Goal: Information Seeking & Learning: Learn about a topic

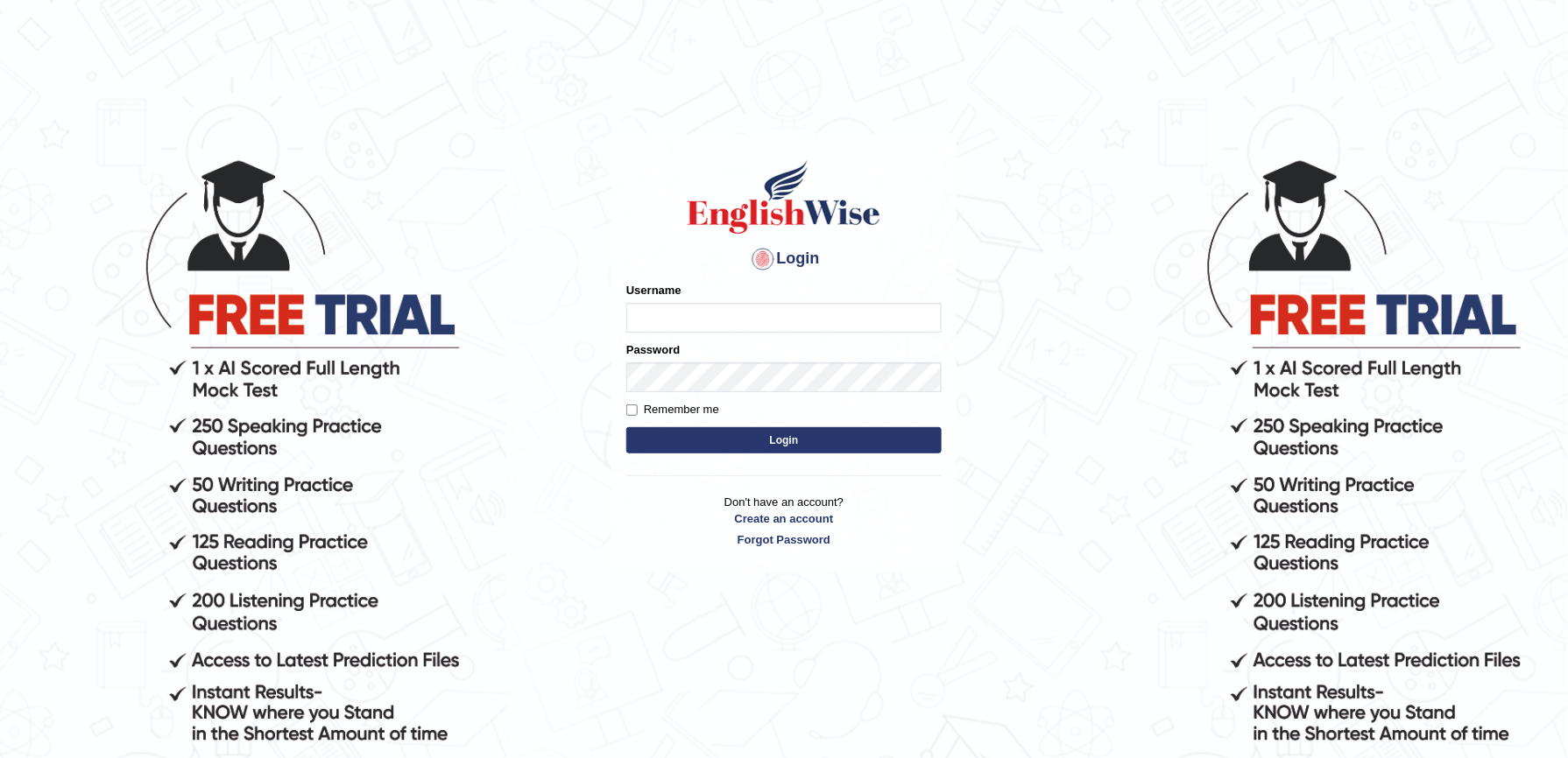
click at [823, 325] on input "Username" at bounding box center [784, 318] width 316 height 30
type input "kulvindersidhu"
click at [626, 427] on button "Login" at bounding box center [784, 441] width 316 height 27
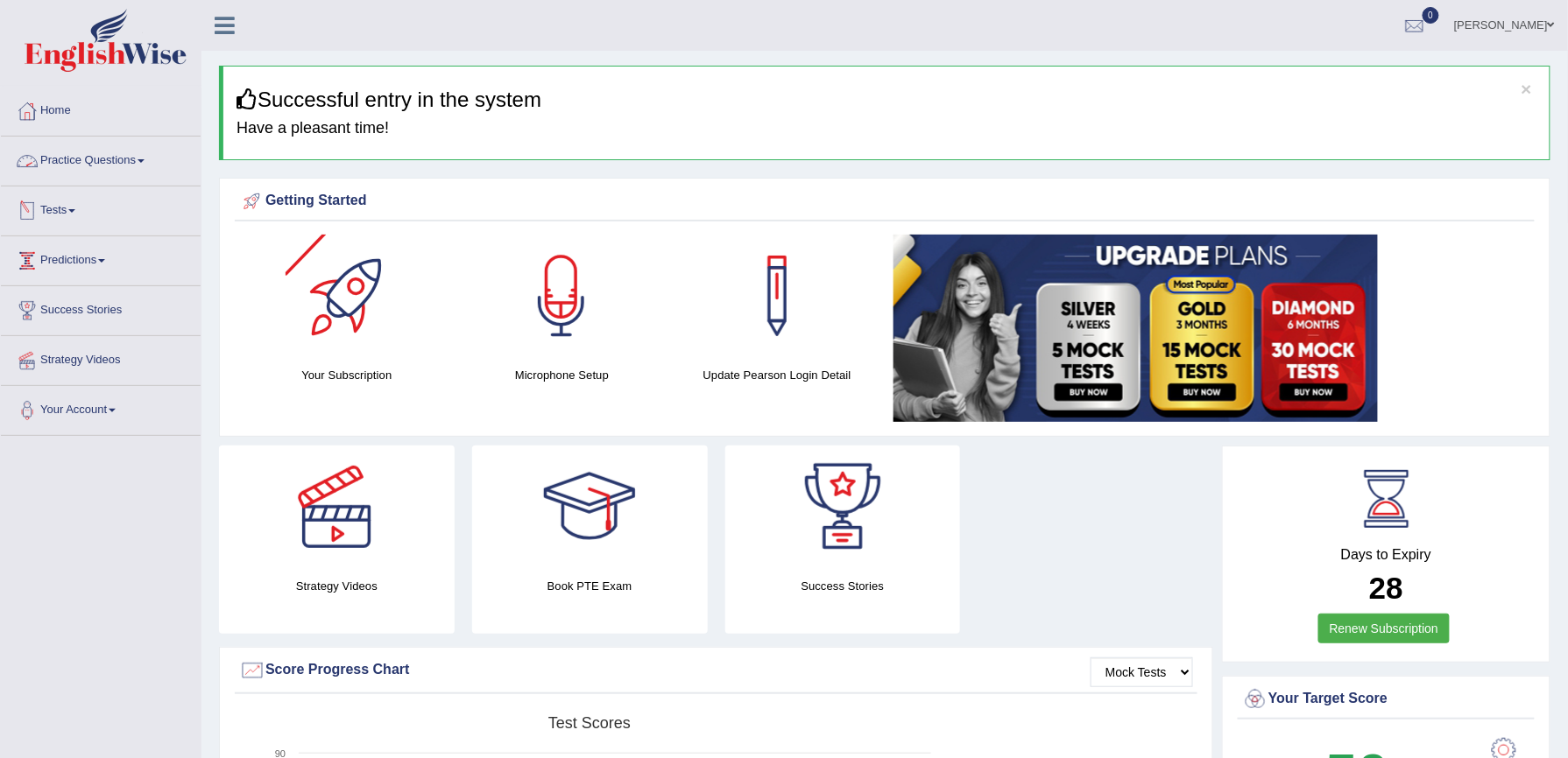
click at [127, 163] on link "Practice Questions" at bounding box center [100, 158] width 200 height 43
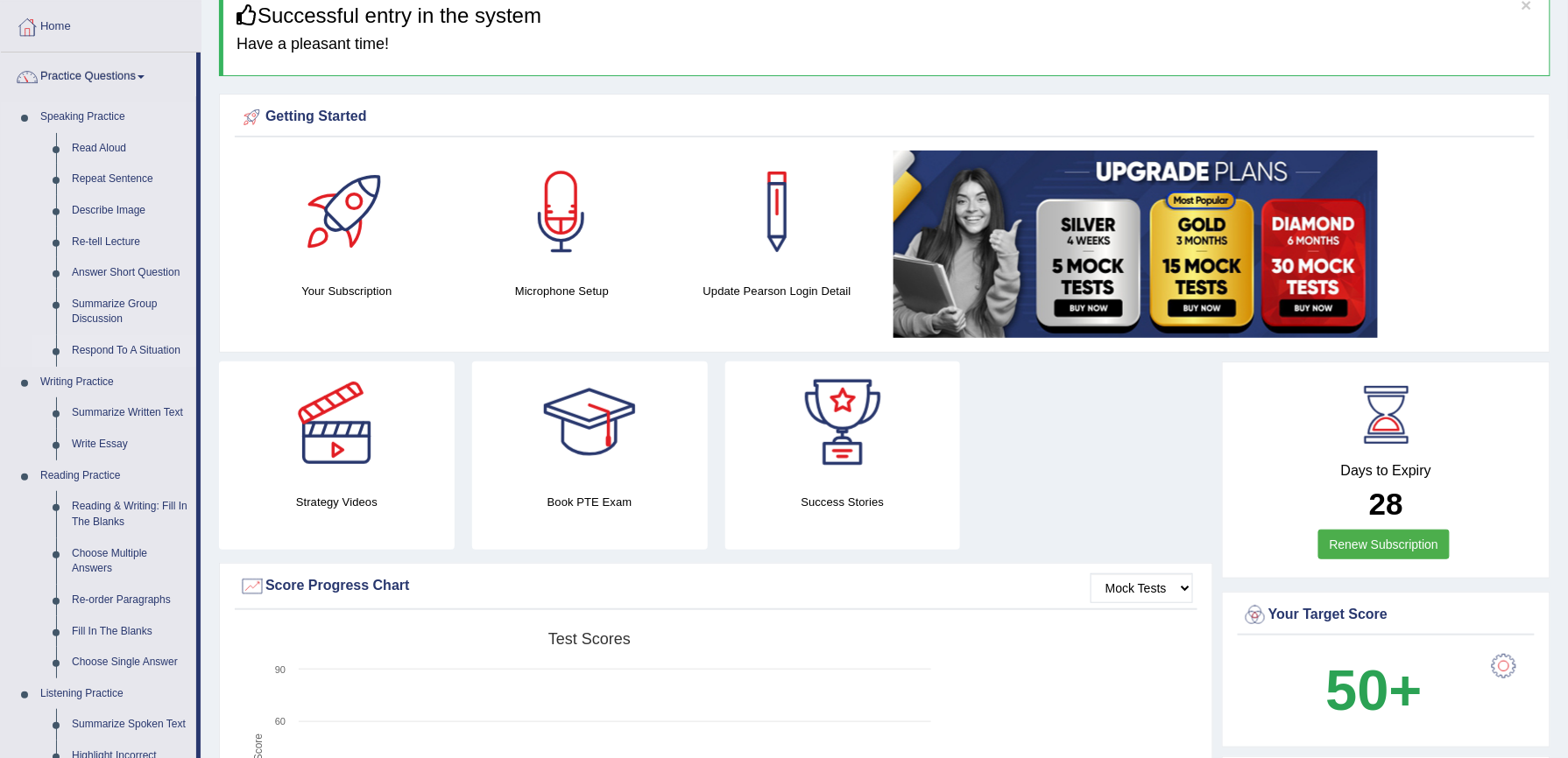
scroll to position [116, 0]
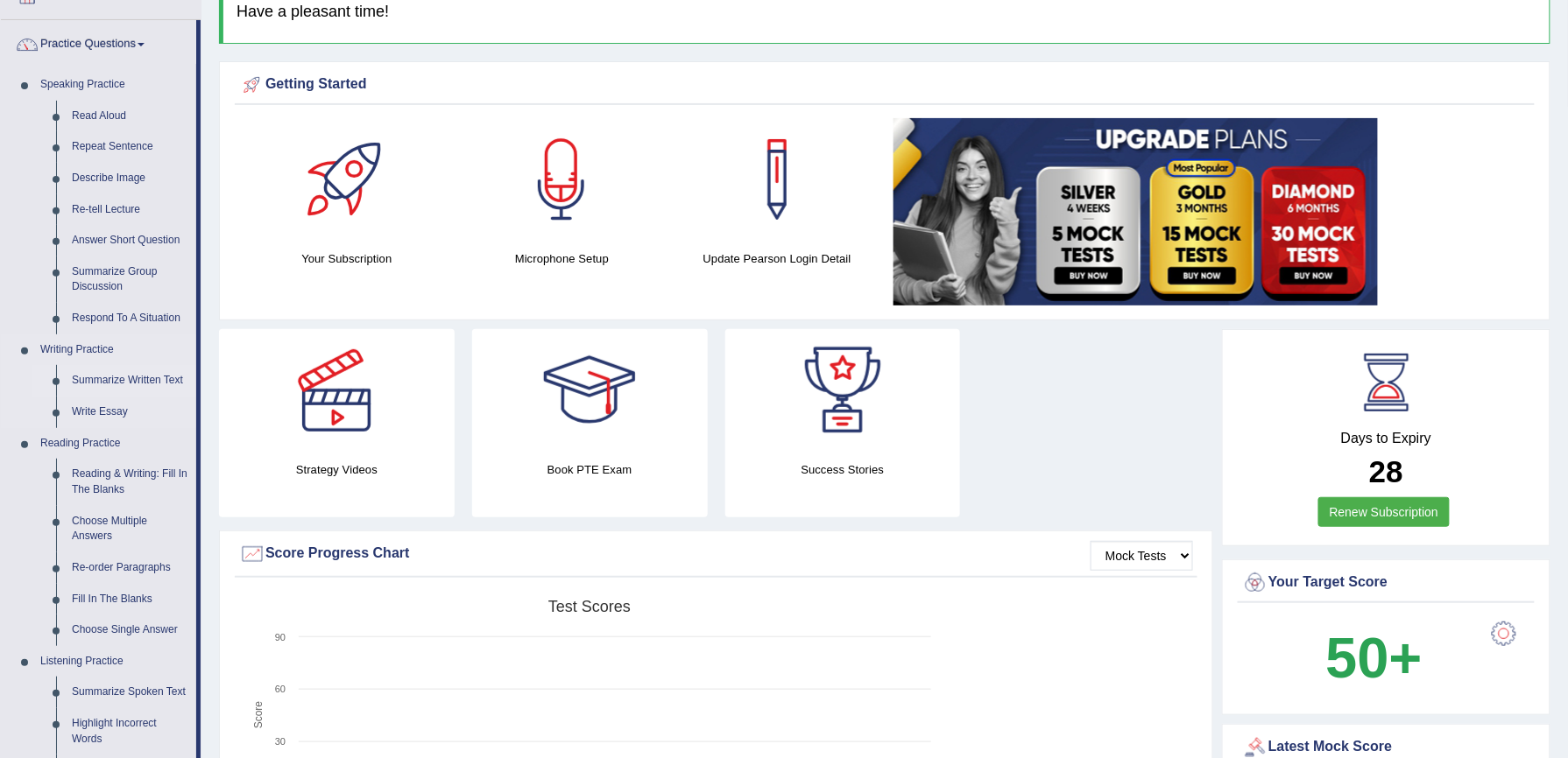
click at [144, 387] on link "Summarize Written Text" at bounding box center [129, 381] width 132 height 32
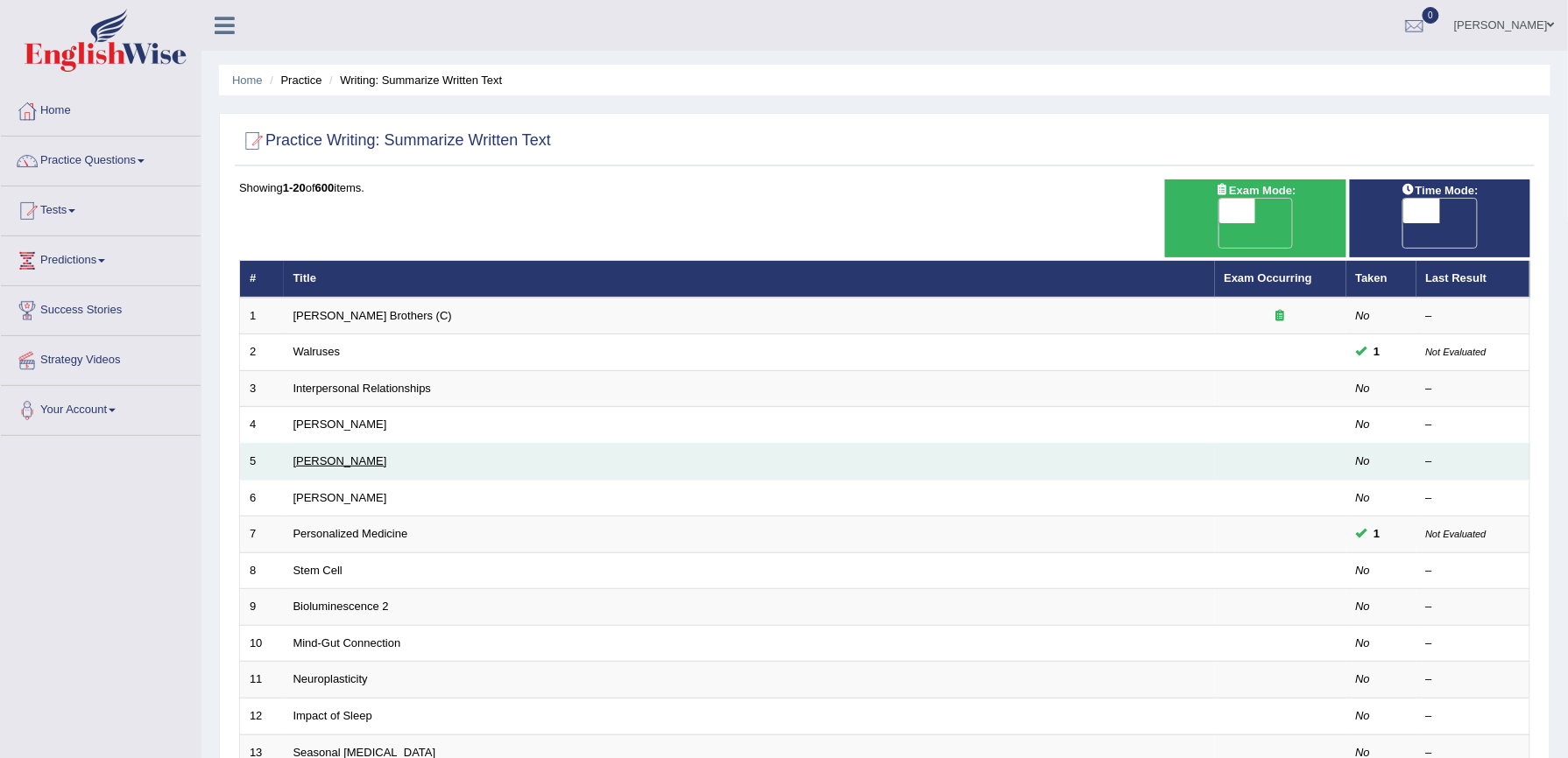
click at [340, 455] on link "Jonas Salk" at bounding box center [341, 461] width 94 height 13
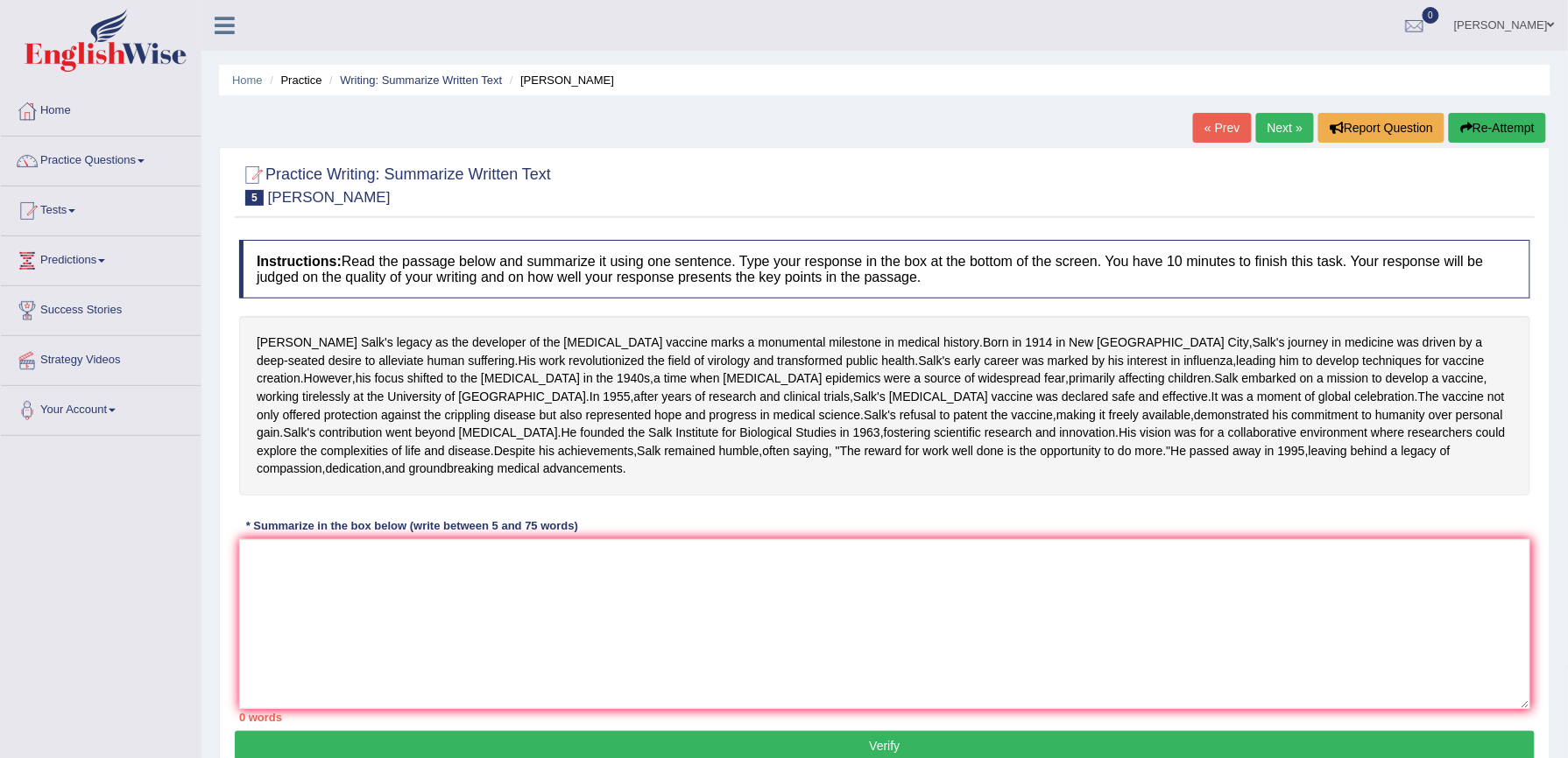
click at [1284, 130] on link "Next »" at bounding box center [1284, 128] width 58 height 30
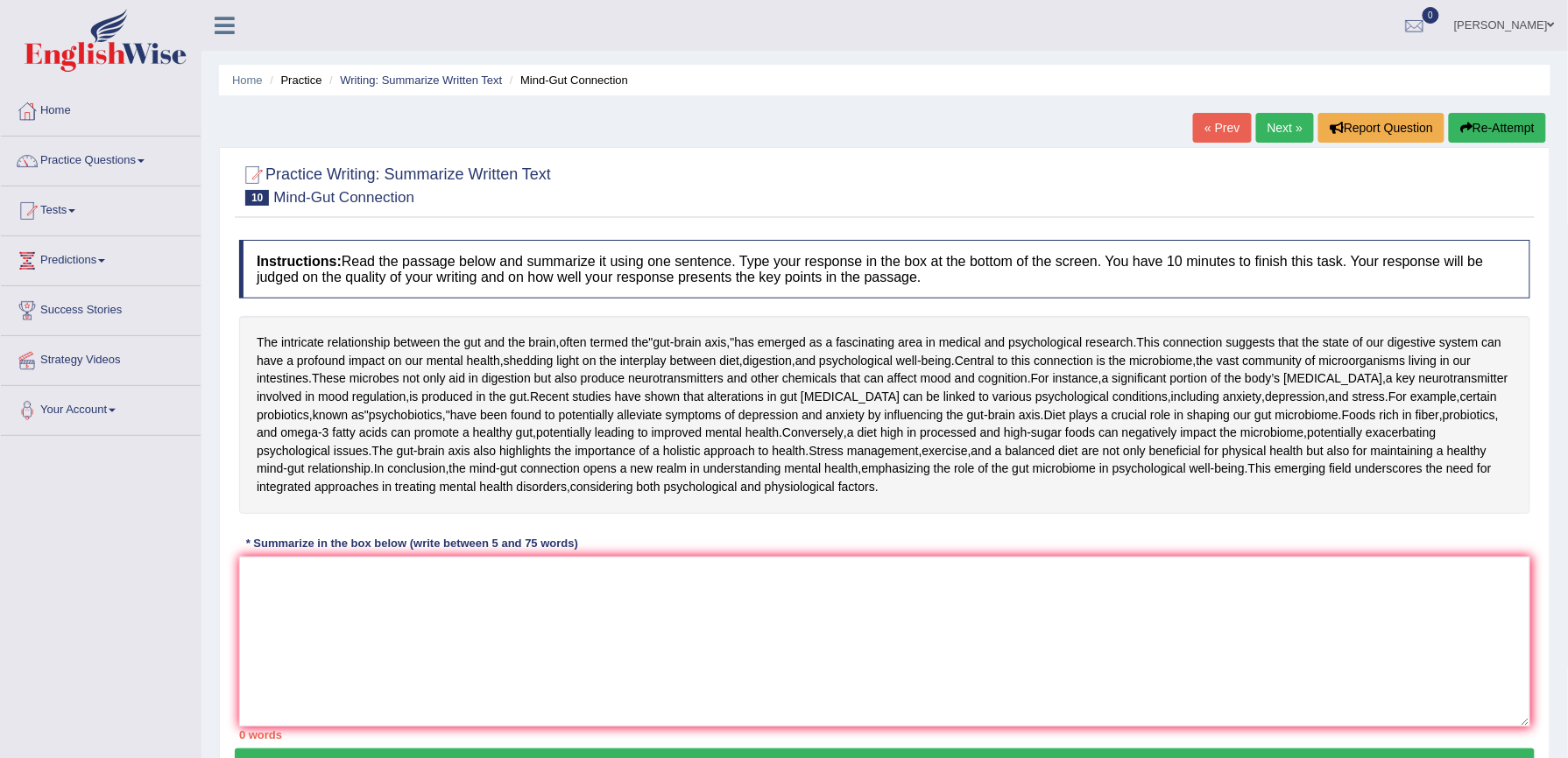
click at [1284, 130] on link "Next »" at bounding box center [1284, 128] width 58 height 30
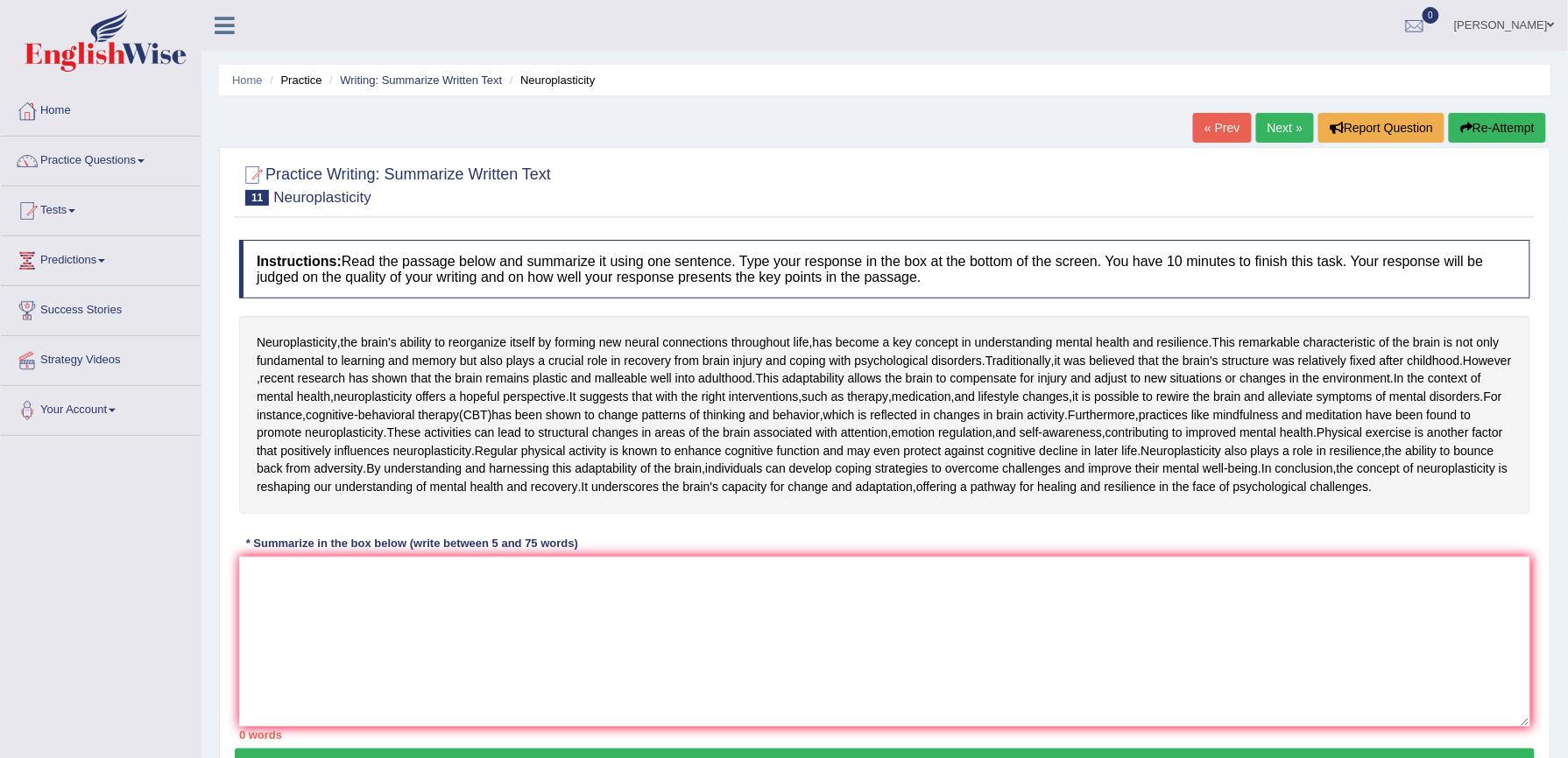
click at [1284, 130] on link "Next »" at bounding box center [1284, 128] width 58 height 30
click at [1283, 131] on link "Next »" at bounding box center [1284, 128] width 58 height 30
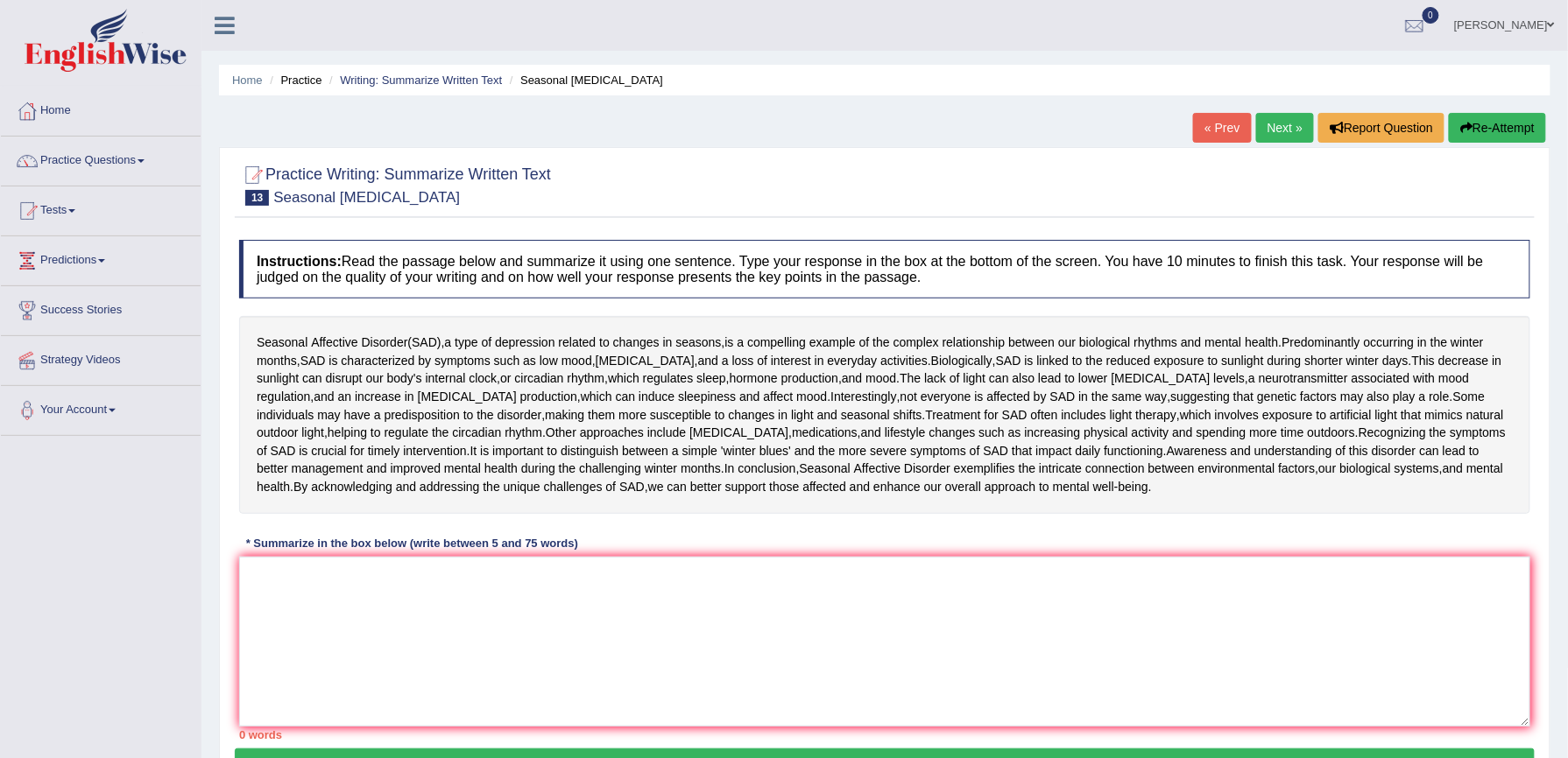
click at [1275, 133] on link "Next »" at bounding box center [1284, 128] width 58 height 30
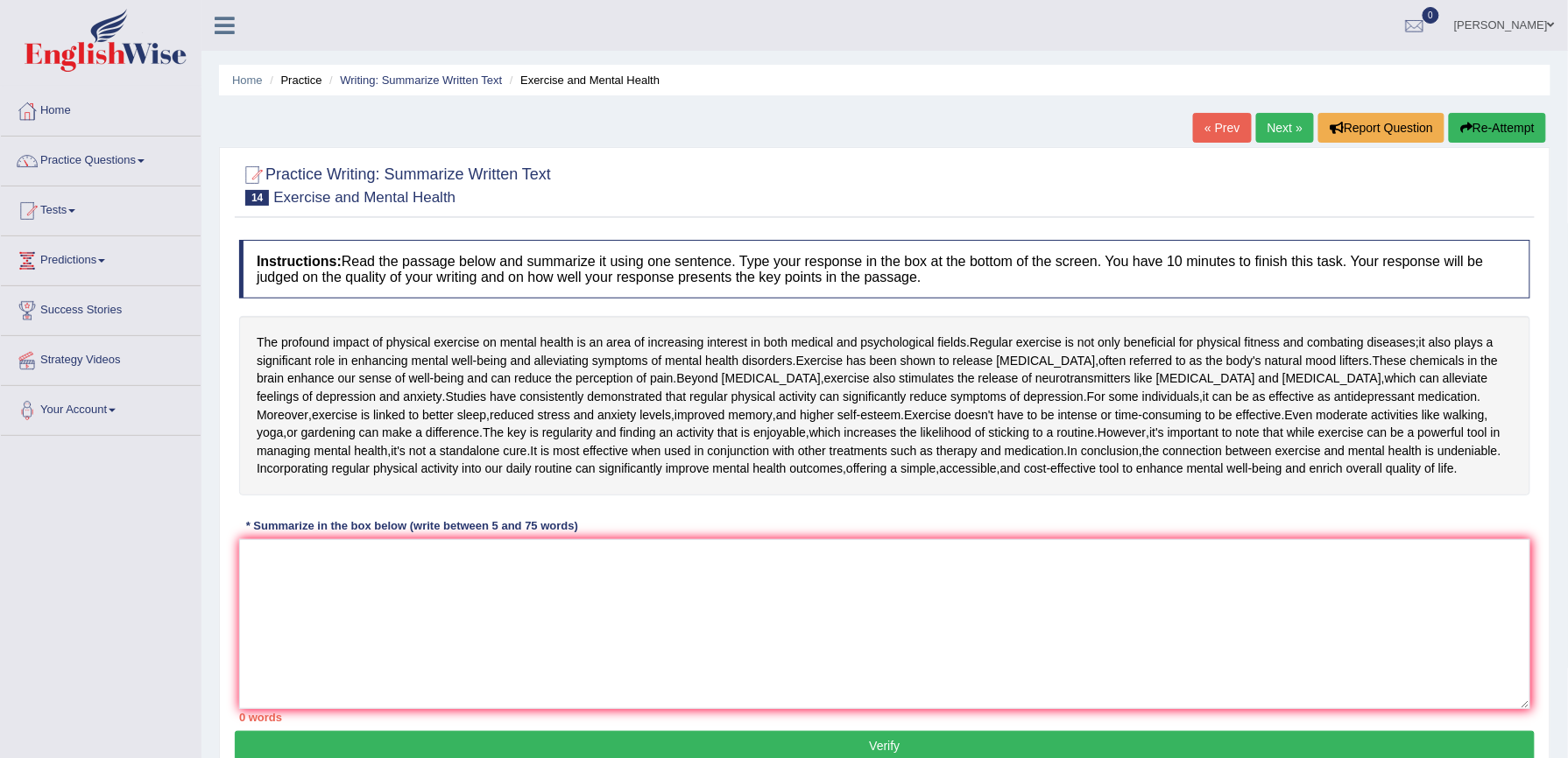
click at [1279, 113] on link "Next »" at bounding box center [1284, 128] width 58 height 30
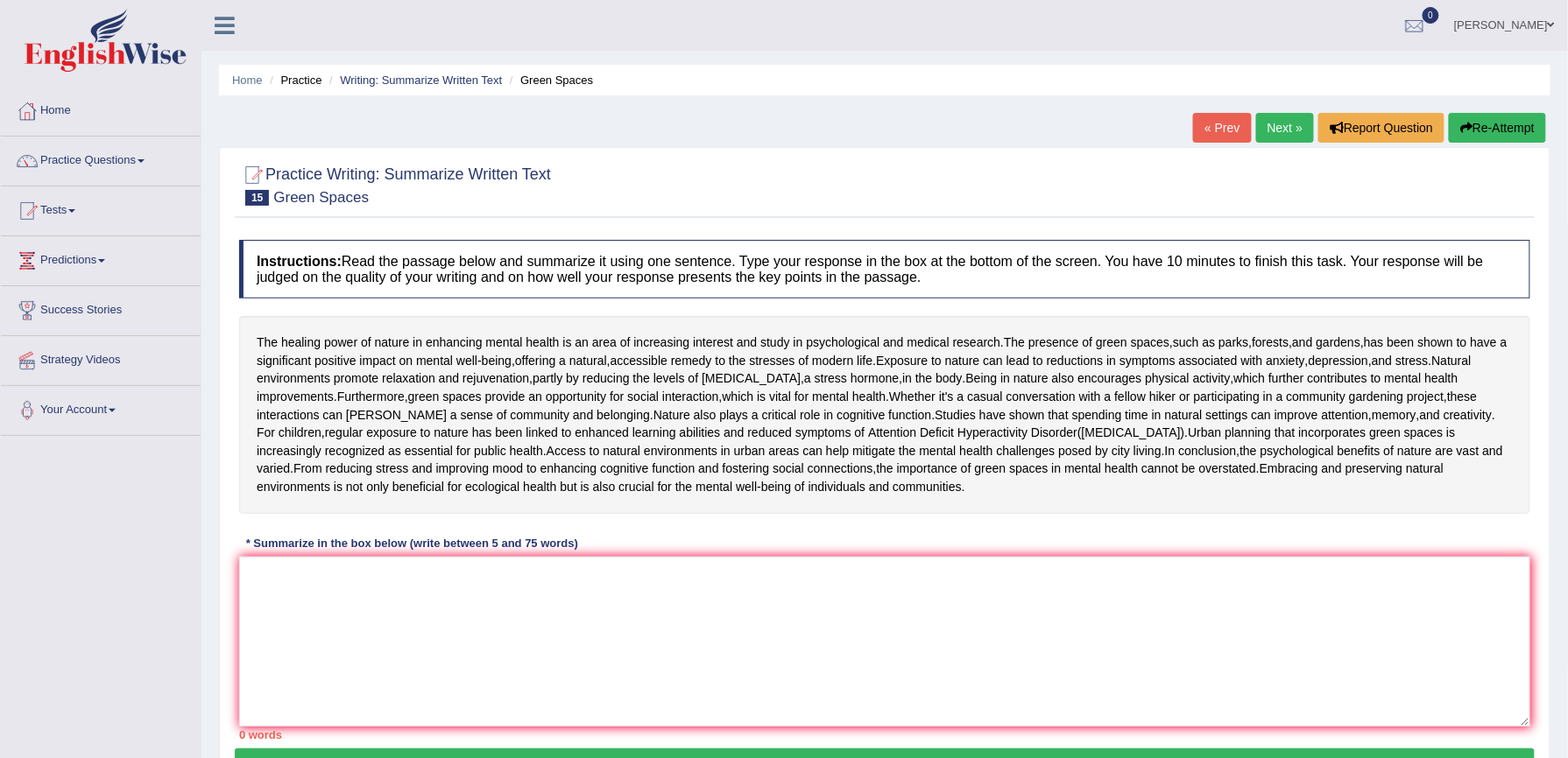
click at [1274, 129] on link "Next »" at bounding box center [1284, 128] width 58 height 30
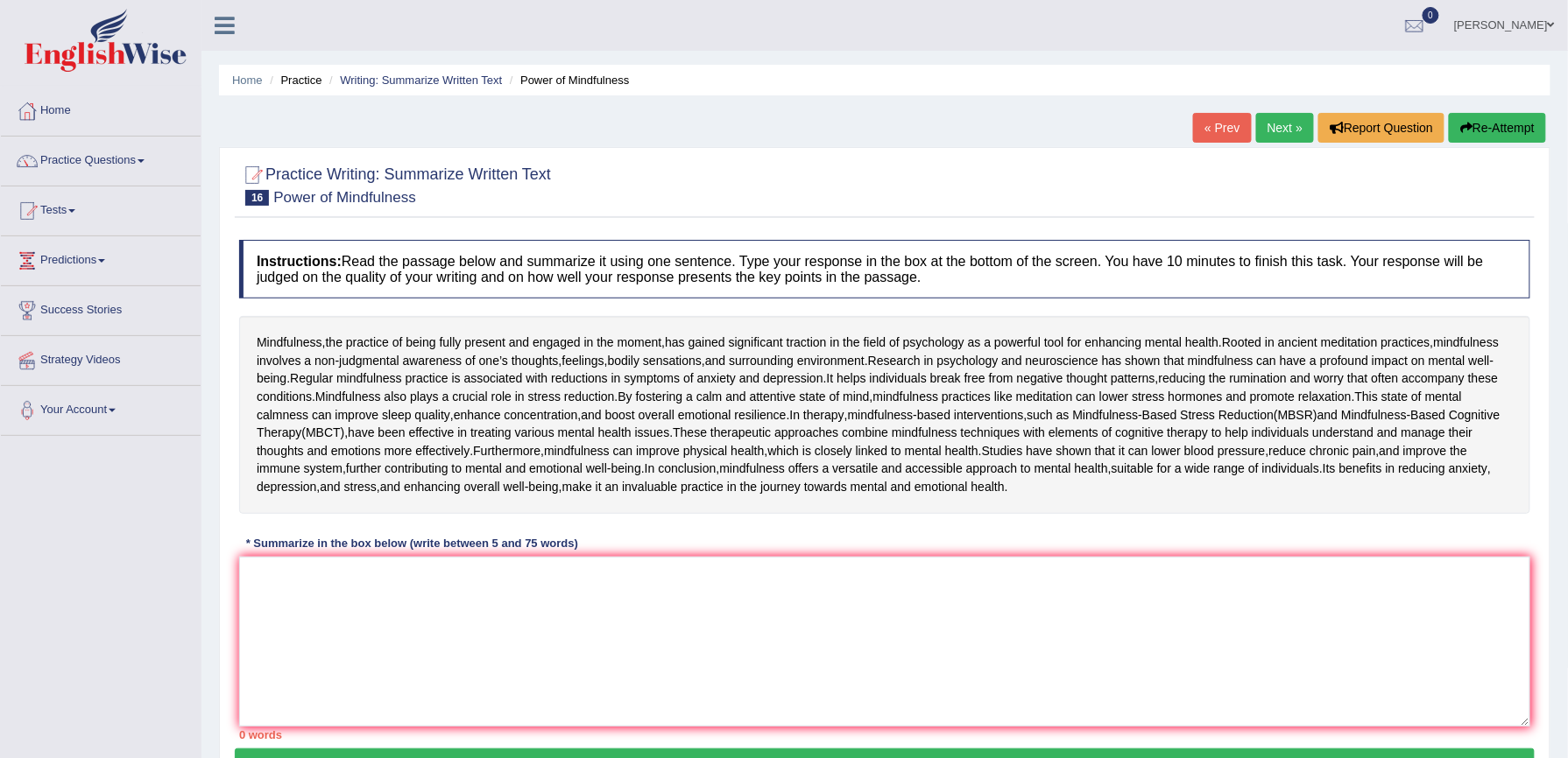
click at [1274, 129] on link "Next »" at bounding box center [1284, 128] width 58 height 30
click at [717, 719] on textarea at bounding box center [885, 642] width 1291 height 170
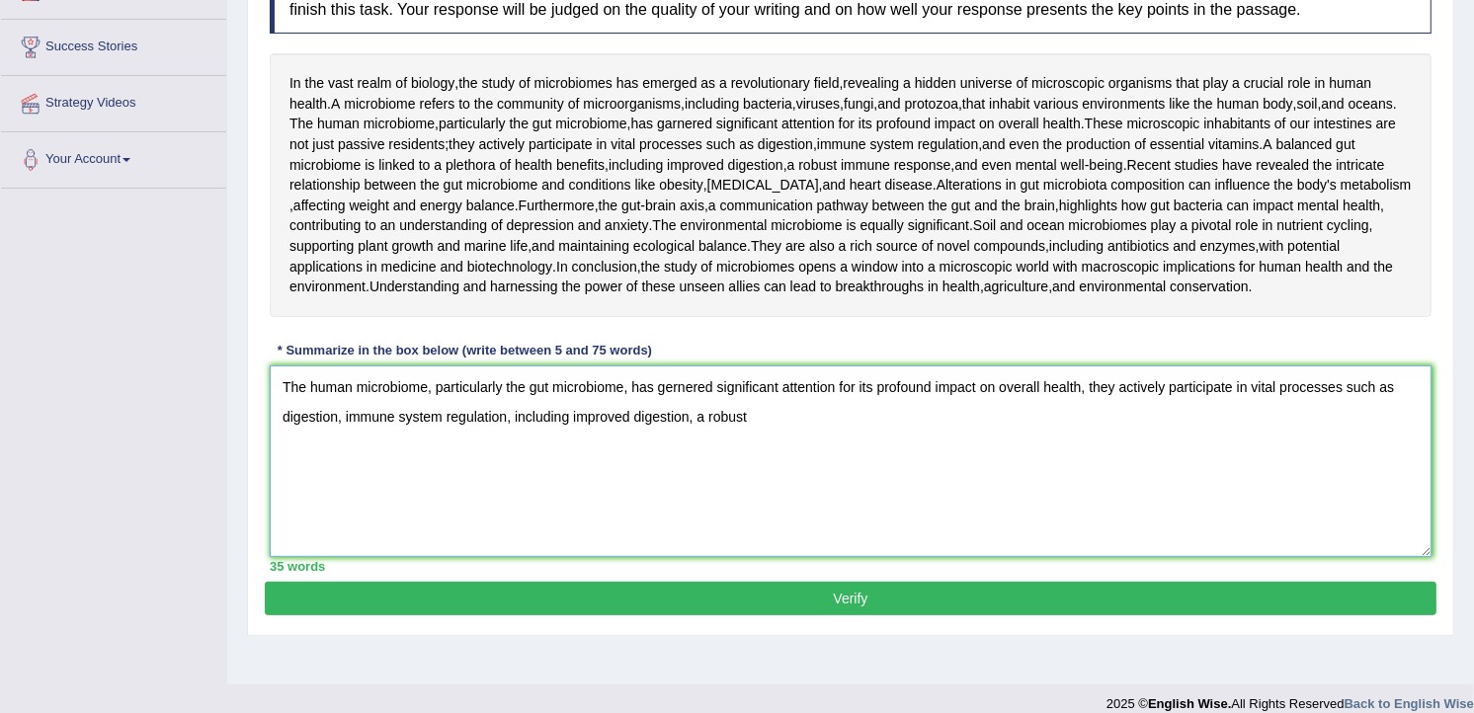
scroll to position [415, 0]
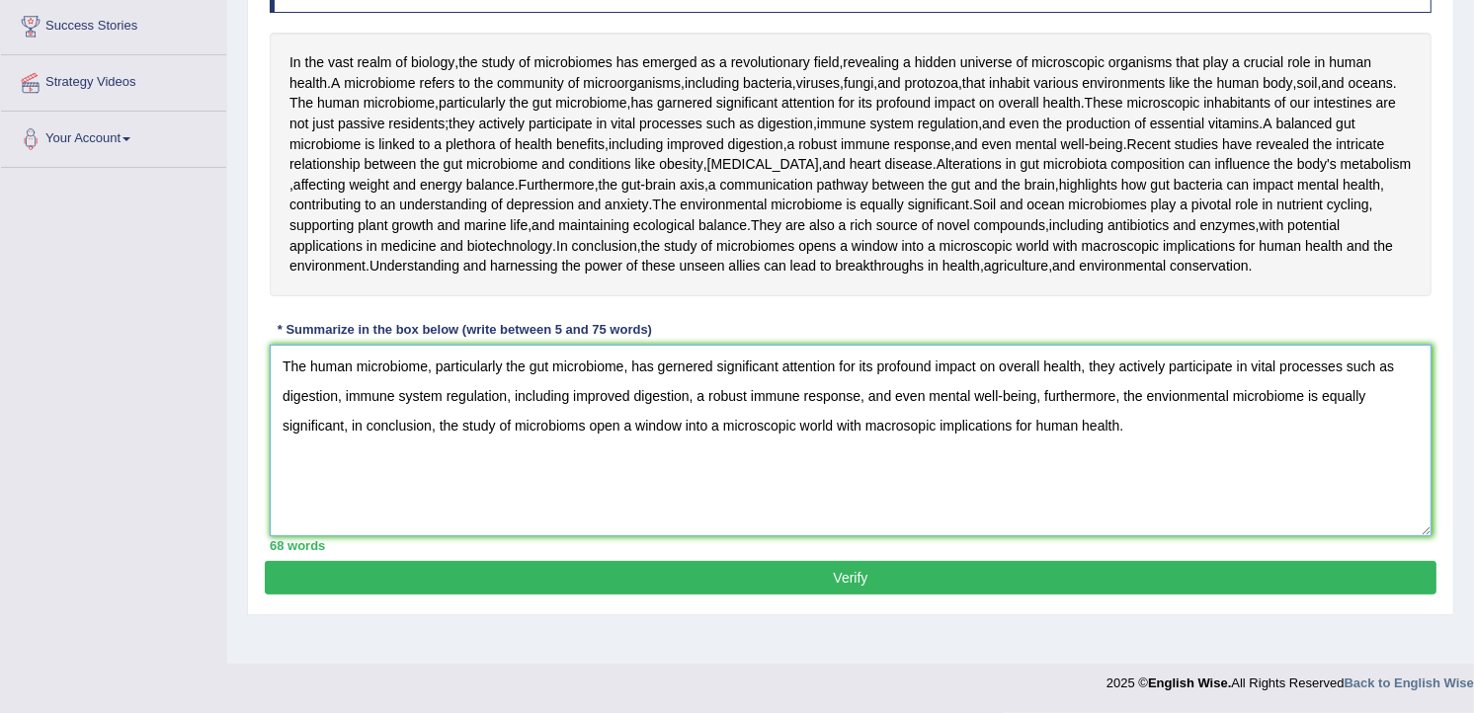
type textarea "The human microbiome, particularly the gut microbiome, has gernered significant…"
click at [1315, 595] on button "Verify" at bounding box center [850, 578] width 1171 height 34
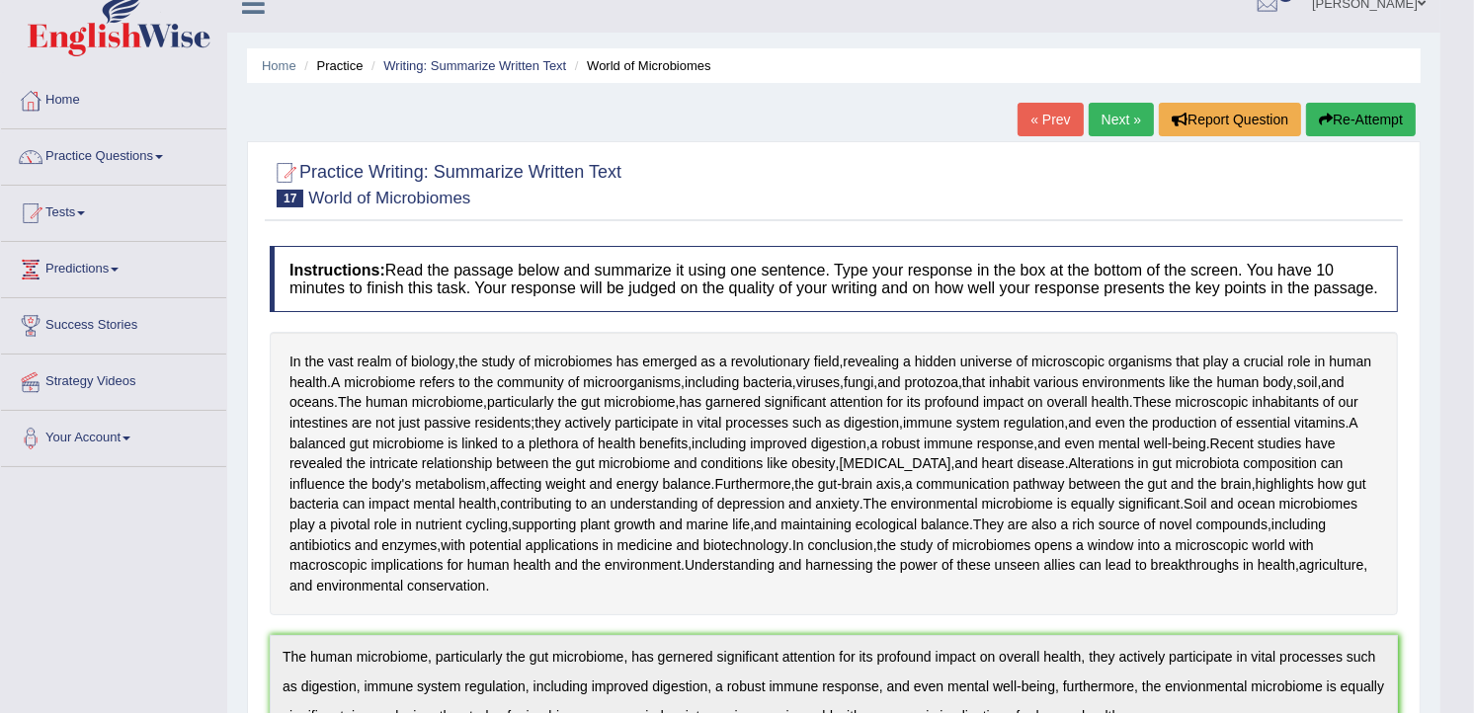
scroll to position [0, 0]
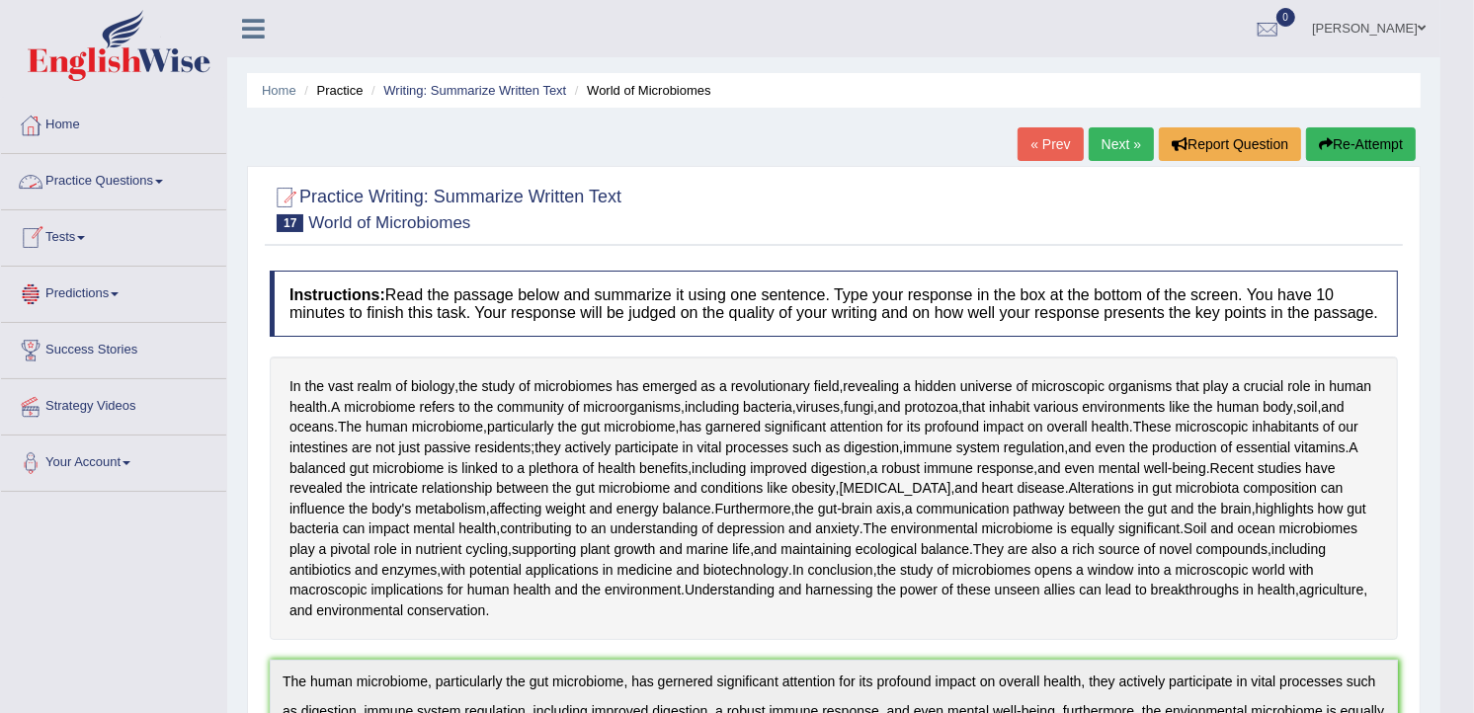
click at [126, 184] on link "Practice Questions" at bounding box center [113, 178] width 225 height 49
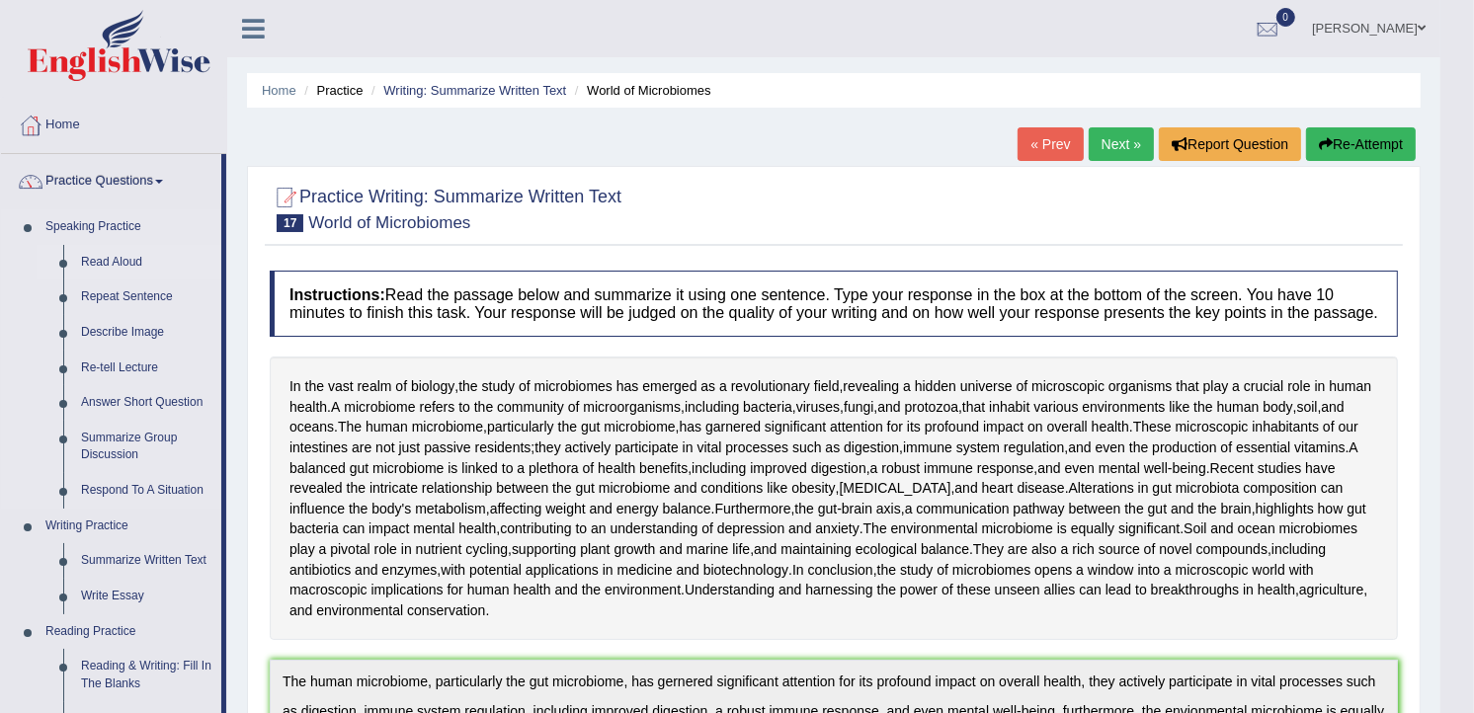
click at [106, 268] on link "Read Aloud" at bounding box center [146, 263] width 149 height 36
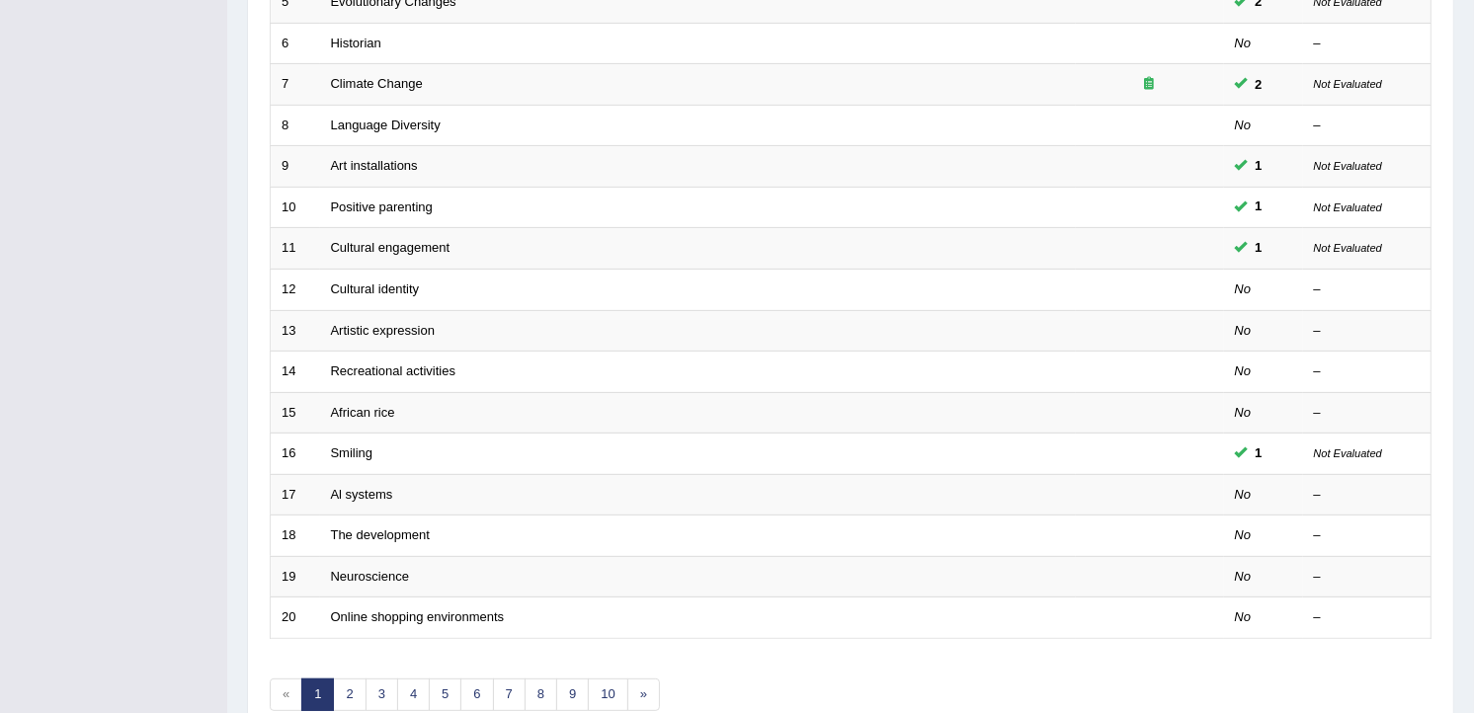
scroll to position [597, 0]
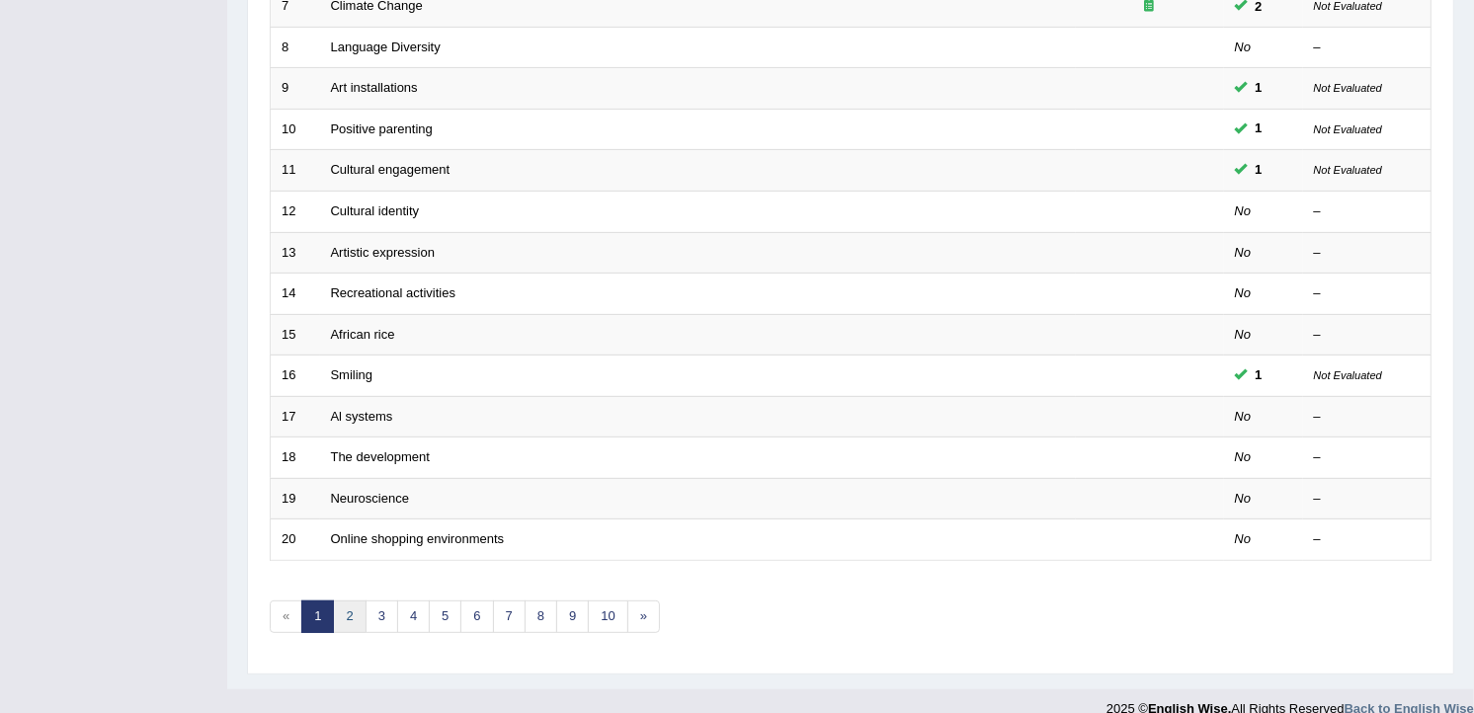
click at [351, 601] on link "2" at bounding box center [349, 617] width 33 height 33
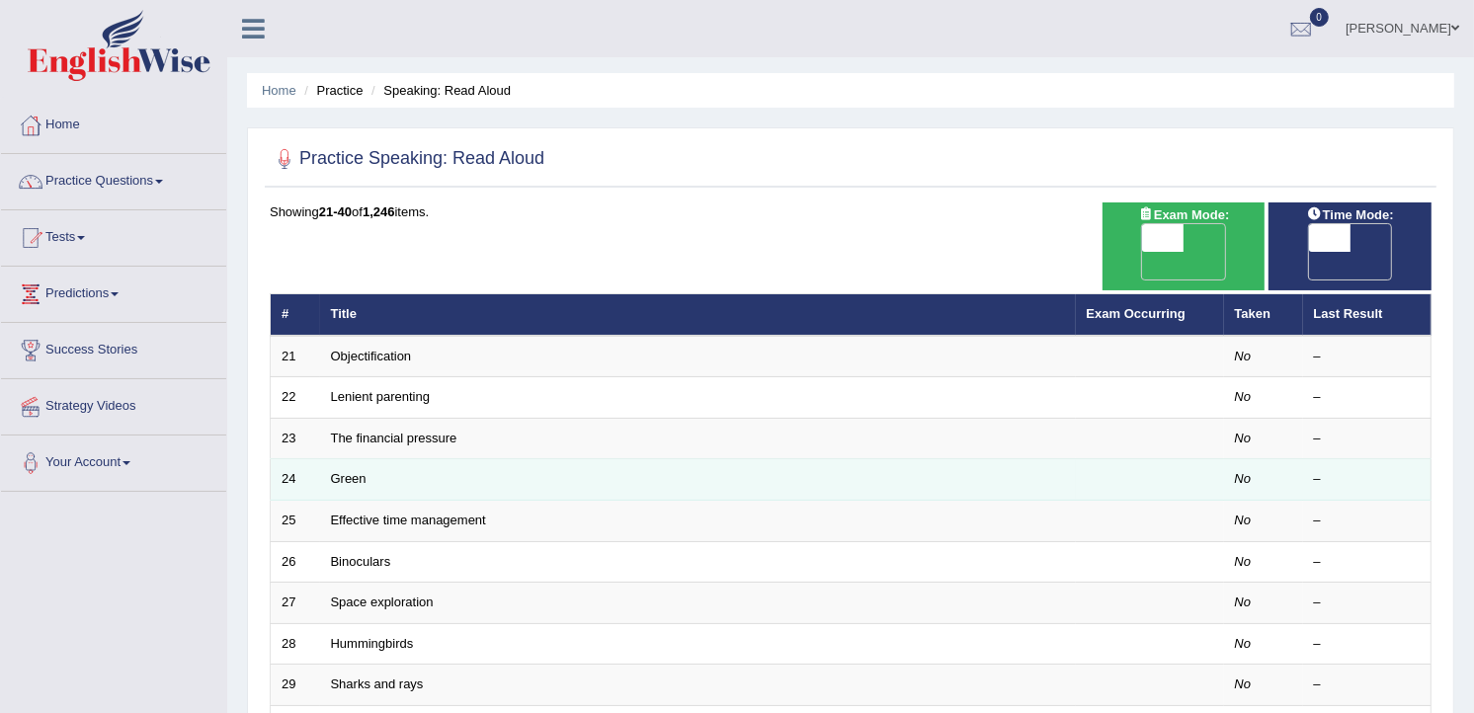
click at [360, 464] on td "Green" at bounding box center [698, 479] width 756 height 41
click at [996, 459] on td "Green" at bounding box center [698, 479] width 756 height 41
click at [444, 459] on td "Green" at bounding box center [698, 479] width 756 height 41
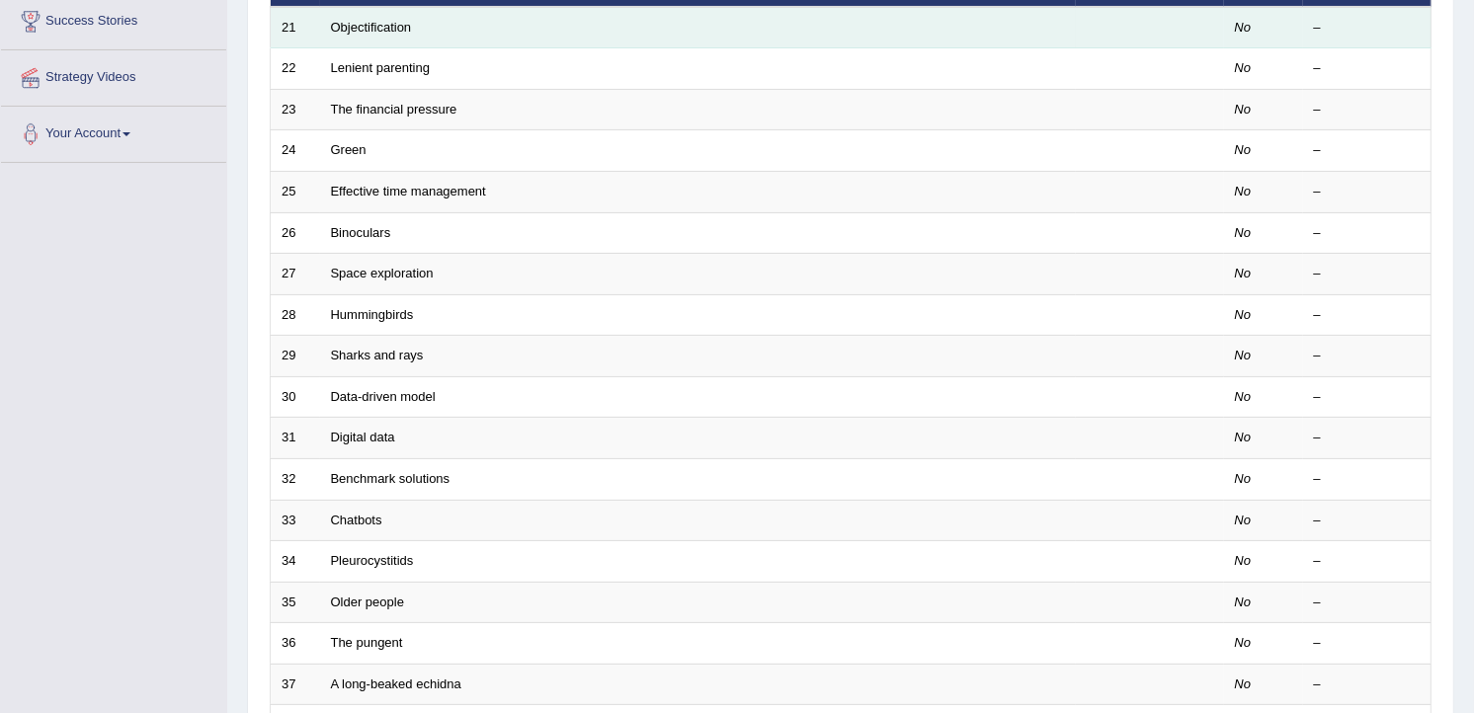
scroll to position [597, 0]
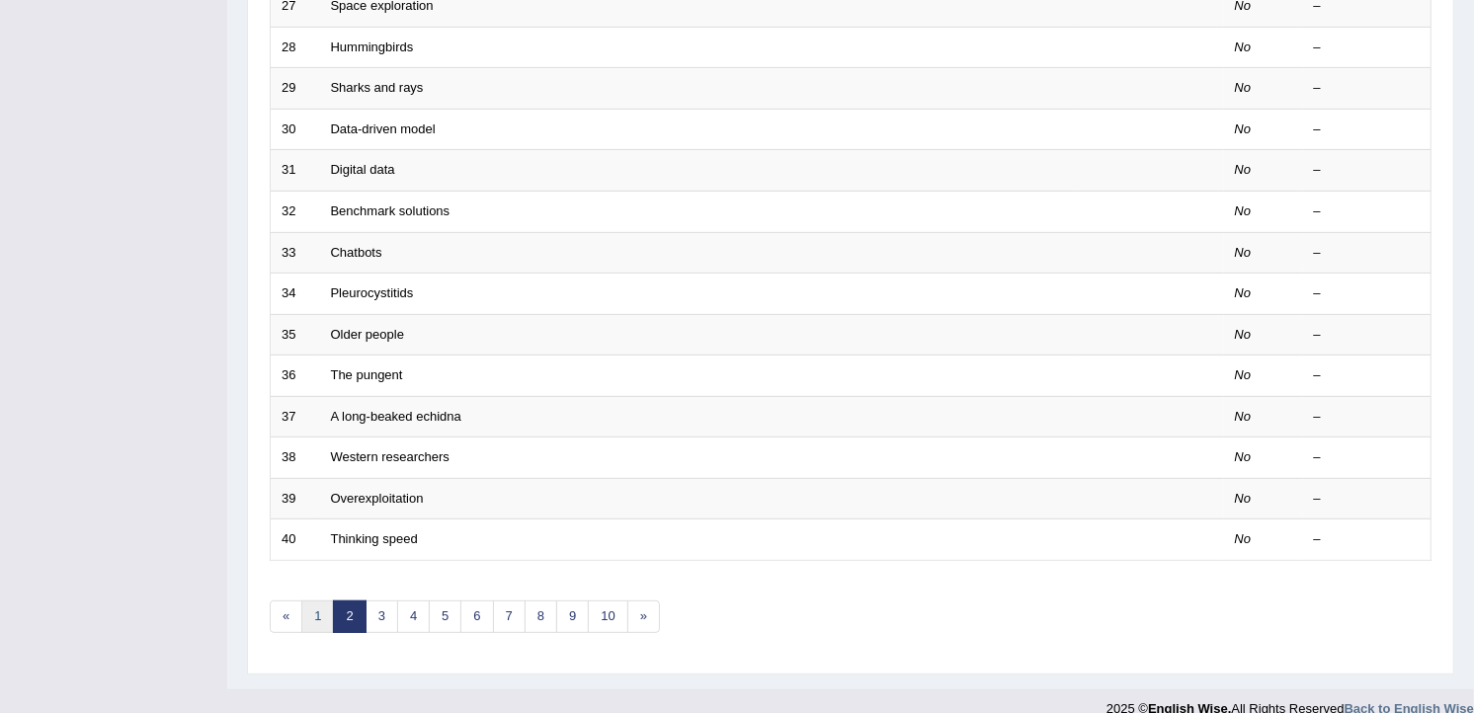
click at [321, 601] on link "1" at bounding box center [317, 617] width 33 height 33
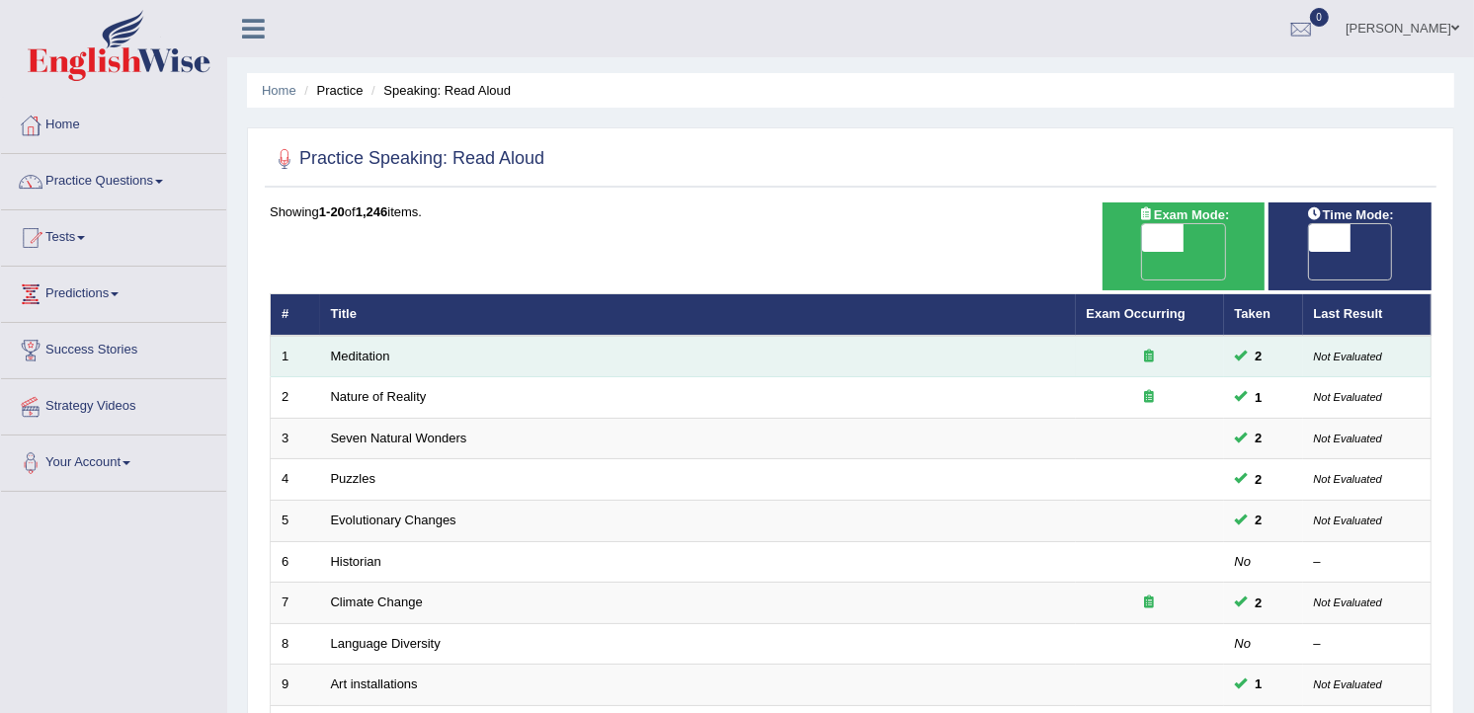
click at [1139, 348] on div at bounding box center [1150, 357] width 126 height 19
click at [776, 336] on td "Meditation" at bounding box center [698, 356] width 756 height 41
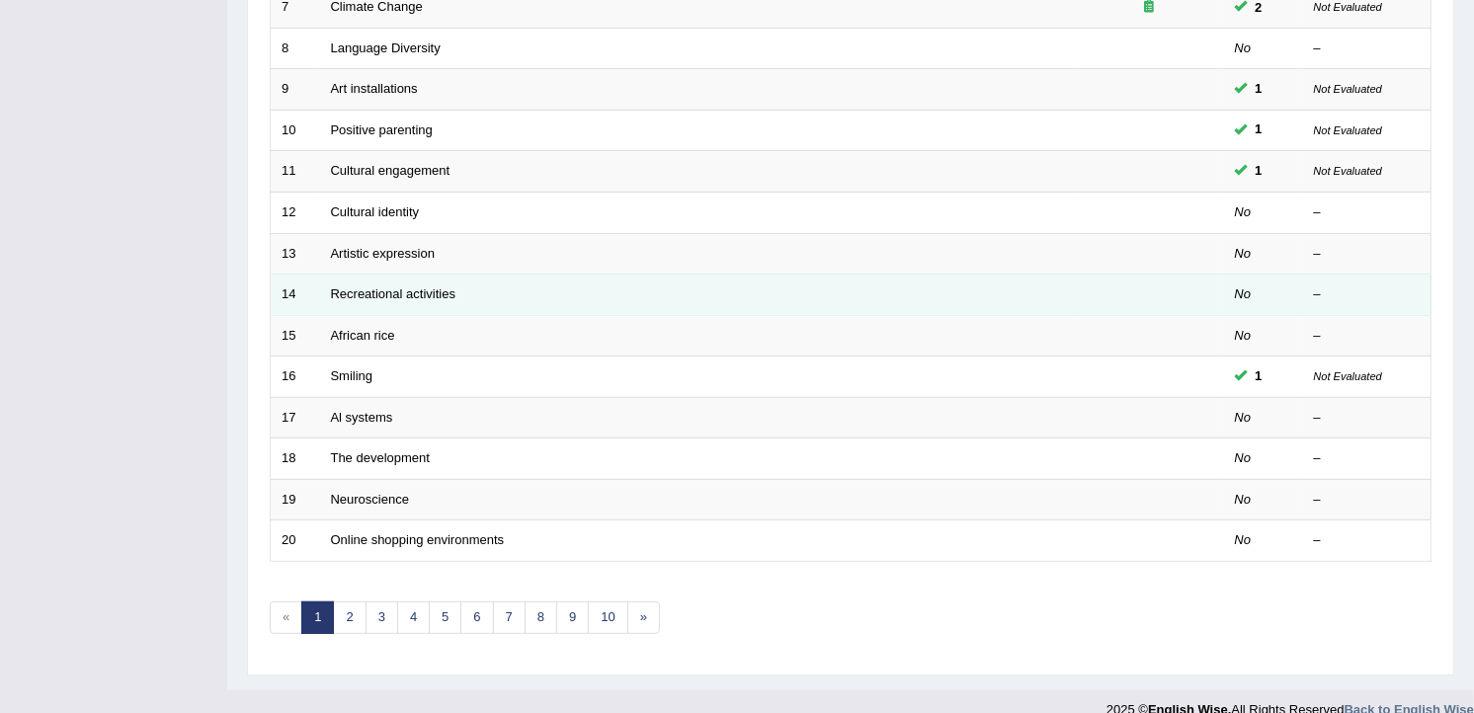
scroll to position [597, 0]
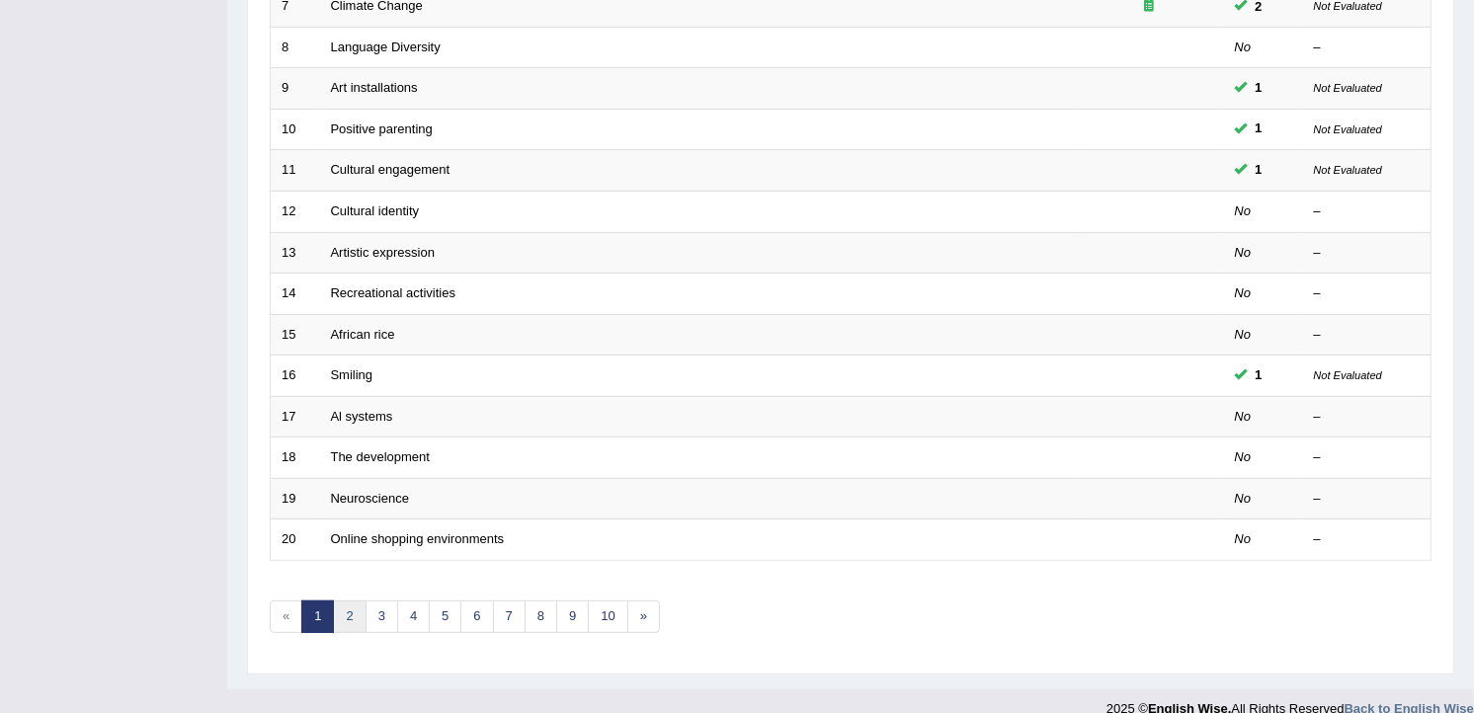
click at [354, 601] on link "2" at bounding box center [349, 617] width 33 height 33
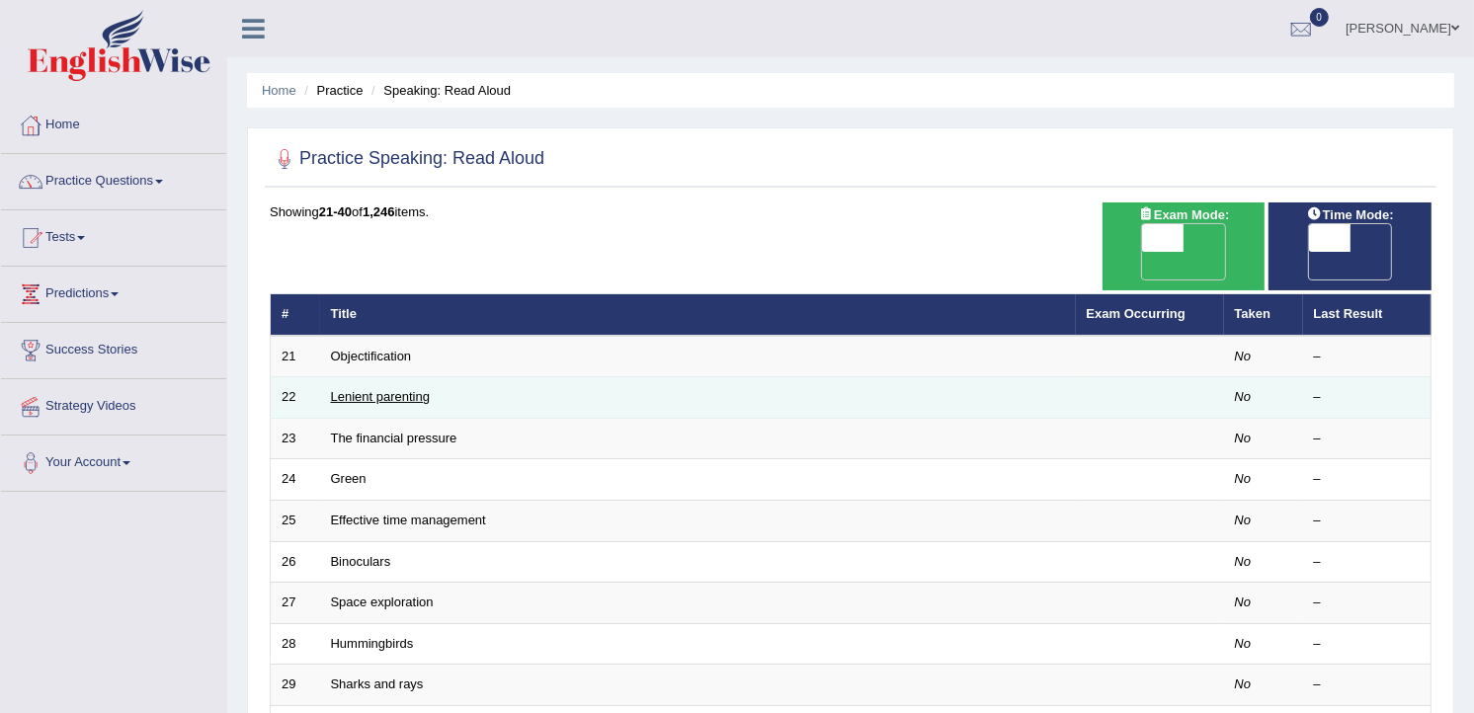
click at [396, 389] on link "Lenient parenting" at bounding box center [380, 396] width 99 height 15
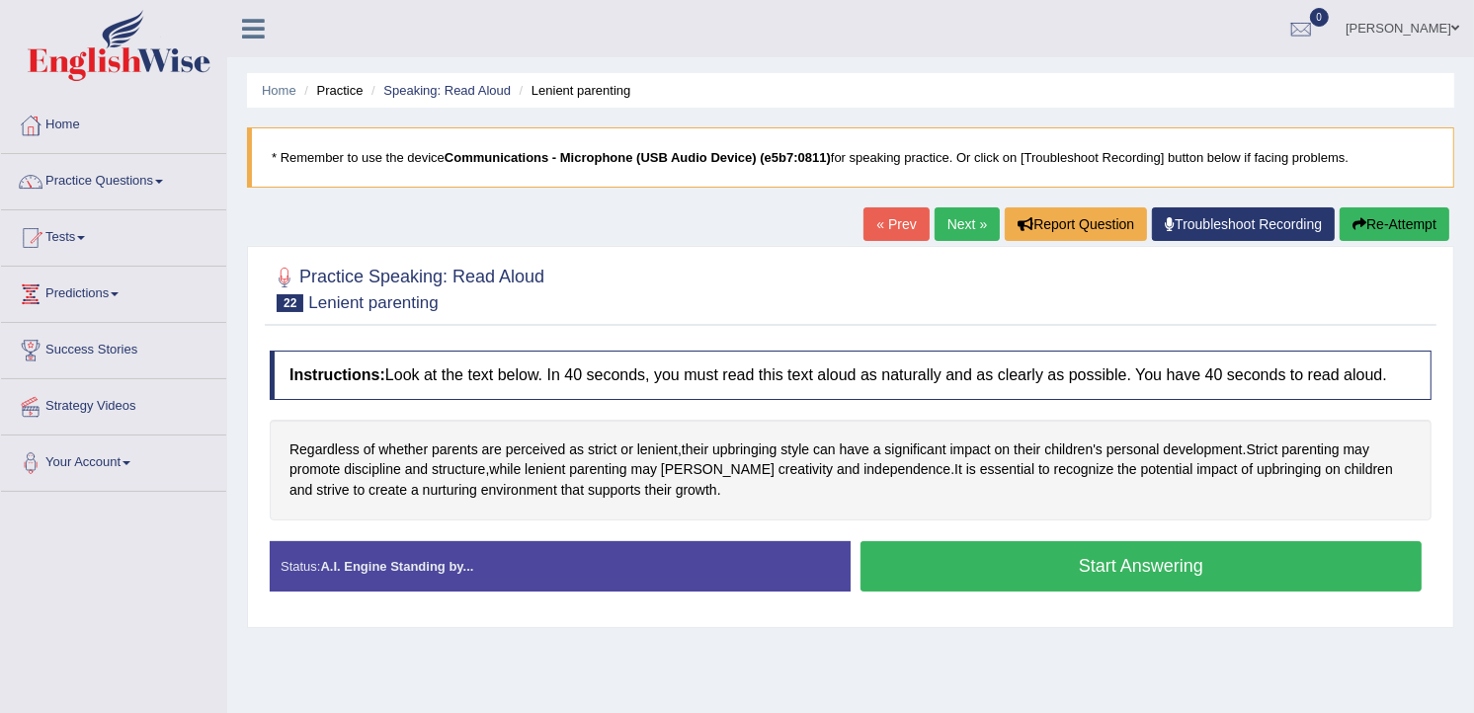
click at [978, 227] on link "Next »" at bounding box center [966, 224] width 65 height 34
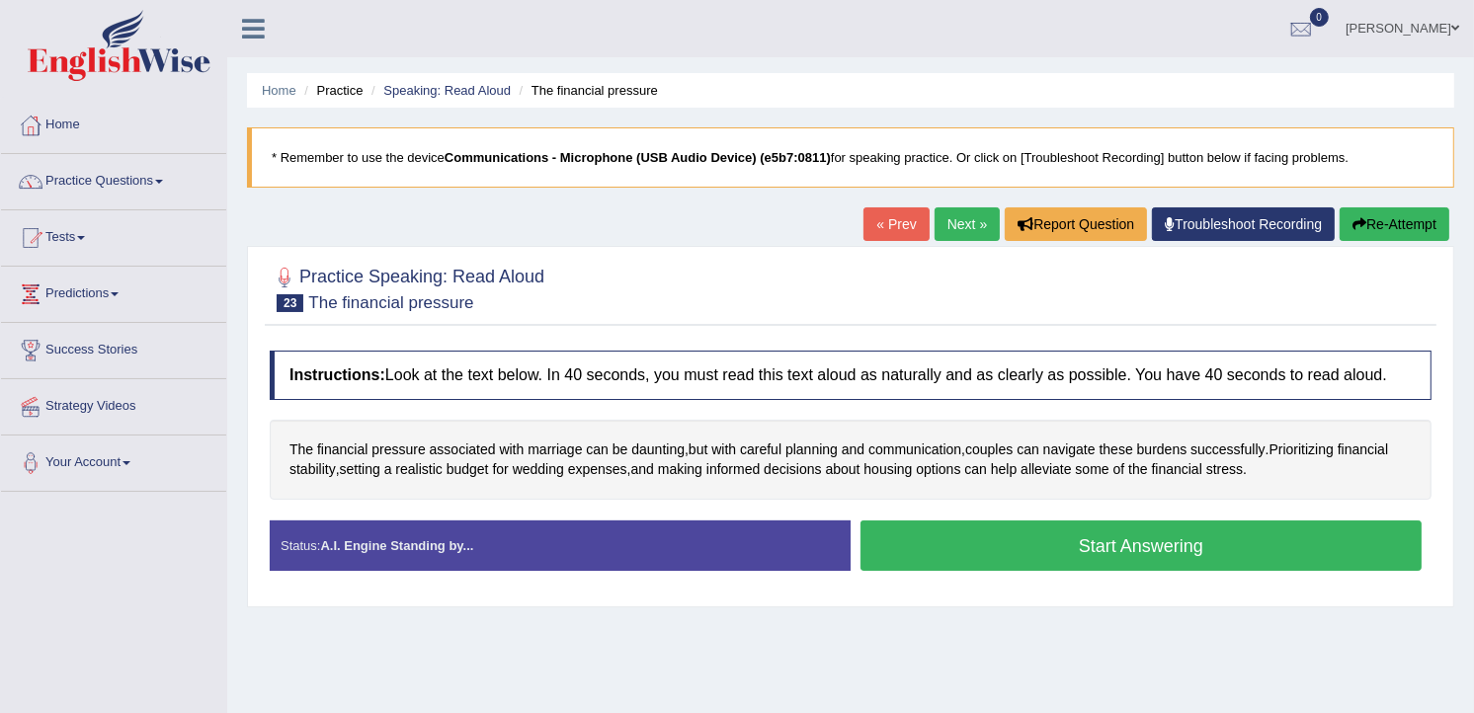
click at [1045, 537] on button "Start Answering" at bounding box center [1140, 546] width 561 height 50
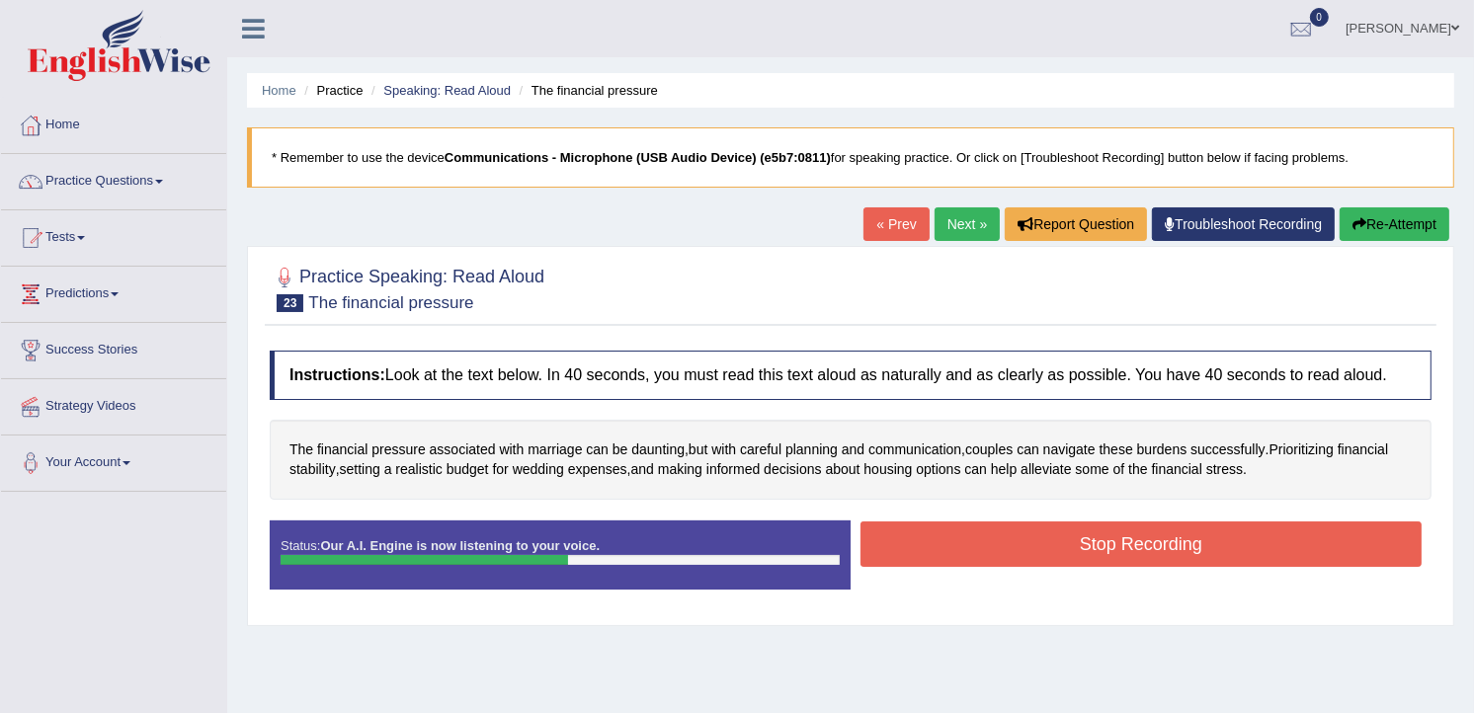
click at [1024, 561] on button "Stop Recording" at bounding box center [1140, 544] width 561 height 45
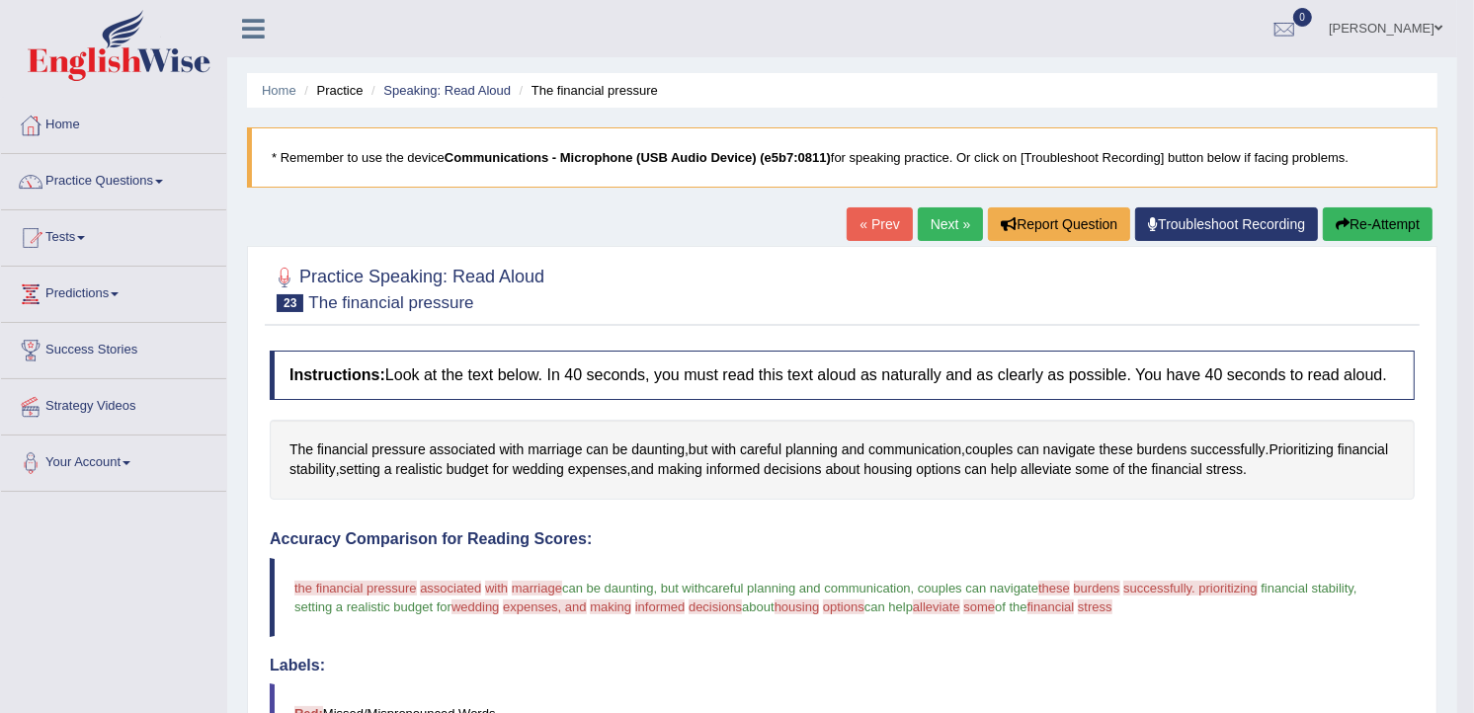
click at [951, 218] on link "Next »" at bounding box center [950, 224] width 65 height 34
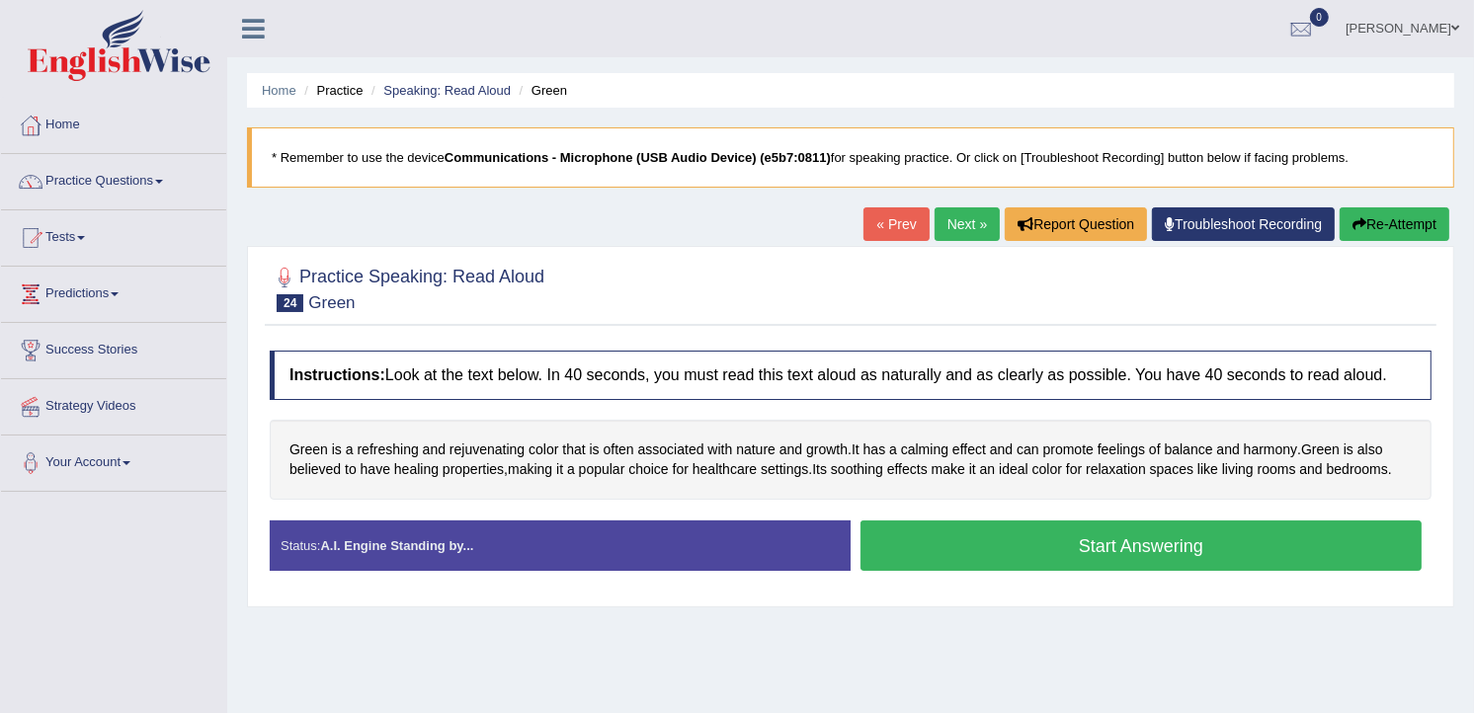
click at [1084, 545] on button "Start Answering" at bounding box center [1140, 546] width 561 height 50
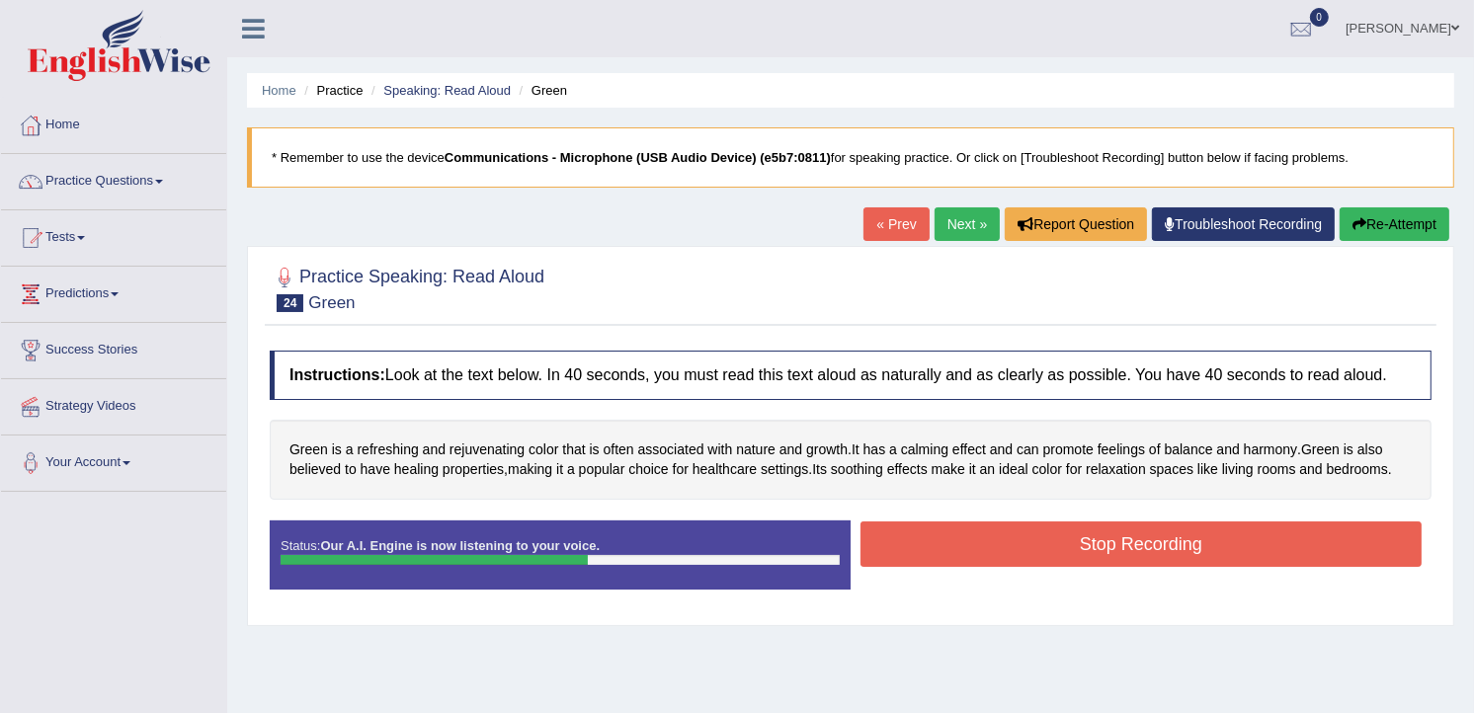
click at [1063, 525] on button "Stop Recording" at bounding box center [1140, 544] width 561 height 45
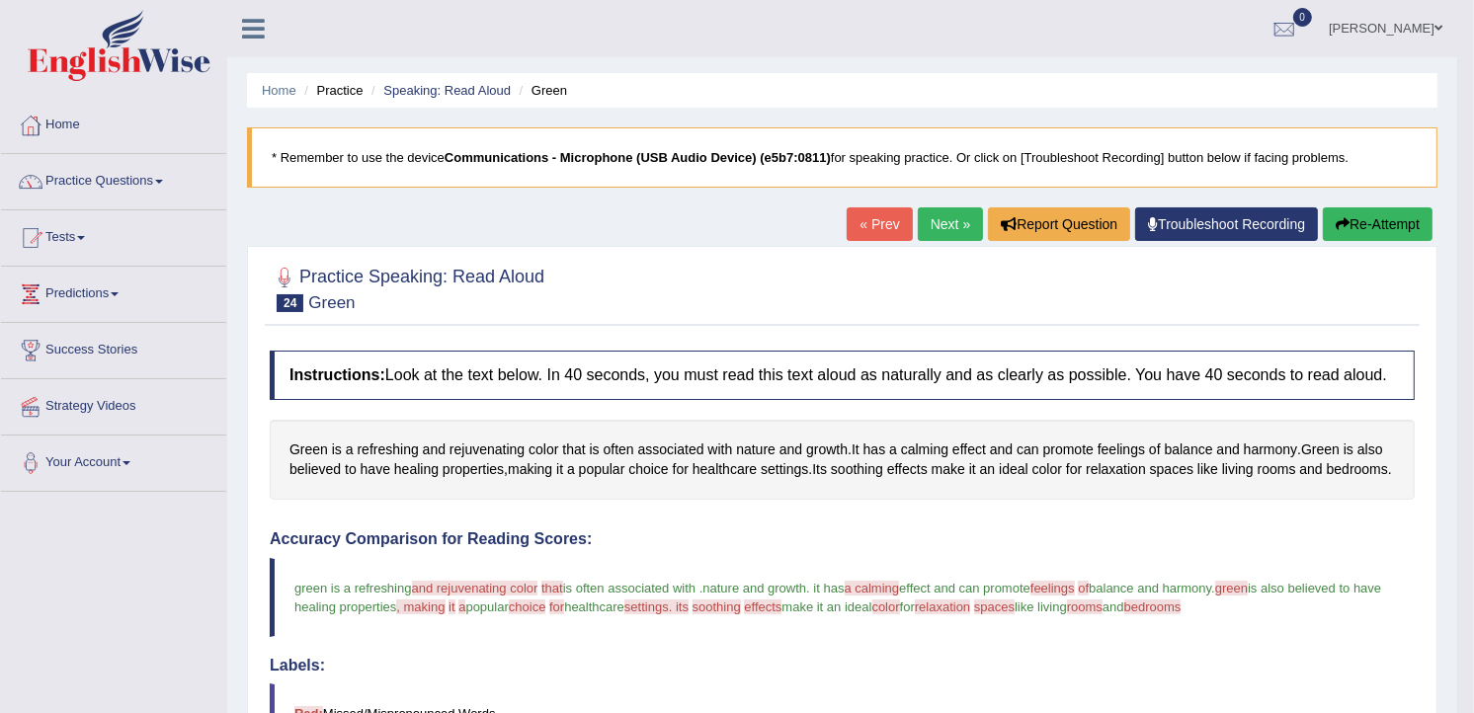
click at [938, 223] on link "Next »" at bounding box center [950, 224] width 65 height 34
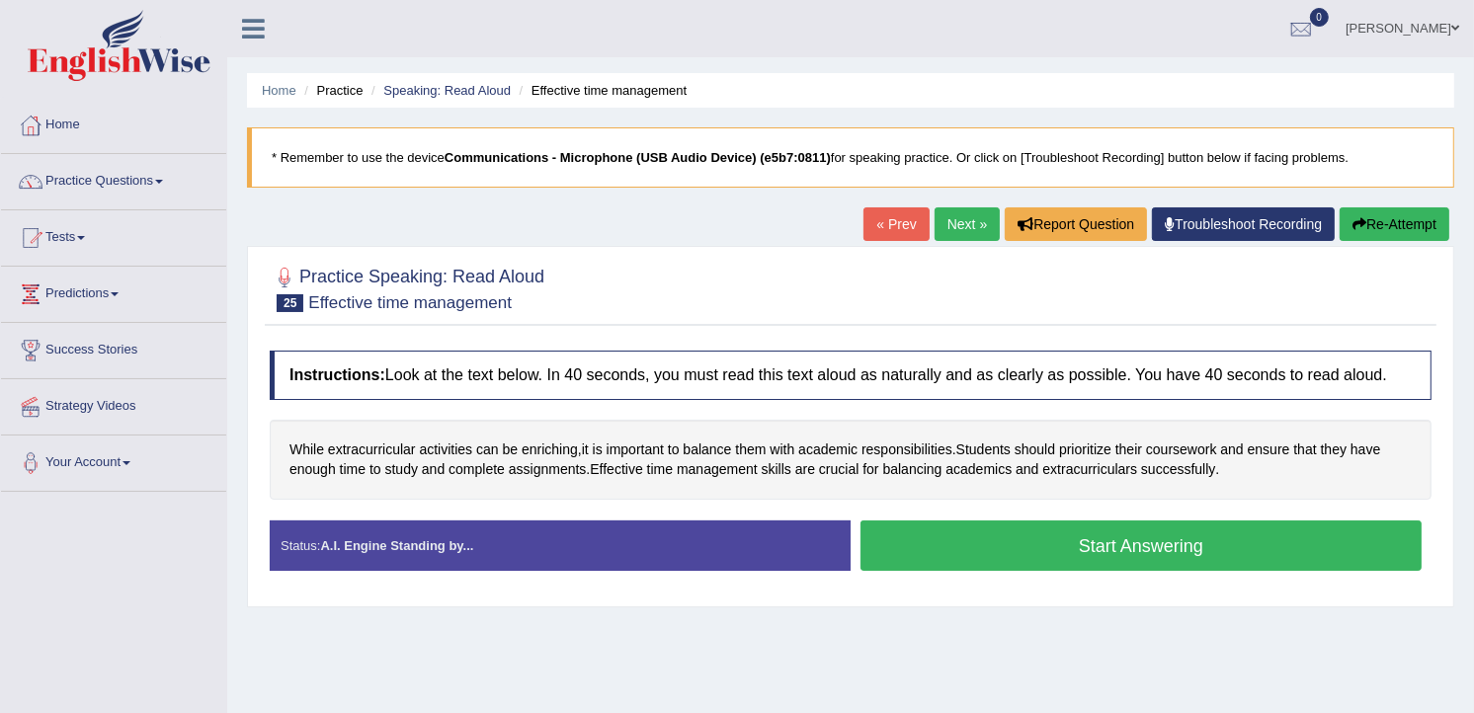
click at [944, 548] on button "Start Answering" at bounding box center [1140, 546] width 561 height 50
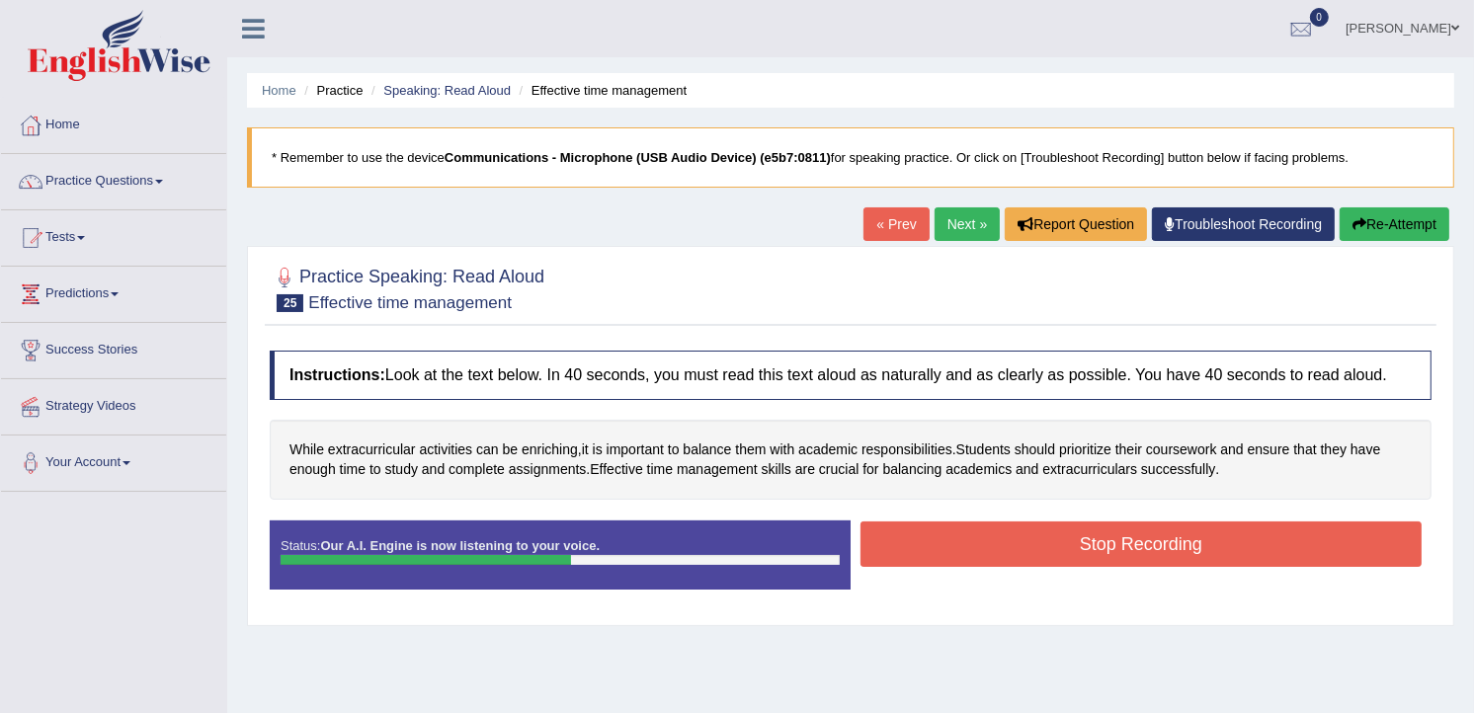
click at [931, 556] on button "Stop Recording" at bounding box center [1140, 544] width 561 height 45
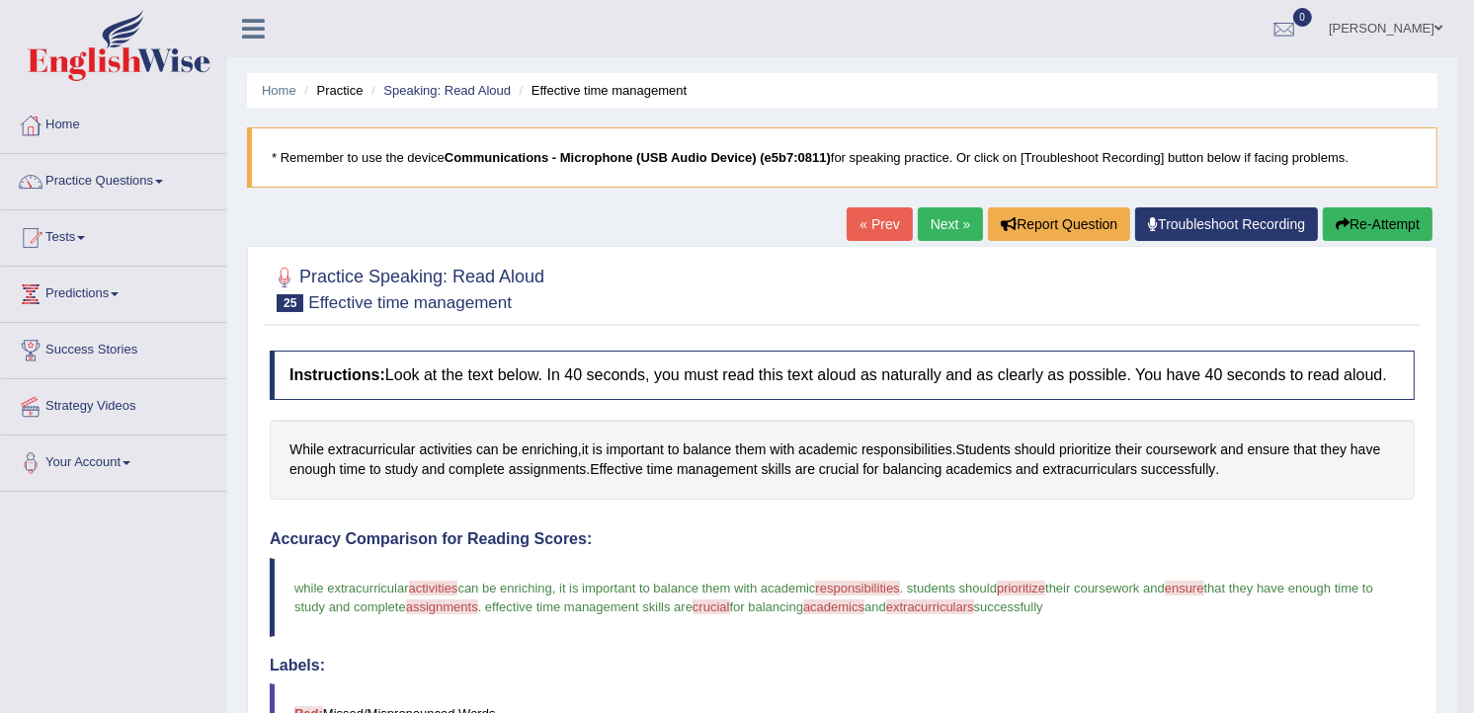
click at [963, 229] on link "Next »" at bounding box center [950, 224] width 65 height 34
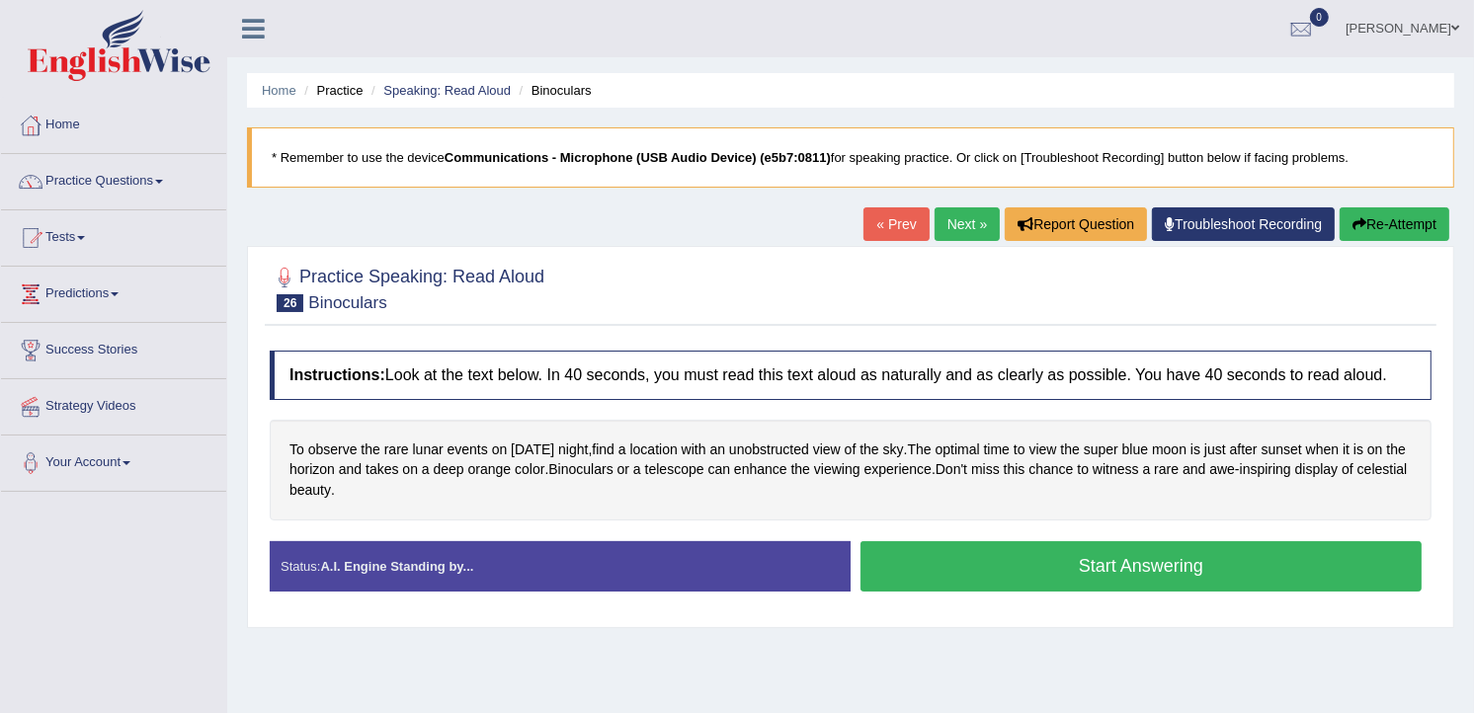
click at [960, 229] on link "Next »" at bounding box center [966, 224] width 65 height 34
click at [950, 208] on link "Next »" at bounding box center [966, 224] width 65 height 34
click at [1065, 566] on button "Start Answering" at bounding box center [1140, 566] width 561 height 50
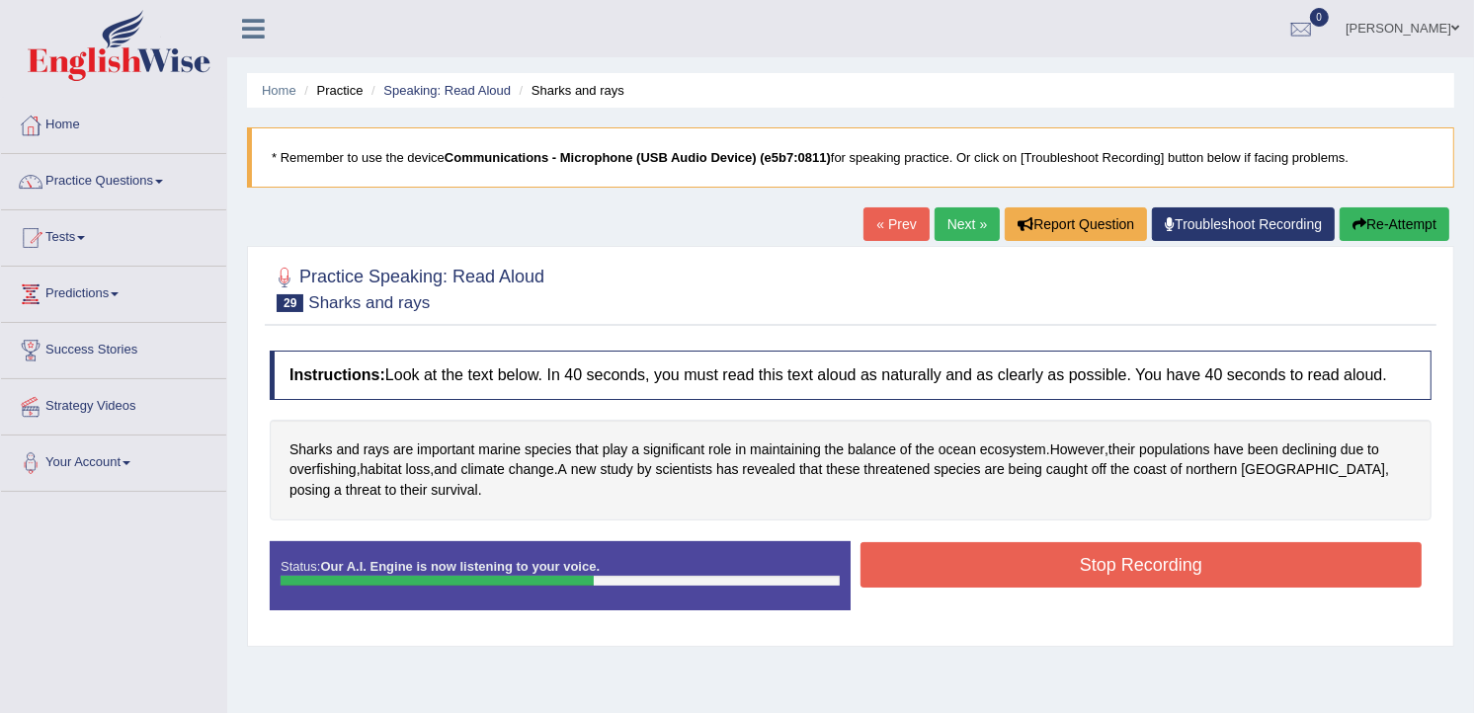
click at [1065, 566] on button "Stop Recording" at bounding box center [1140, 564] width 561 height 45
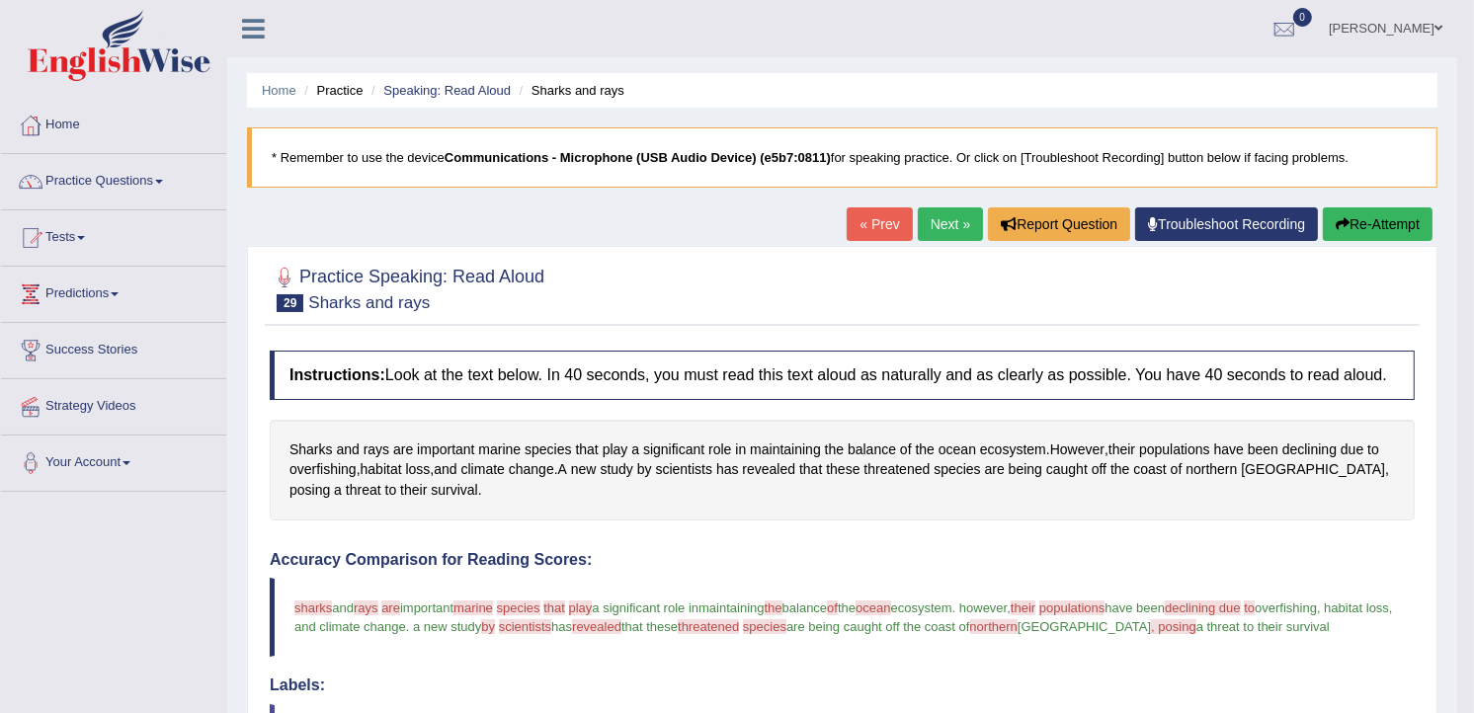
click at [961, 211] on link "Next »" at bounding box center [950, 224] width 65 height 34
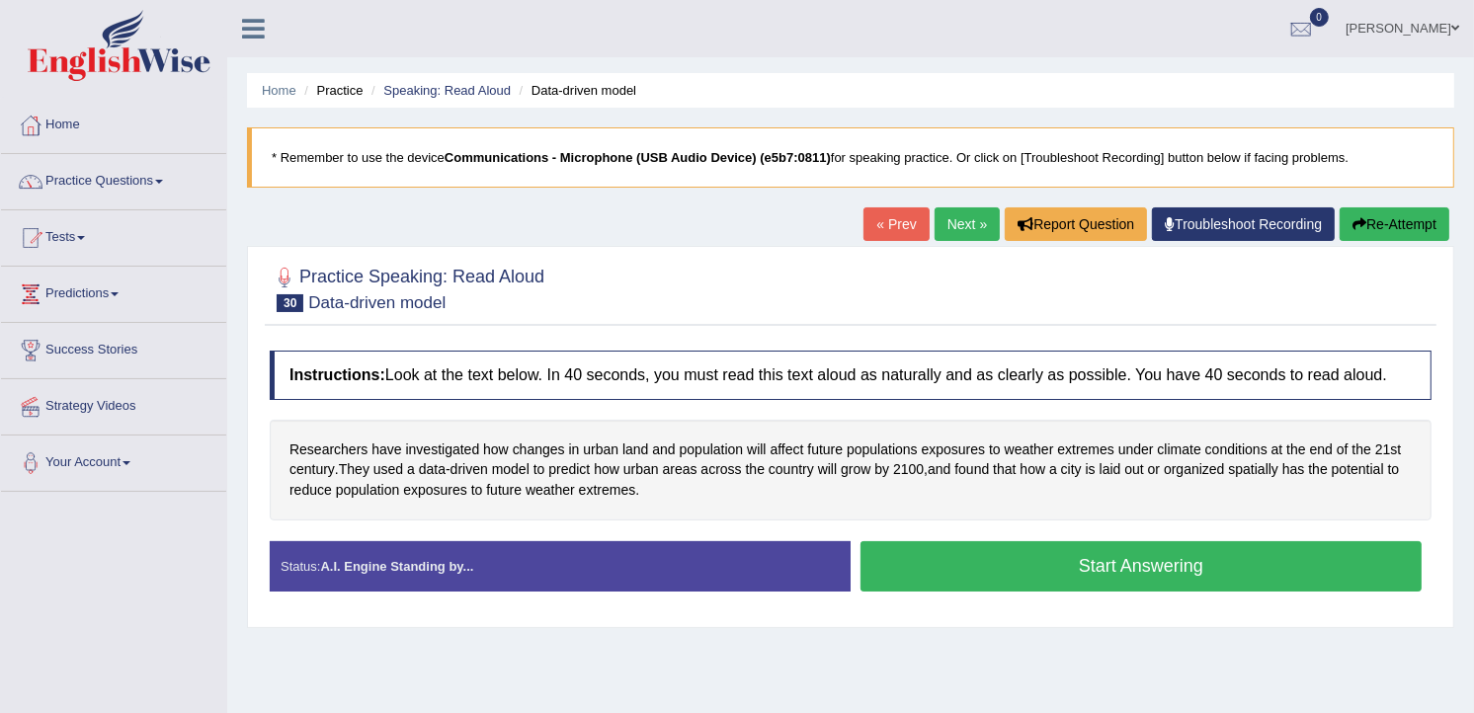
click at [1032, 579] on button "Start Answering" at bounding box center [1140, 566] width 561 height 50
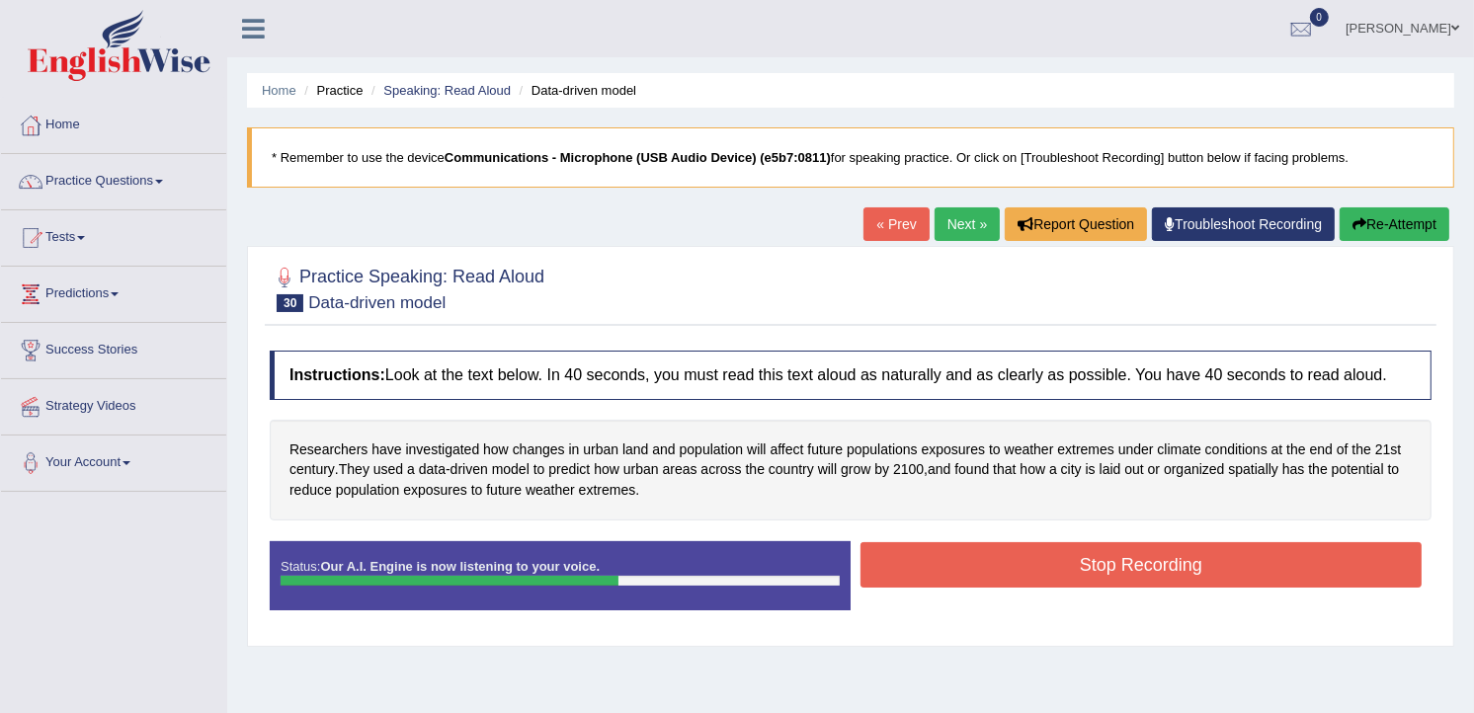
click at [1029, 579] on button "Stop Recording" at bounding box center [1140, 564] width 561 height 45
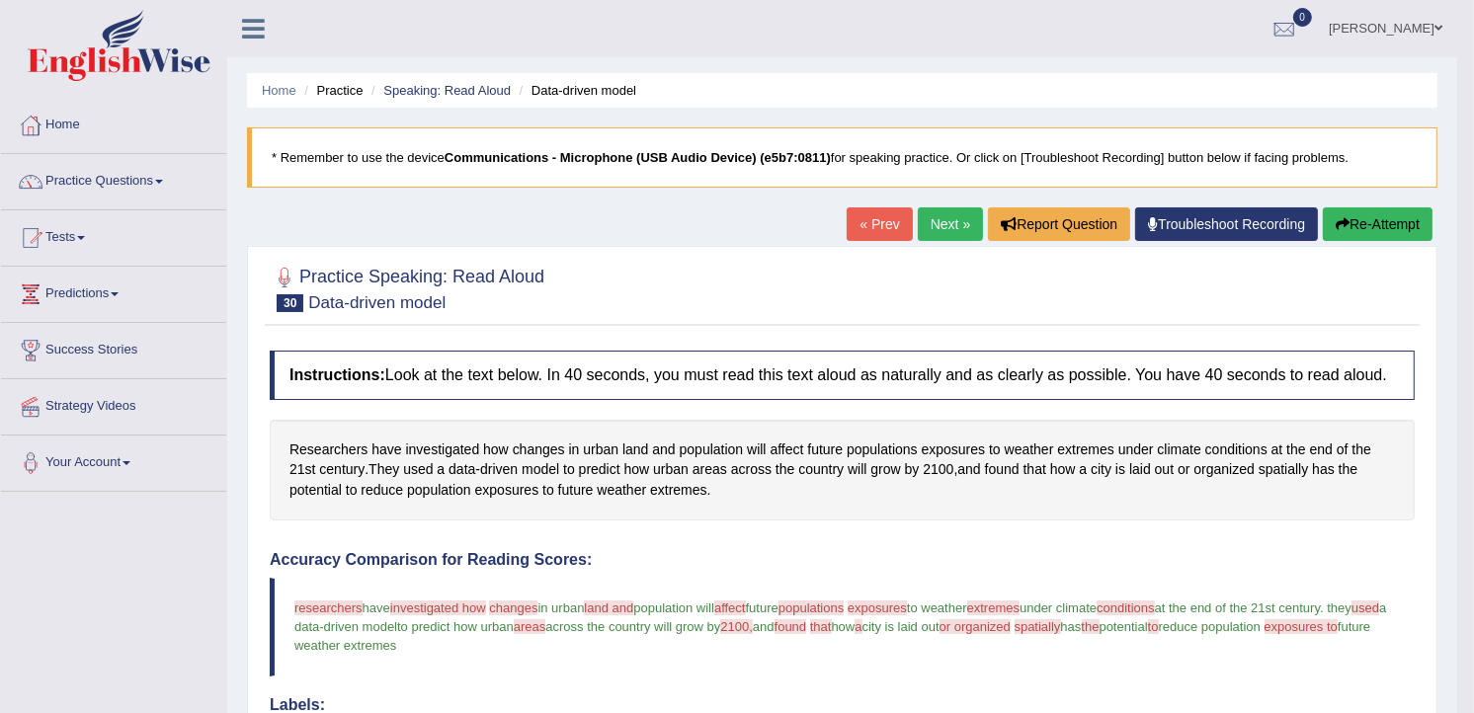
click at [944, 215] on link "Next »" at bounding box center [950, 224] width 65 height 34
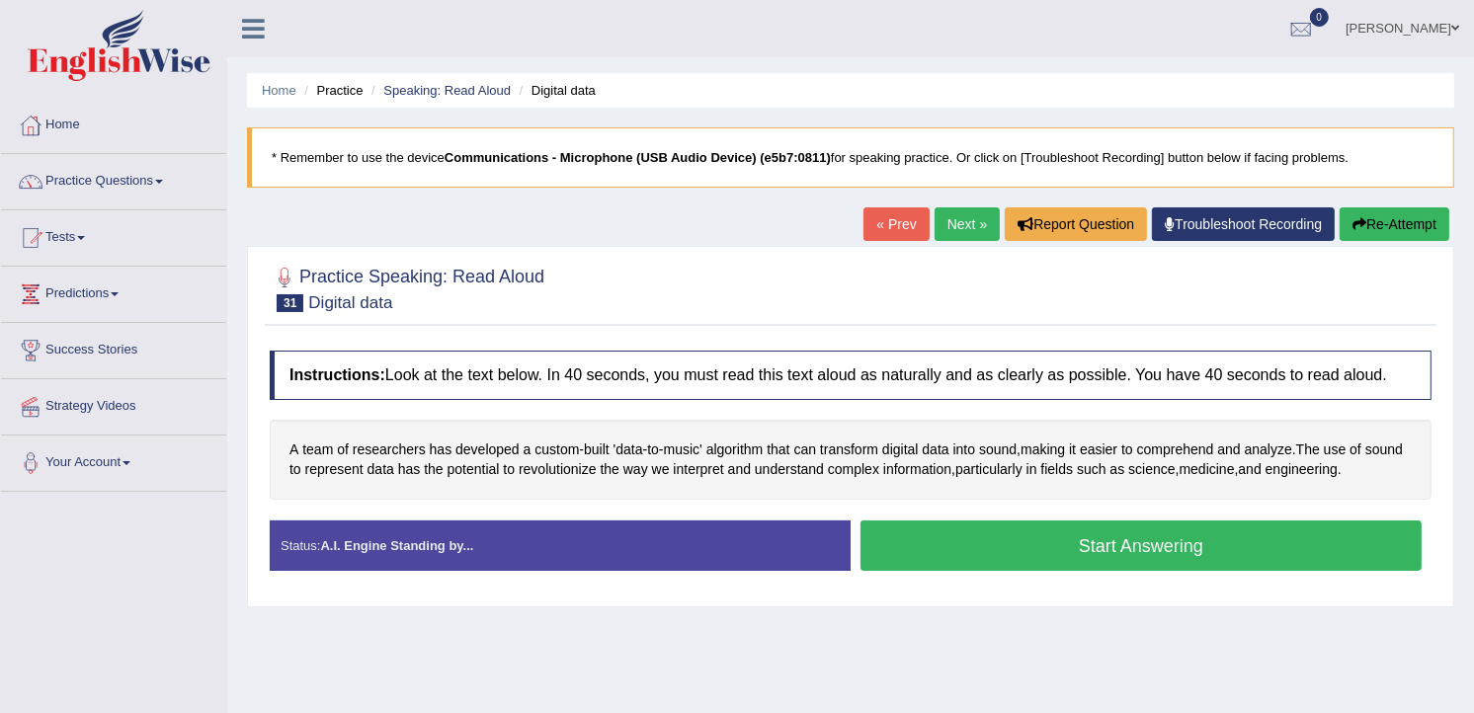
click at [130, 175] on link "Practice Questions" at bounding box center [113, 178] width 225 height 49
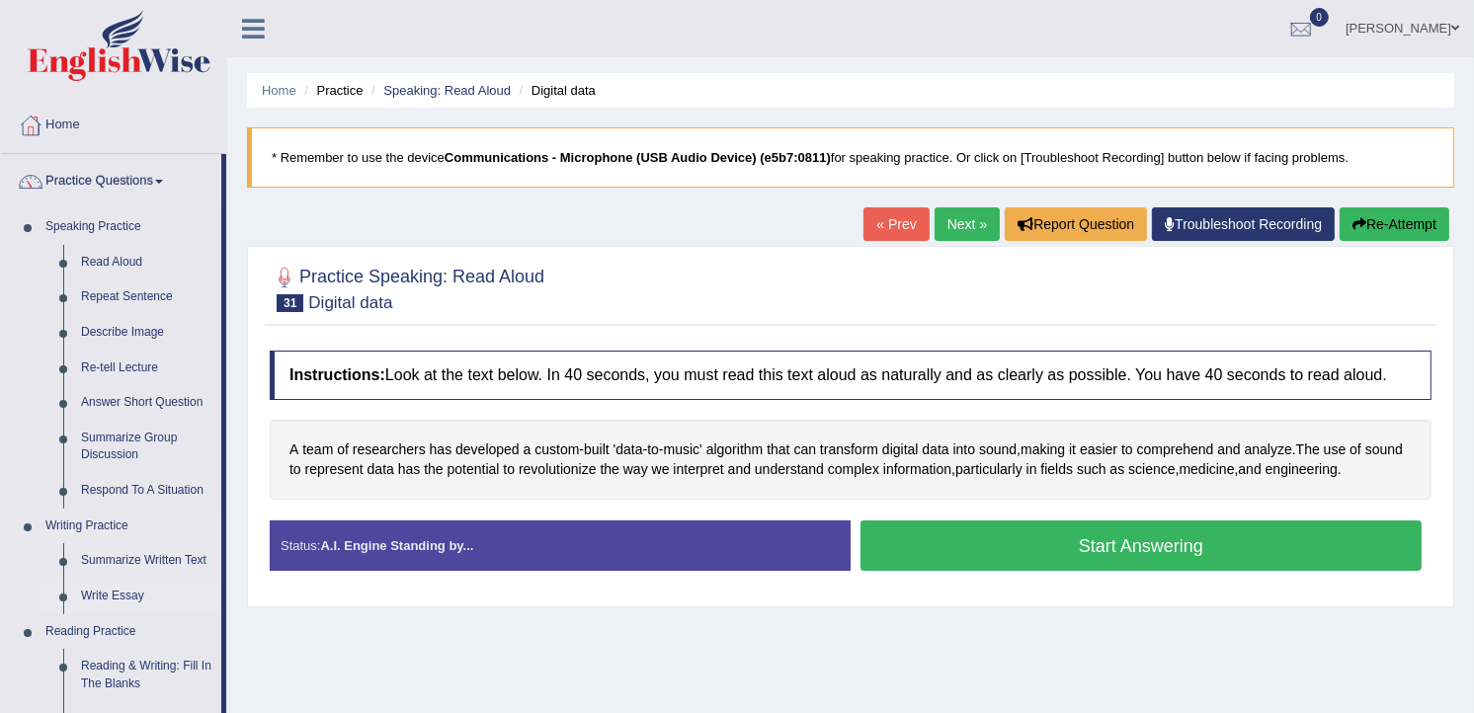
click at [129, 595] on link "Write Essay" at bounding box center [146, 597] width 149 height 36
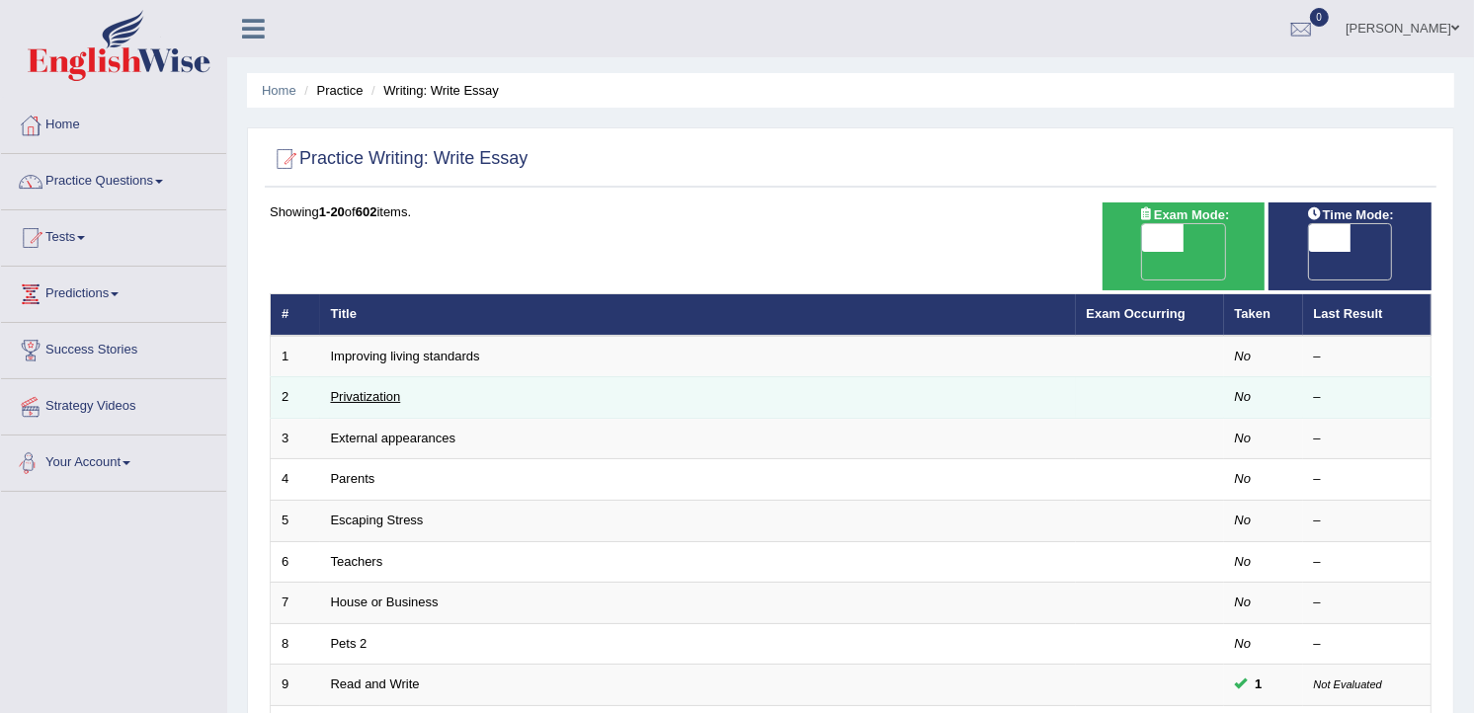
click at [375, 389] on link "Privatization" at bounding box center [366, 396] width 70 height 15
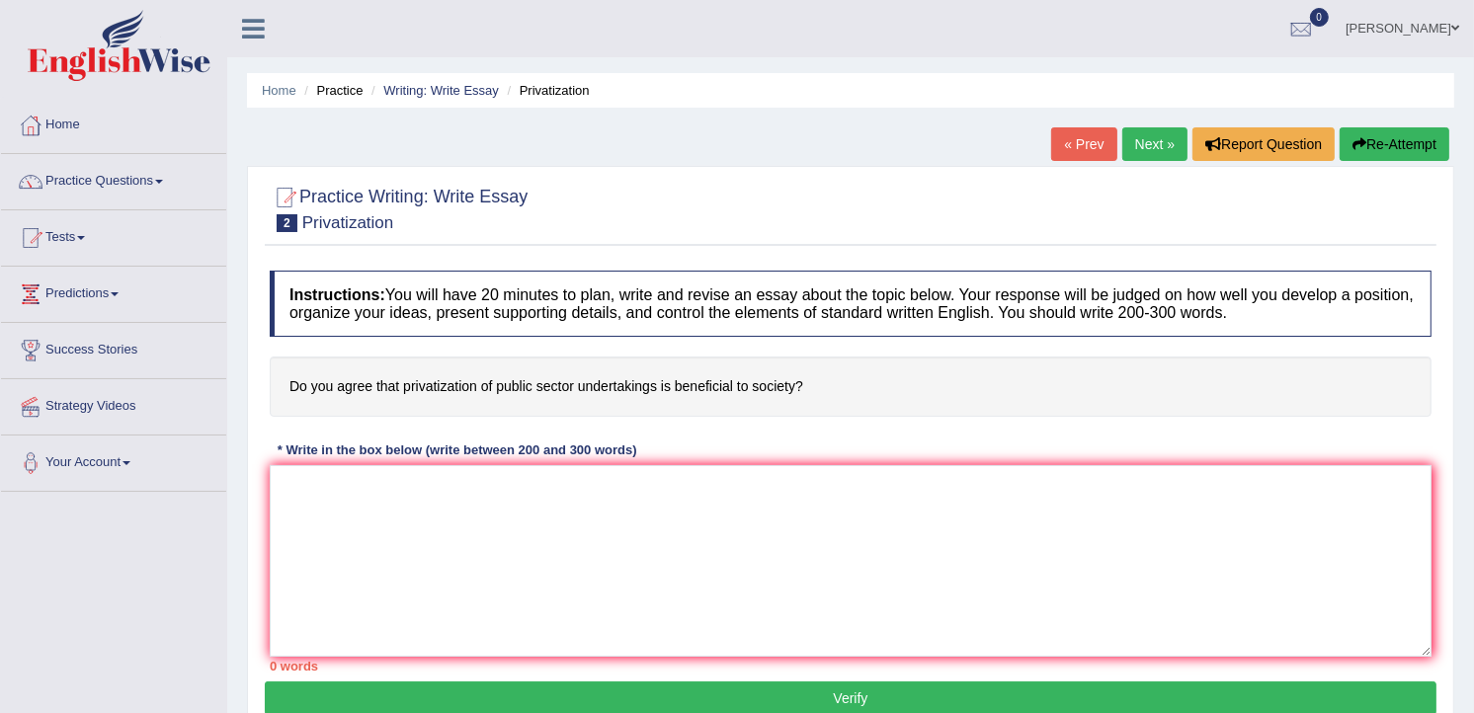
click at [1150, 130] on link "Next »" at bounding box center [1154, 144] width 65 height 34
click at [1149, 145] on link "Next »" at bounding box center [1154, 144] width 65 height 34
click at [775, 507] on textarea at bounding box center [851, 561] width 1162 height 192
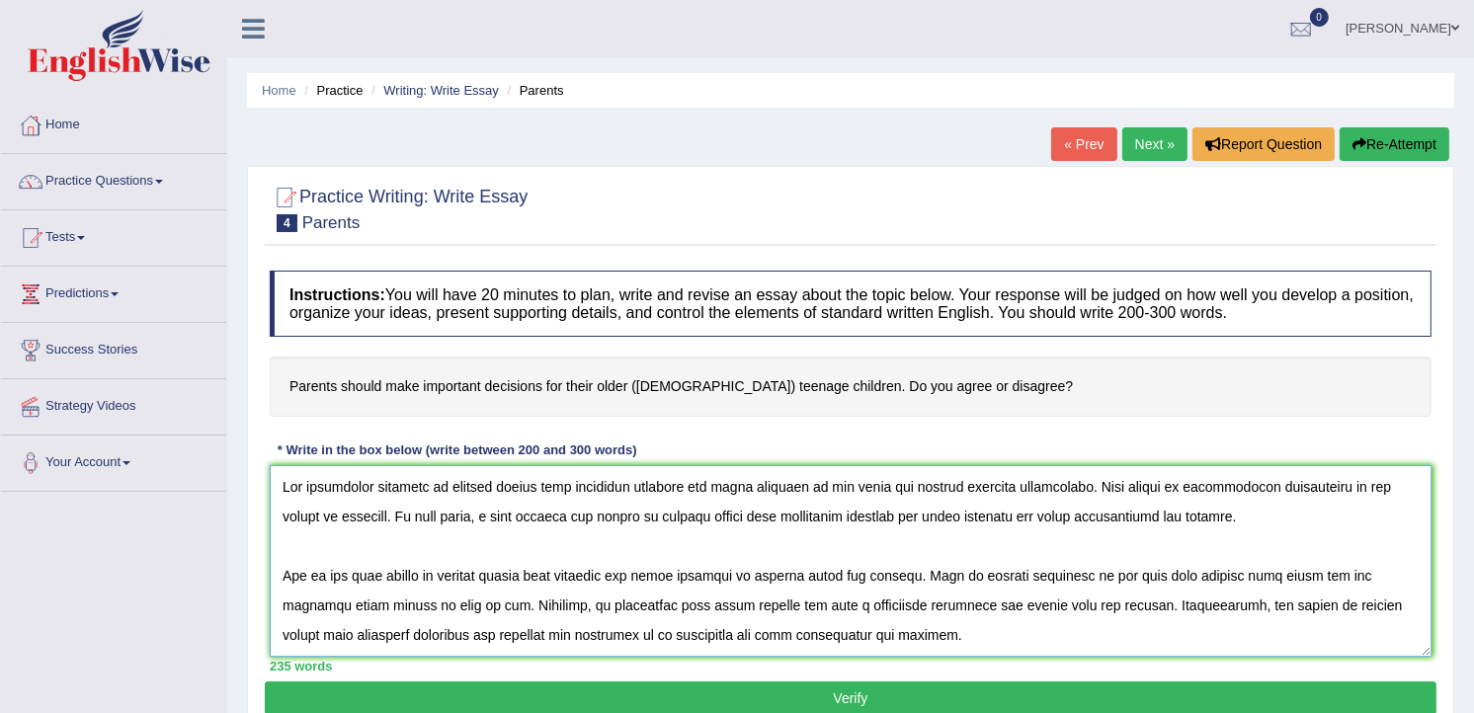
click at [781, 518] on textarea at bounding box center [851, 561] width 1162 height 192
click at [1201, 604] on textarea at bounding box center [851, 561] width 1162 height 192
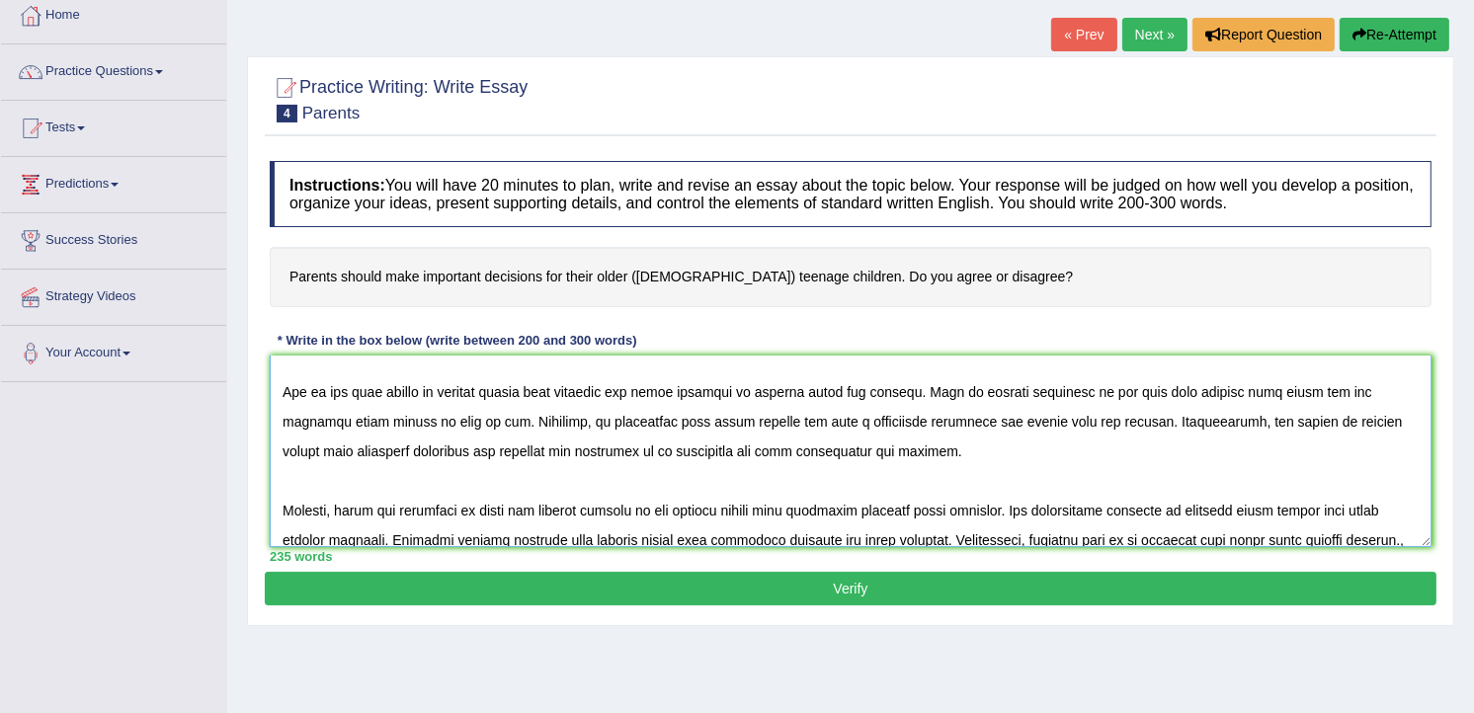
scroll to position [110, 0]
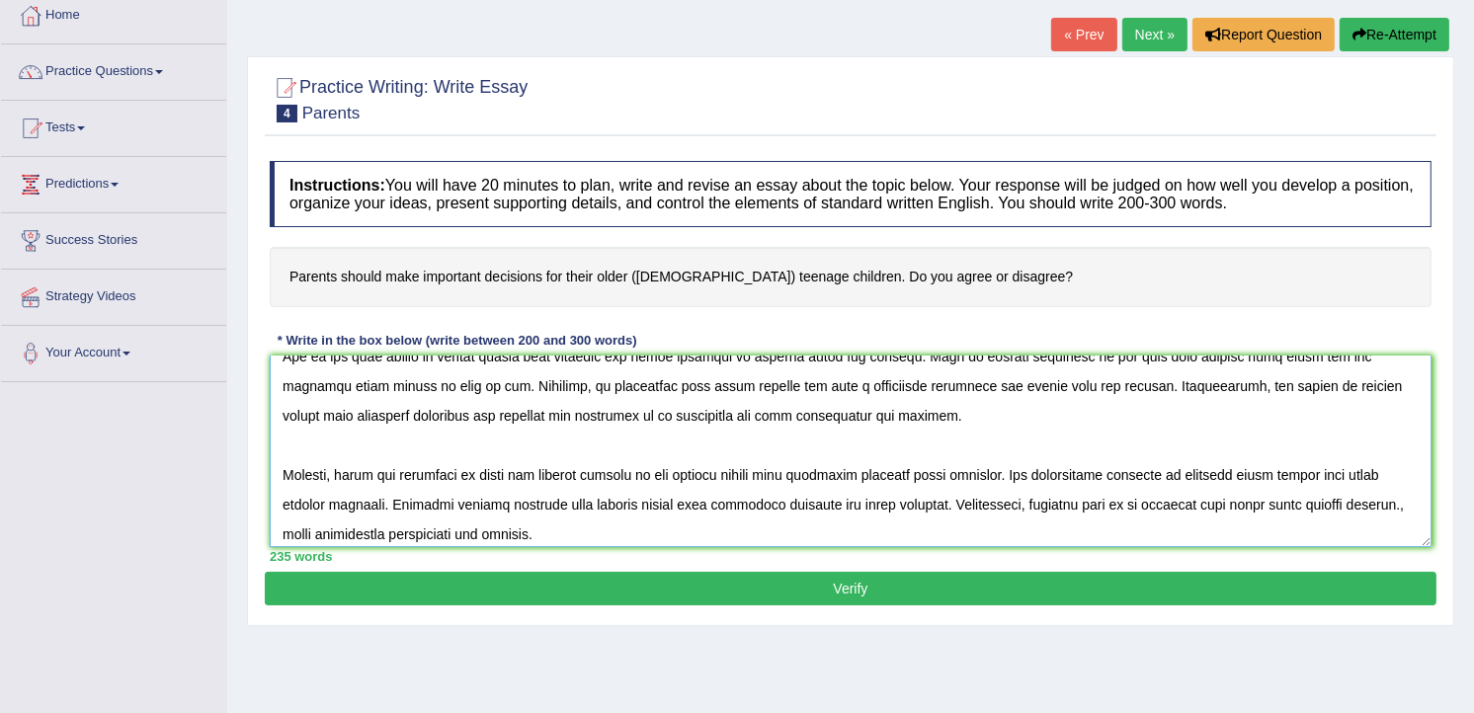
click at [925, 472] on textarea at bounding box center [851, 452] width 1162 height 192
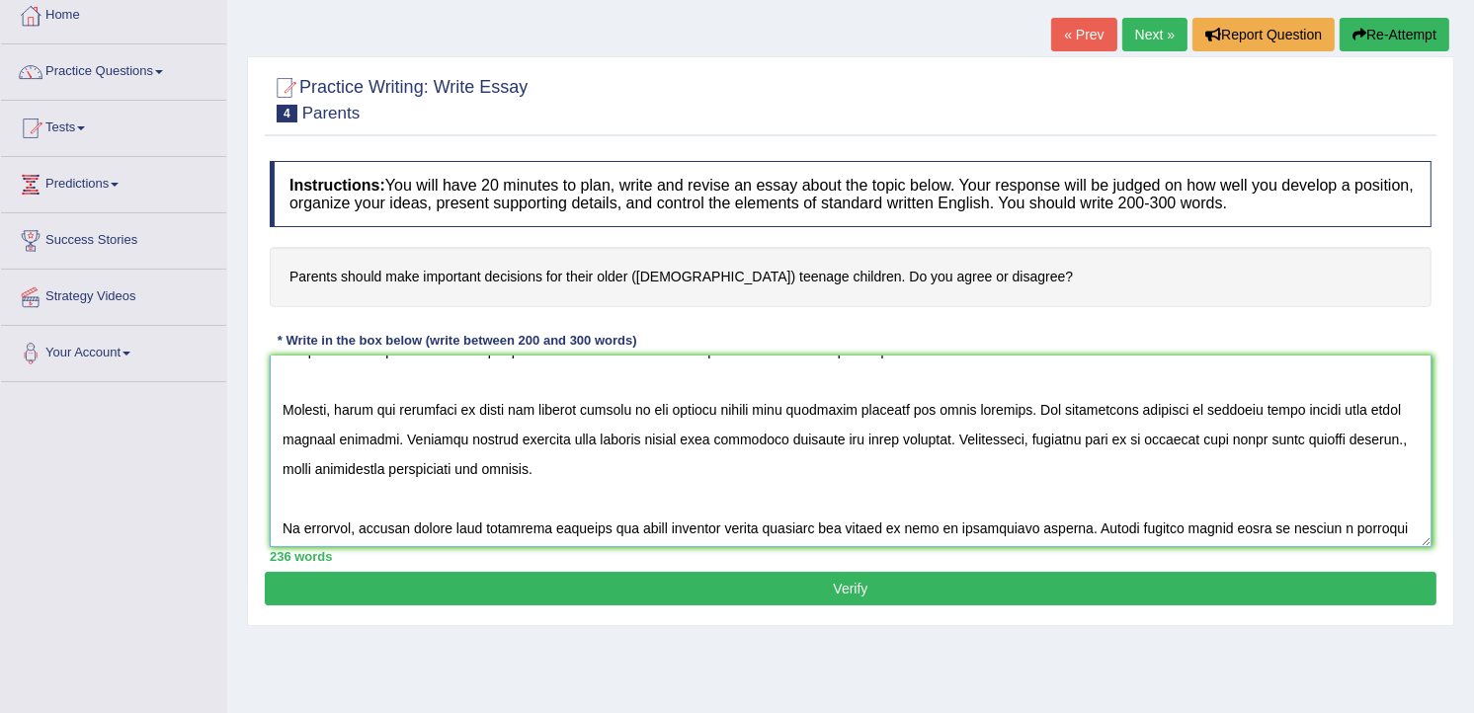
scroll to position [207, 0]
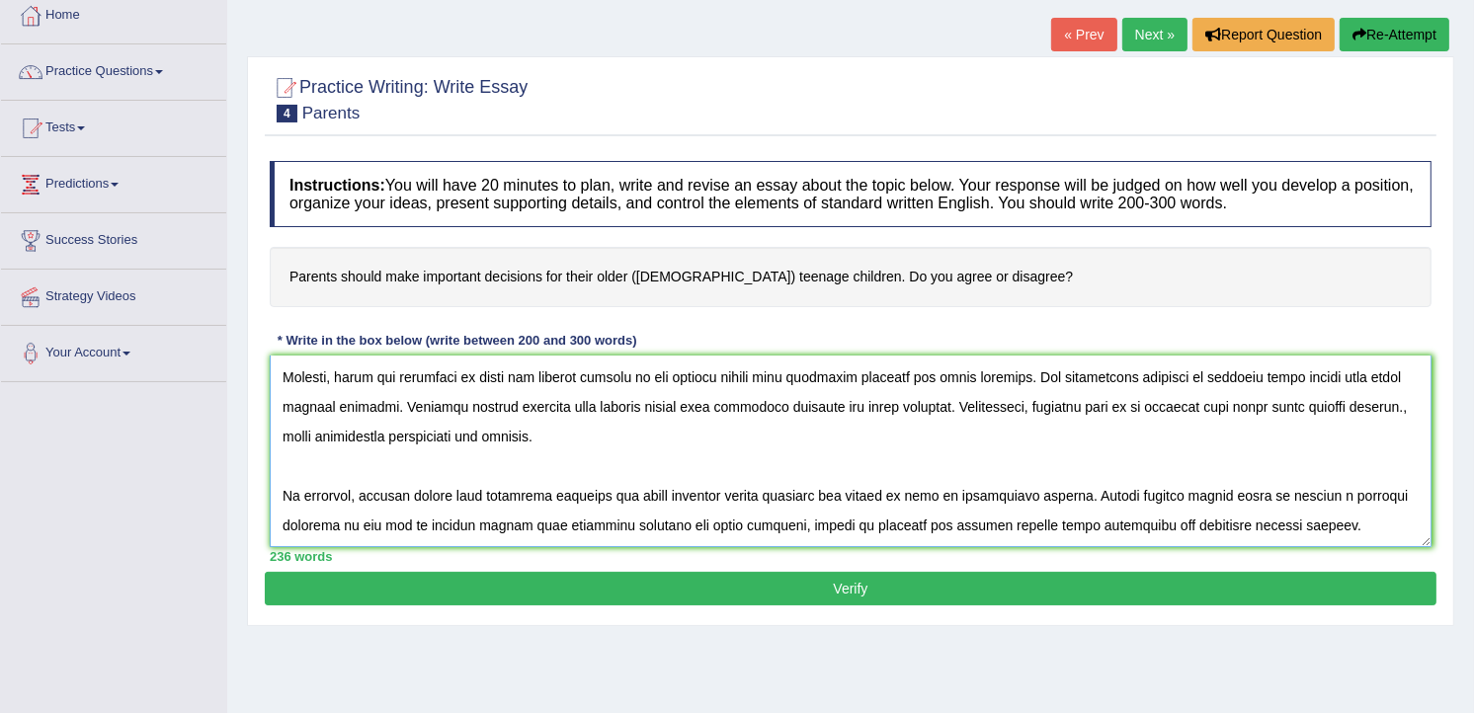
click at [420, 444] on textarea at bounding box center [851, 452] width 1162 height 192
click at [423, 438] on textarea at bounding box center [851, 452] width 1162 height 192
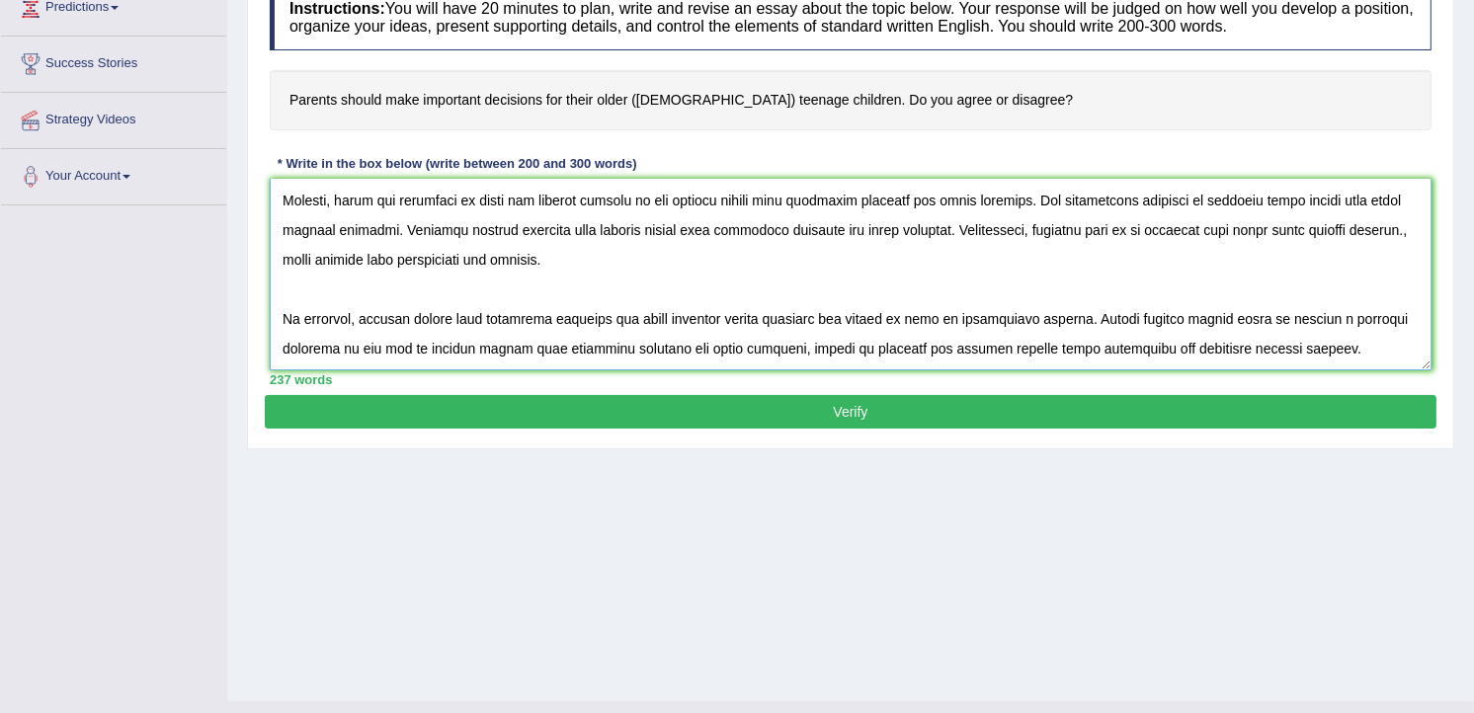
scroll to position [323, 0]
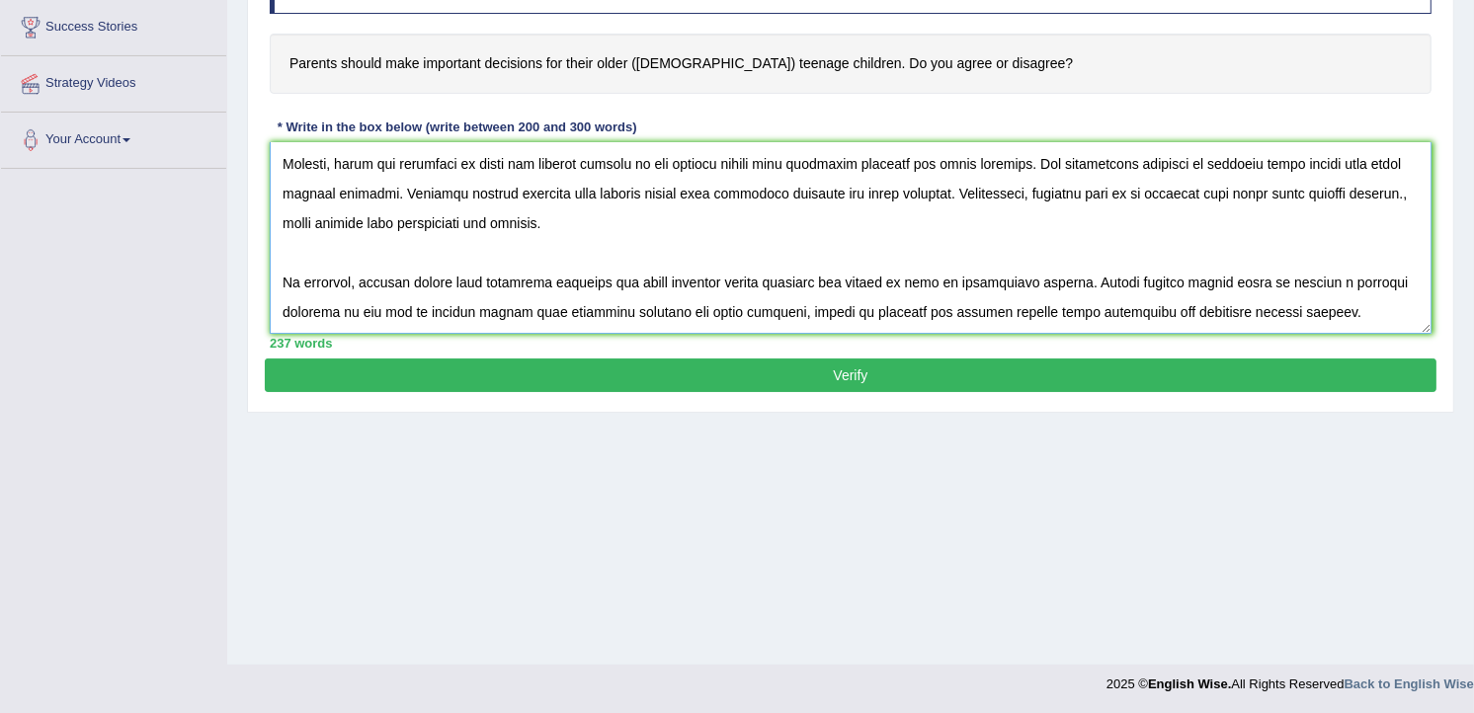
type textarea "The increasing infuence of parents should make important decision for their chi…"
click at [874, 372] on button "Verify" at bounding box center [850, 376] width 1171 height 34
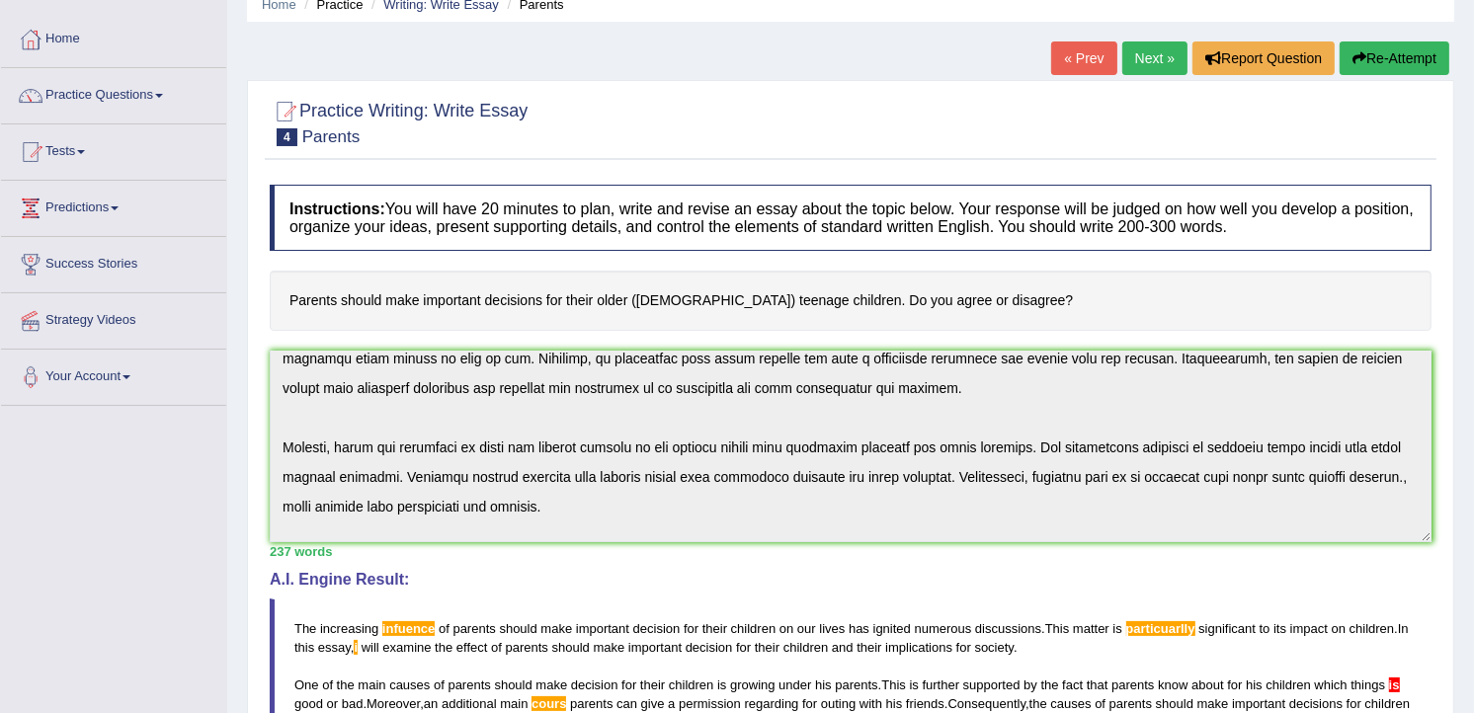
scroll to position [97, 0]
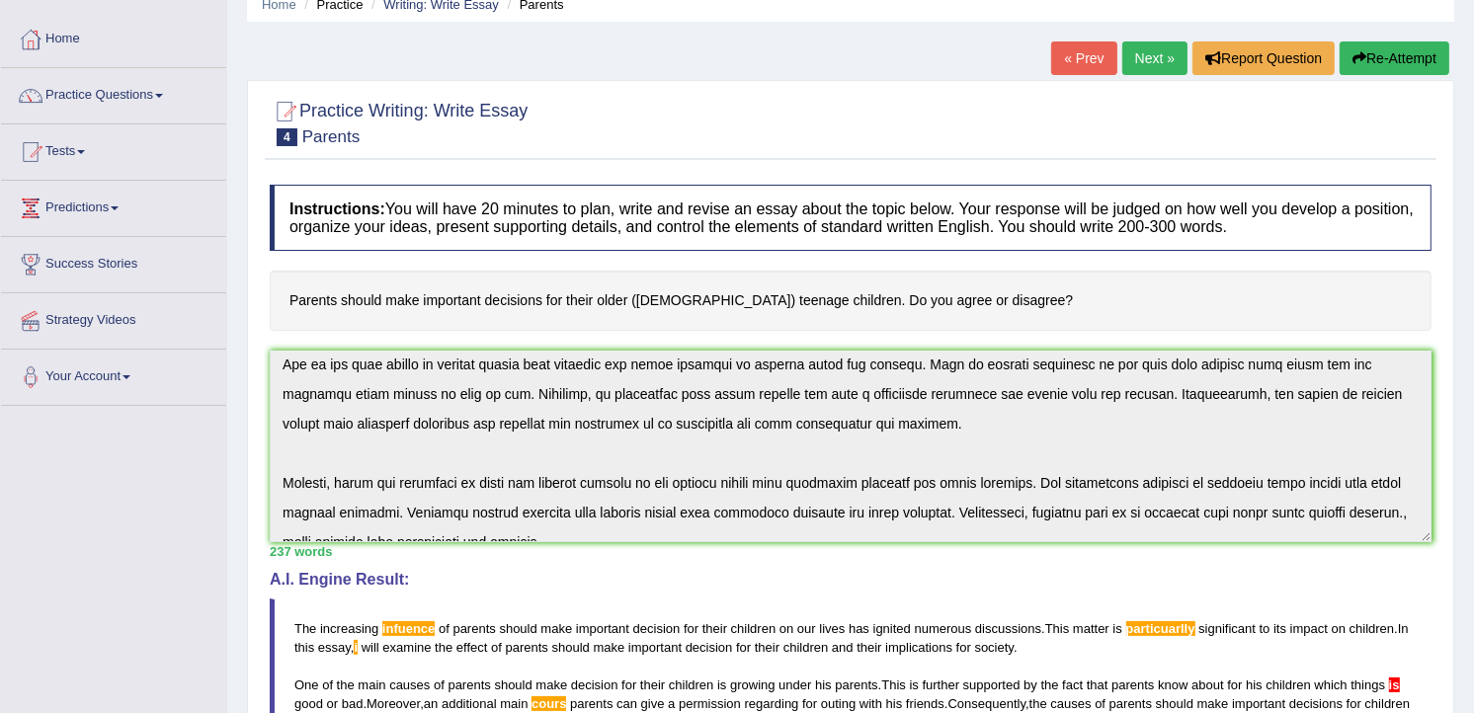
click at [1143, 71] on link "Next »" at bounding box center [1154, 58] width 65 height 34
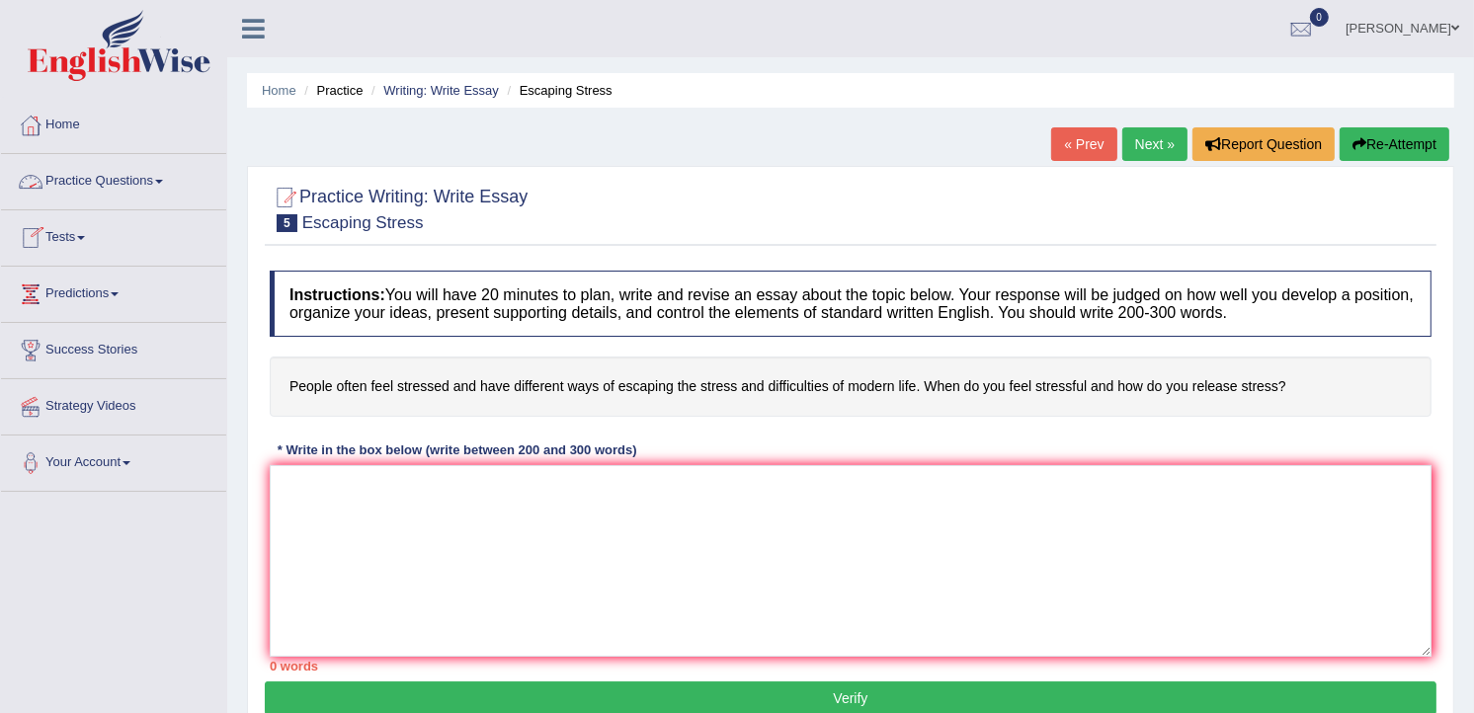
click at [95, 182] on link "Practice Questions" at bounding box center [113, 178] width 225 height 49
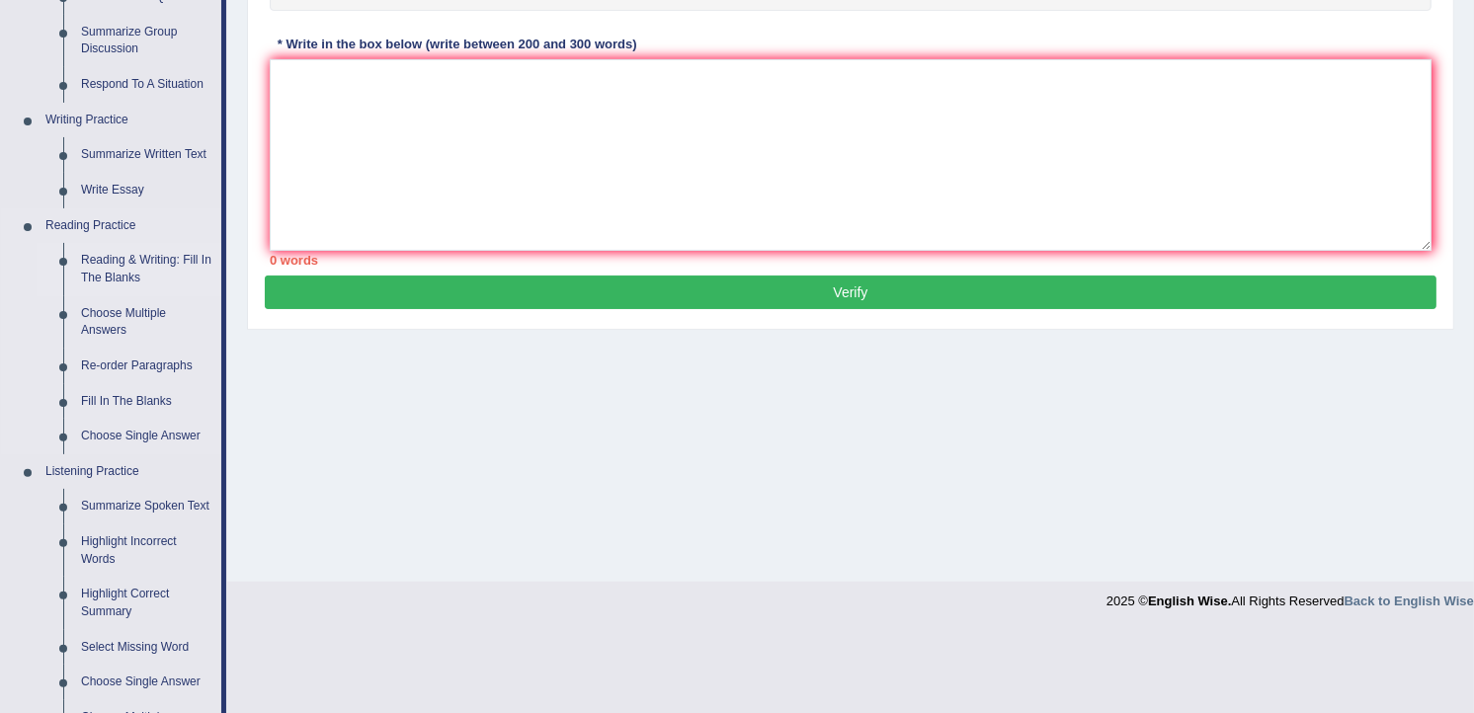
scroll to position [439, 0]
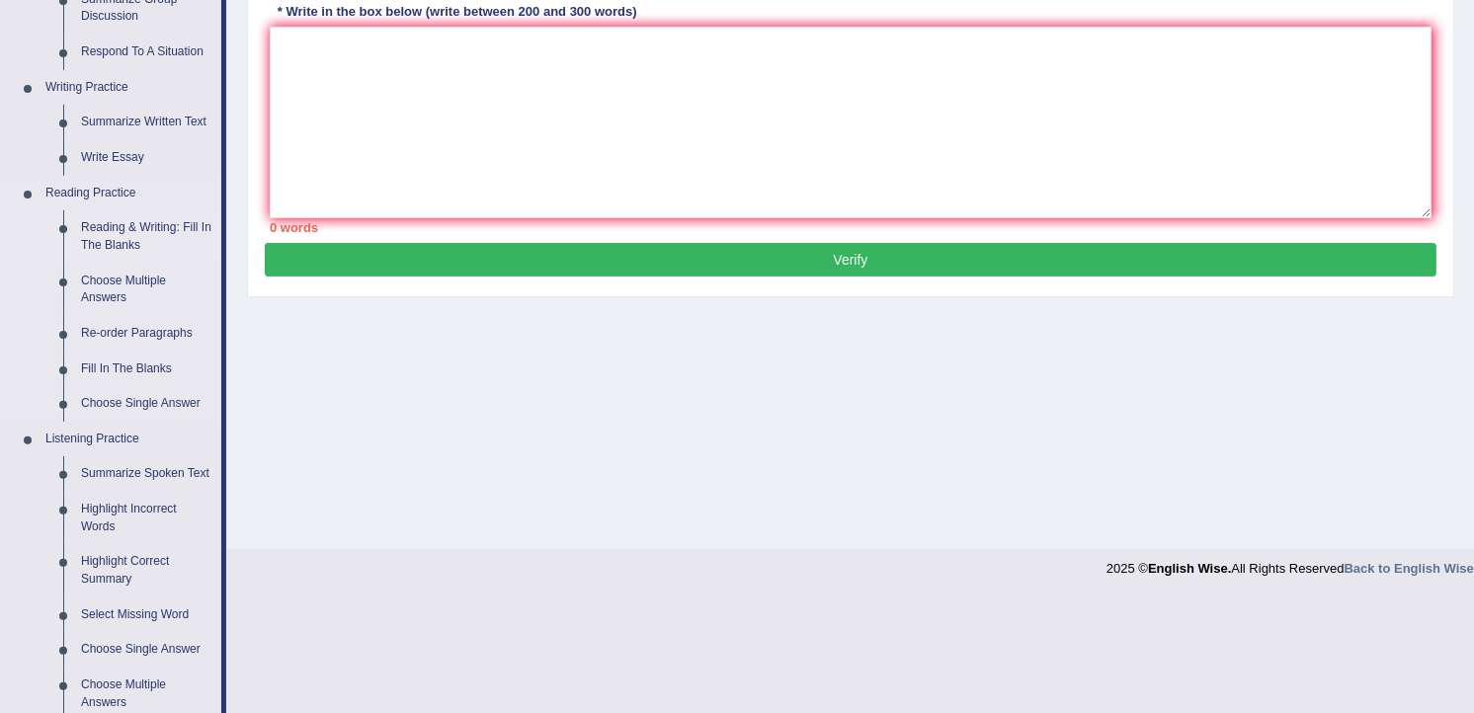
click at [136, 240] on link "Reading & Writing: Fill In The Blanks" at bounding box center [146, 236] width 149 height 52
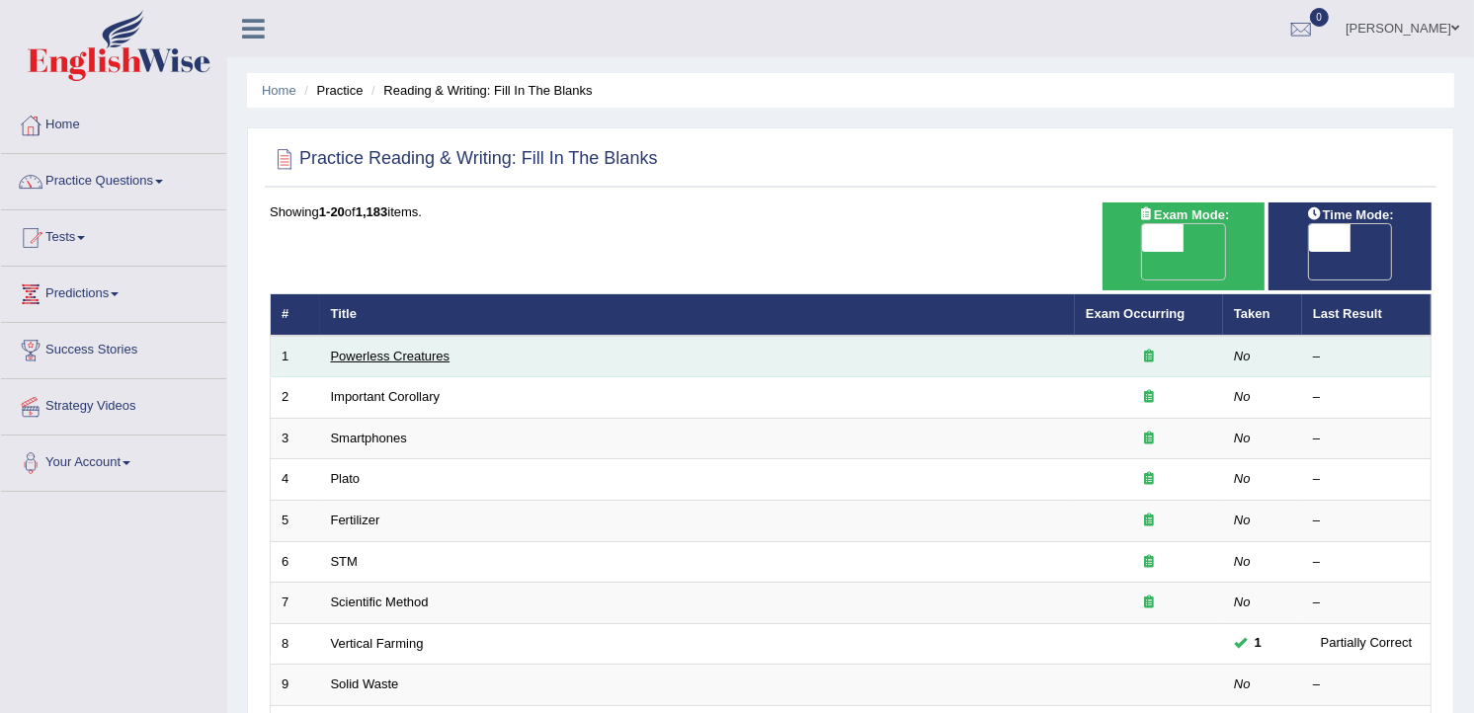
click at [406, 349] on link "Powerless Creatures" at bounding box center [391, 356] width 120 height 15
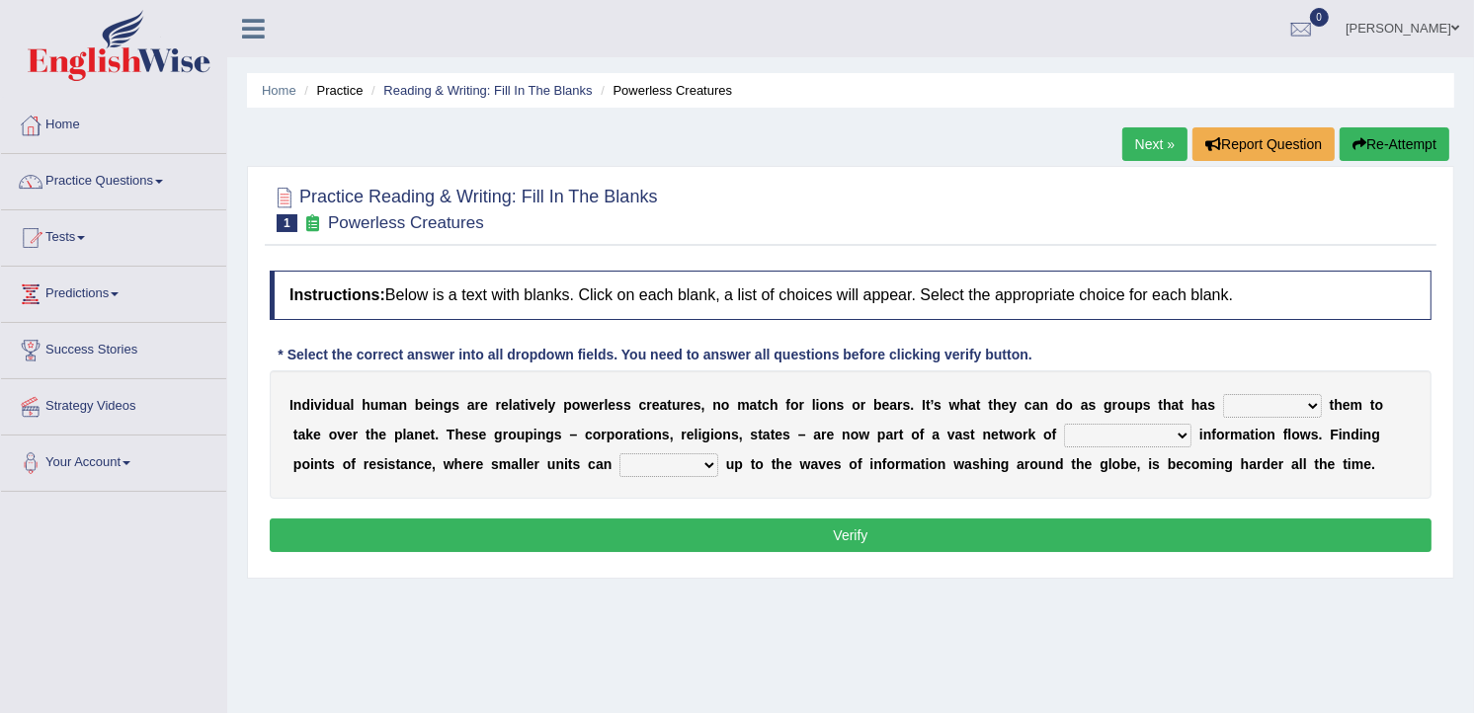
click at [1247, 408] on select "enabled contended embodied conjured" at bounding box center [1272, 406] width 99 height 24
click at [1245, 408] on select "enabled contended embodied conjured" at bounding box center [1272, 406] width 99 height 24
click at [1159, 148] on link "Next »" at bounding box center [1154, 144] width 65 height 34
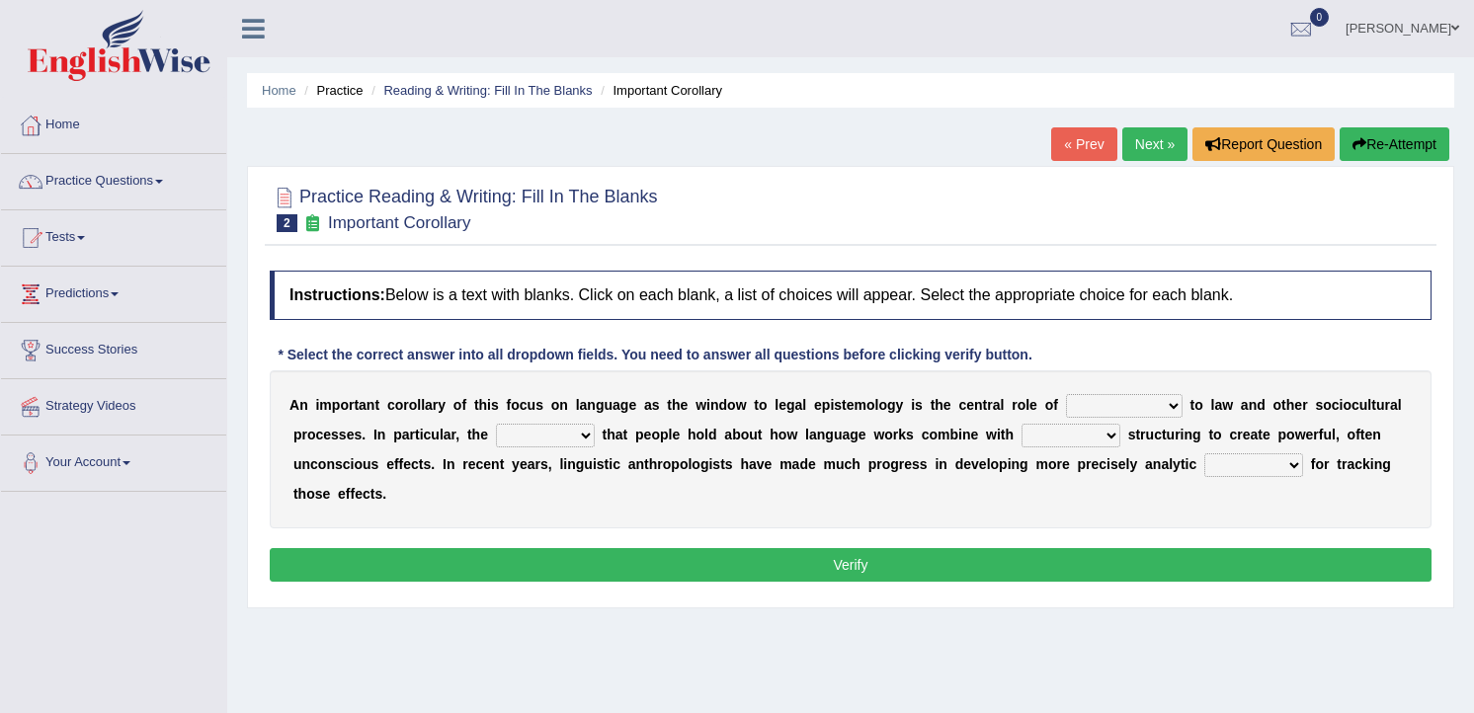
click at [1159, 148] on link "Next »" at bounding box center [1154, 144] width 65 height 34
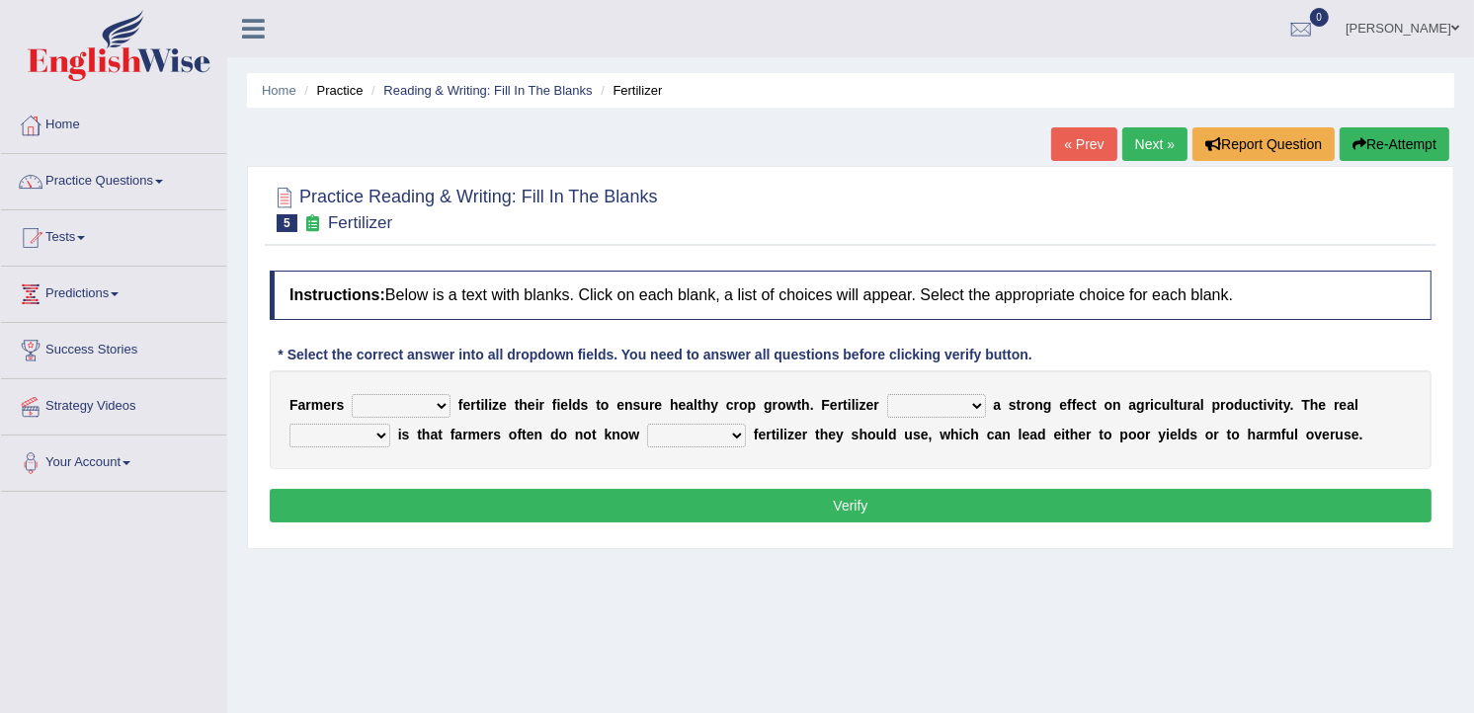
click at [435, 402] on select "must should need can" at bounding box center [401, 406] width 99 height 24
click at [943, 407] on select "has had have having" at bounding box center [936, 406] width 99 height 24
select select "have"
click at [887, 395] on select "has had have having" at bounding box center [936, 406] width 99 height 24
click at [381, 442] on select "problem question conclusion answer" at bounding box center [339, 436] width 101 height 24
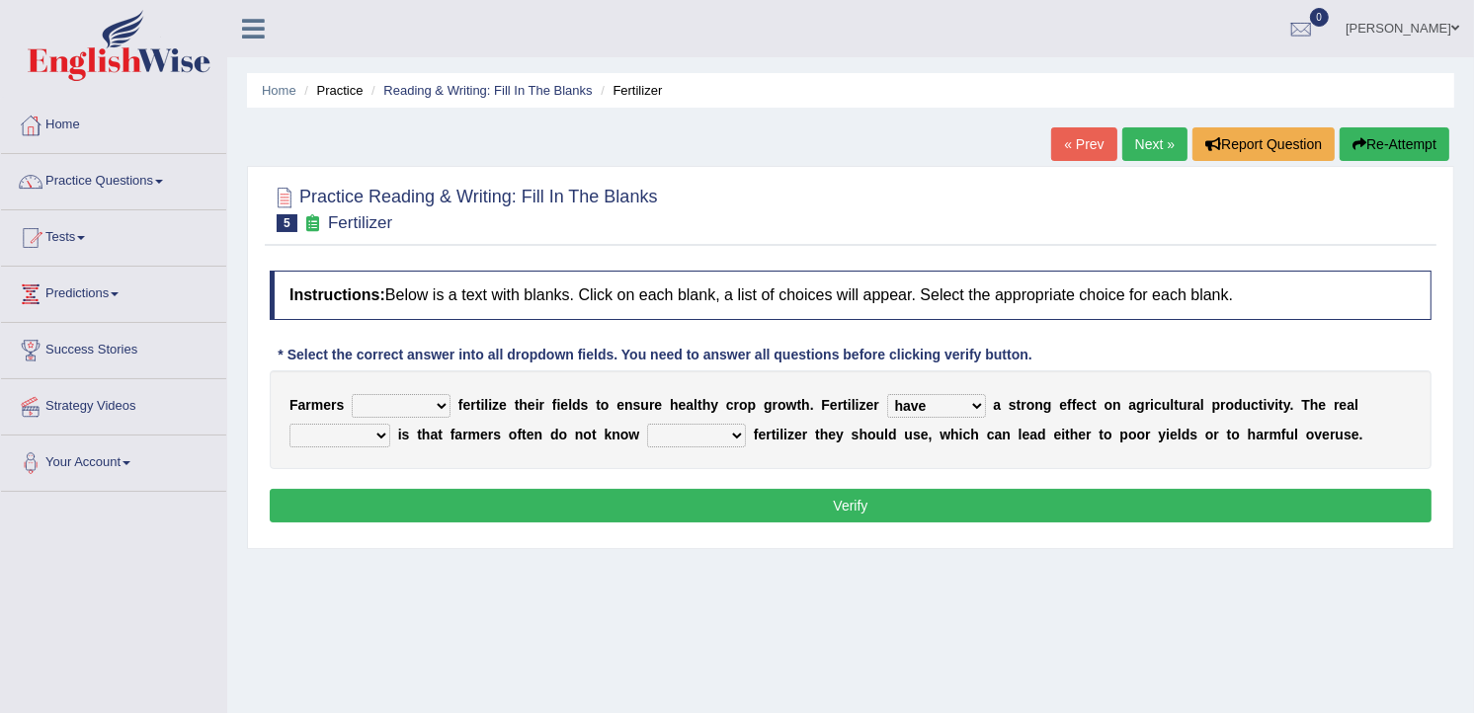
select select "problem"
click at [289, 425] on select "problem question conclusion answer" at bounding box center [339, 436] width 101 height 24
click at [716, 432] on select "how much how many however so much" at bounding box center [696, 436] width 99 height 24
select select "how much"
click at [647, 425] on select "how much how many however so much" at bounding box center [696, 436] width 99 height 24
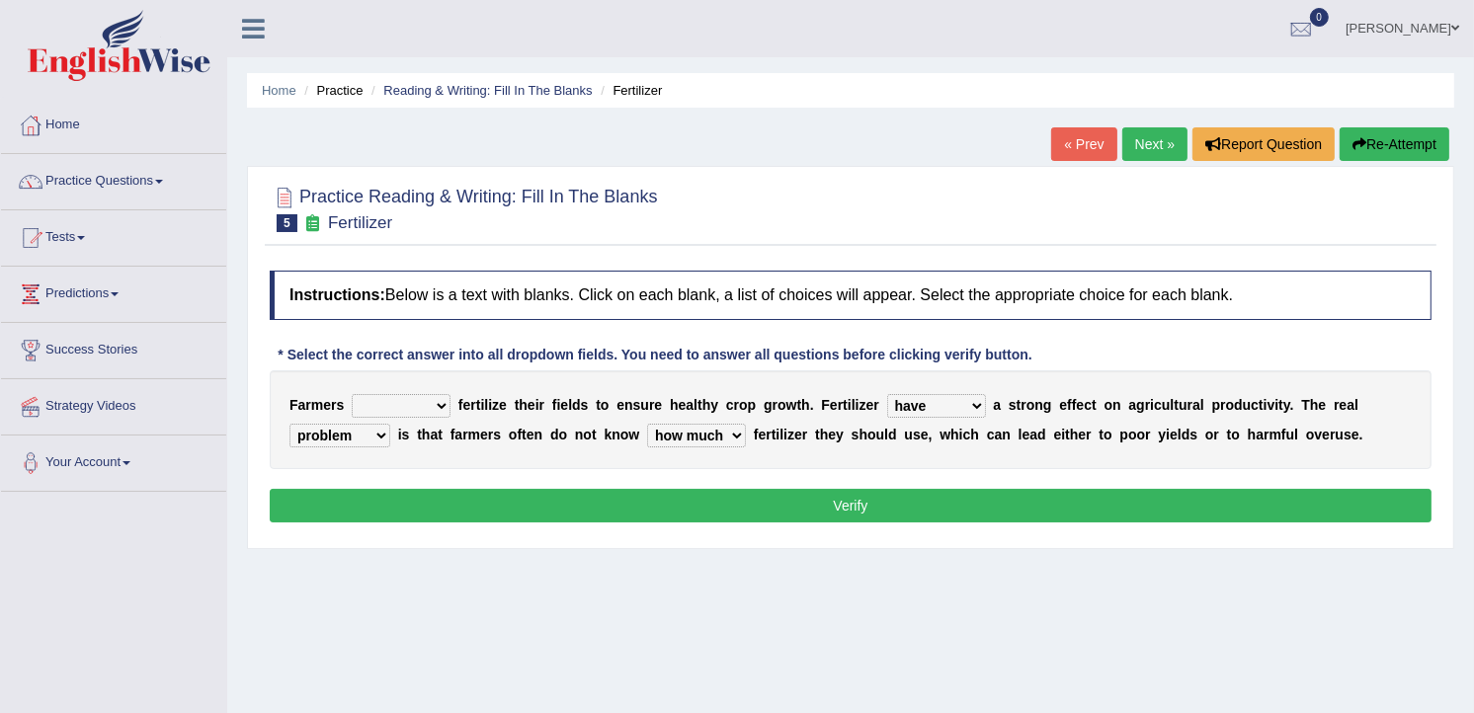
click at [439, 409] on select "must should need can" at bounding box center [401, 406] width 99 height 24
select select "can"
click at [352, 395] on select "must should need can" at bounding box center [401, 406] width 99 height 24
click at [630, 491] on button "Verify" at bounding box center [851, 506] width 1162 height 34
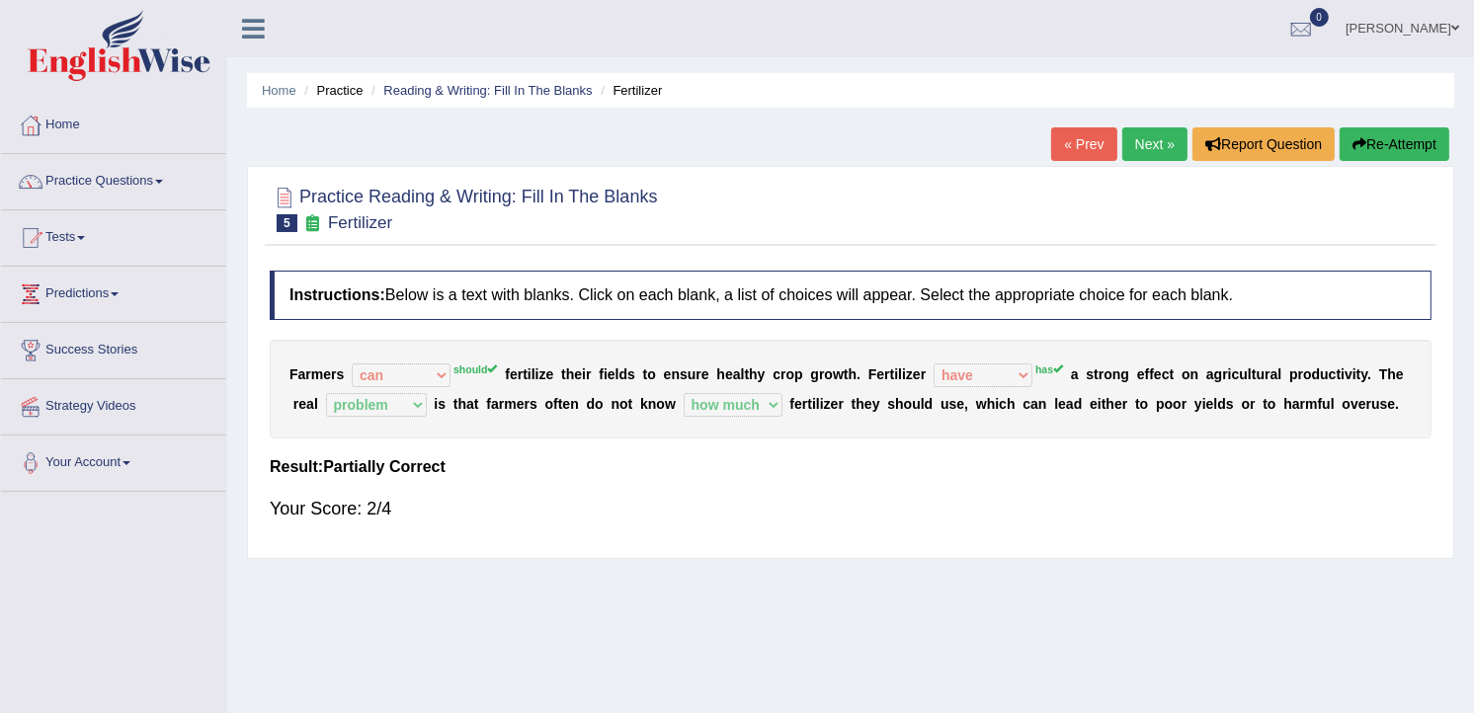
click at [1158, 148] on link "Next »" at bounding box center [1154, 144] width 65 height 34
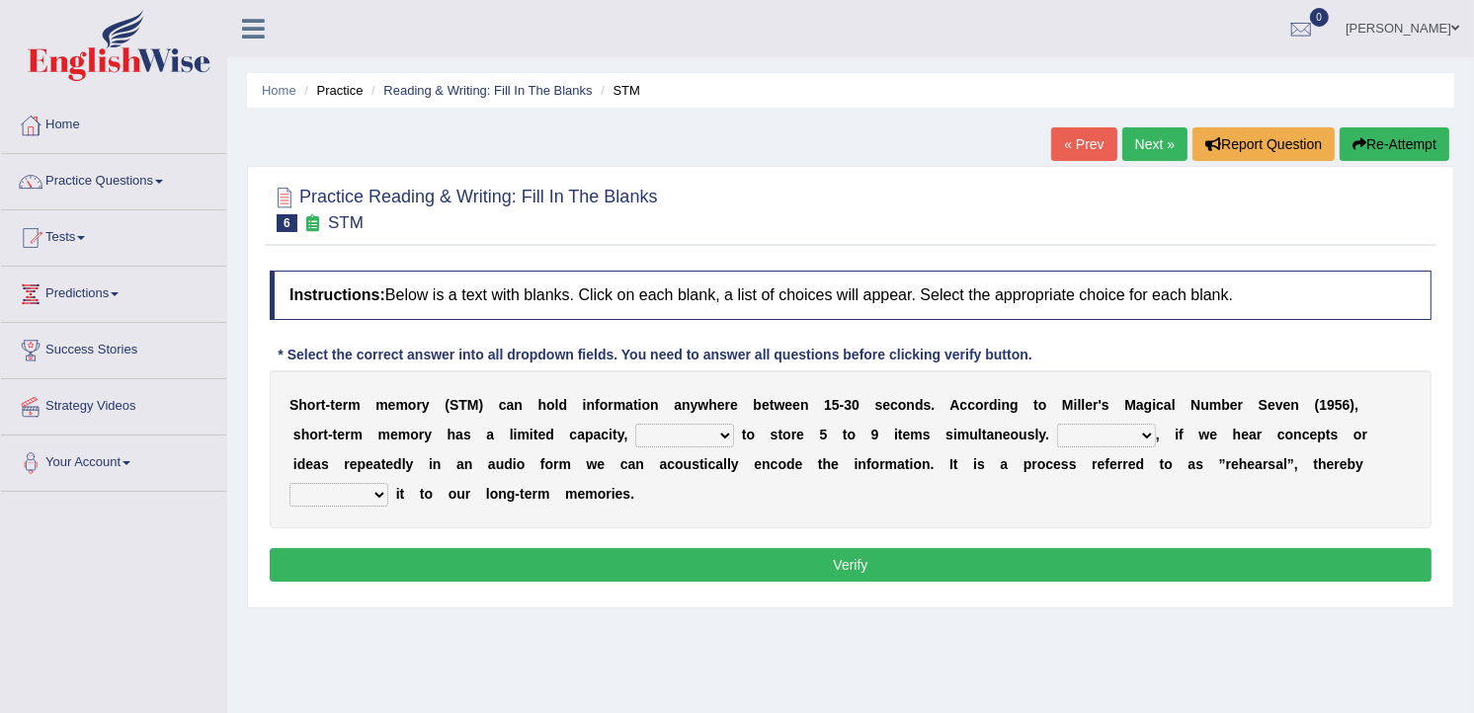
click at [635, 440] on select "being able is able be able unable" at bounding box center [684, 436] width 99 height 24
select select "unable"
click at [635, 425] on select "being able is able be able unable" at bounding box center [684, 436] width 99 height 24
click at [1057, 439] on select "However So Moreover Therefore" at bounding box center [1106, 436] width 99 height 24
select select "However"
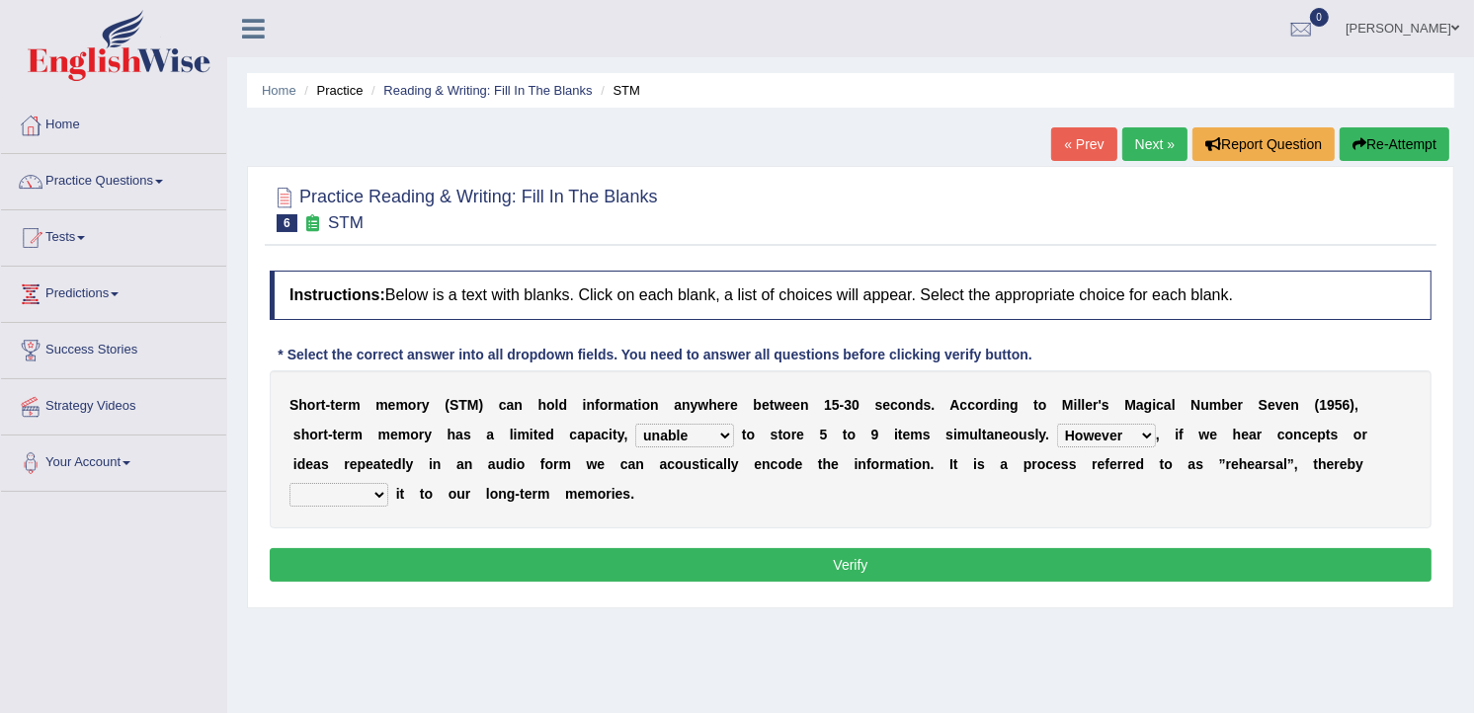
click at [1057, 425] on select "However So Moreover Therefore" at bounding box center [1106, 436] width 99 height 24
click at [388, 483] on select "commit commits commiting commited" at bounding box center [338, 495] width 99 height 24
select select "commited"
click at [388, 483] on select "commit commits commiting commited" at bounding box center [338, 495] width 99 height 24
click at [1047, 567] on button "Verify" at bounding box center [851, 565] width 1162 height 34
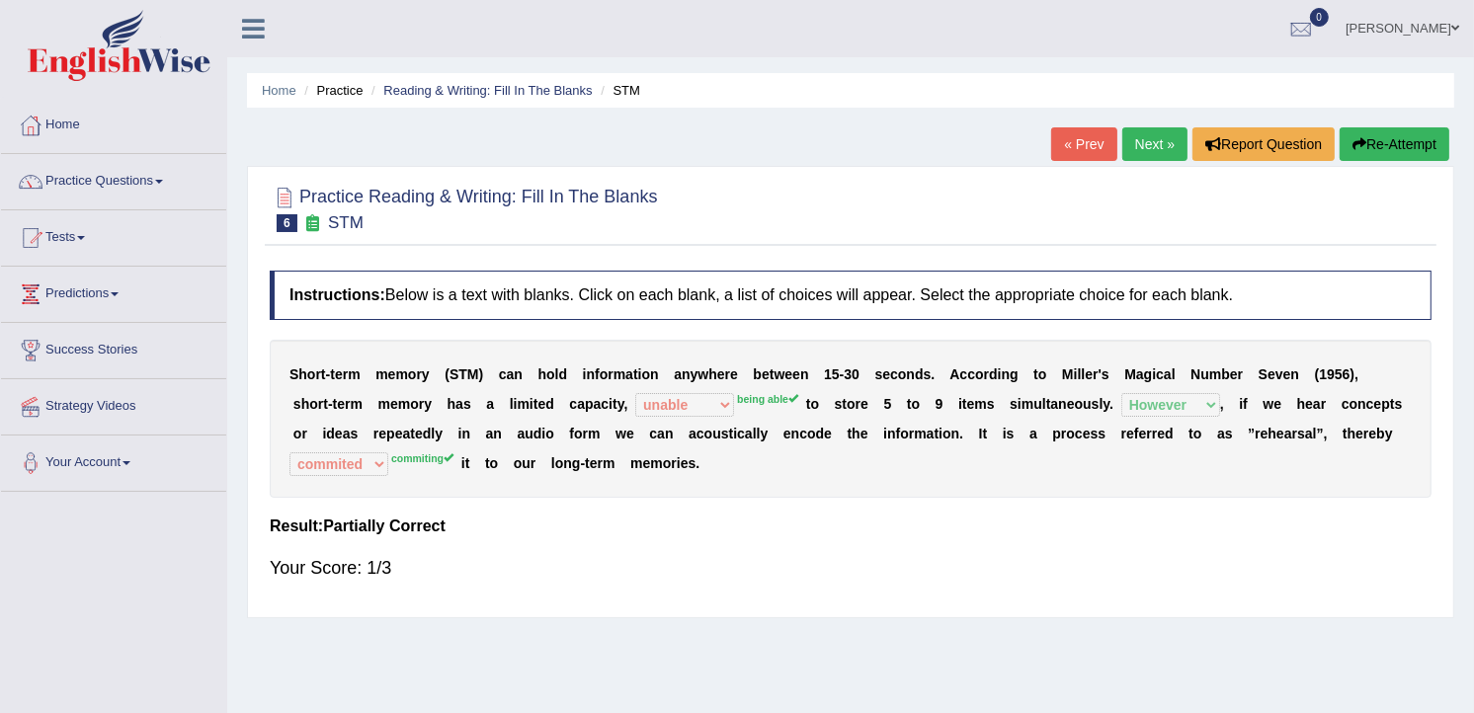
click at [1142, 135] on link "Next »" at bounding box center [1154, 144] width 65 height 34
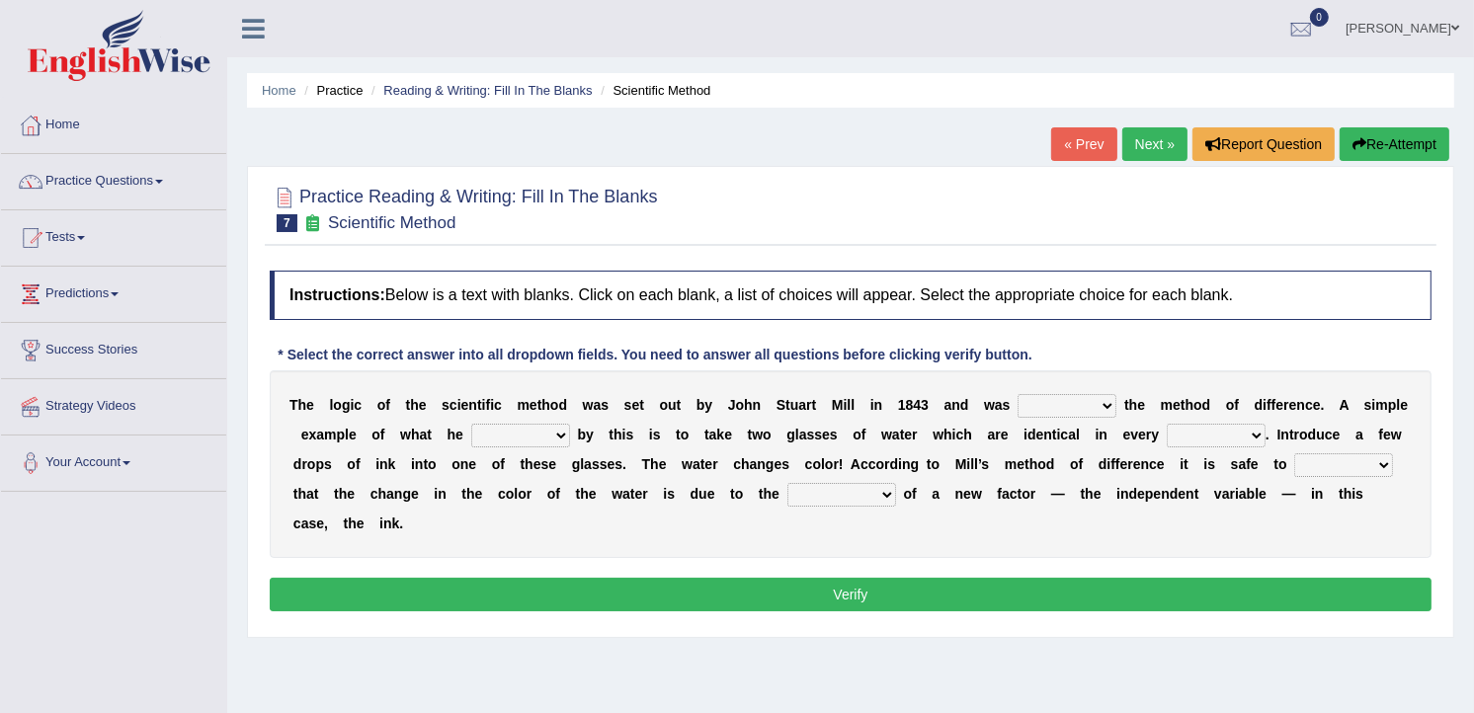
click at [1058, 411] on select "pointed claimed demanded named" at bounding box center [1066, 406] width 99 height 24
click at [480, 436] on select "capped charged found meant" at bounding box center [520, 436] width 99 height 24
select select "charged"
click at [471, 425] on select "capped charged found meant" at bounding box center [520, 436] width 99 height 24
click at [1053, 408] on select "pointed claimed demanded named" at bounding box center [1066, 406] width 99 height 24
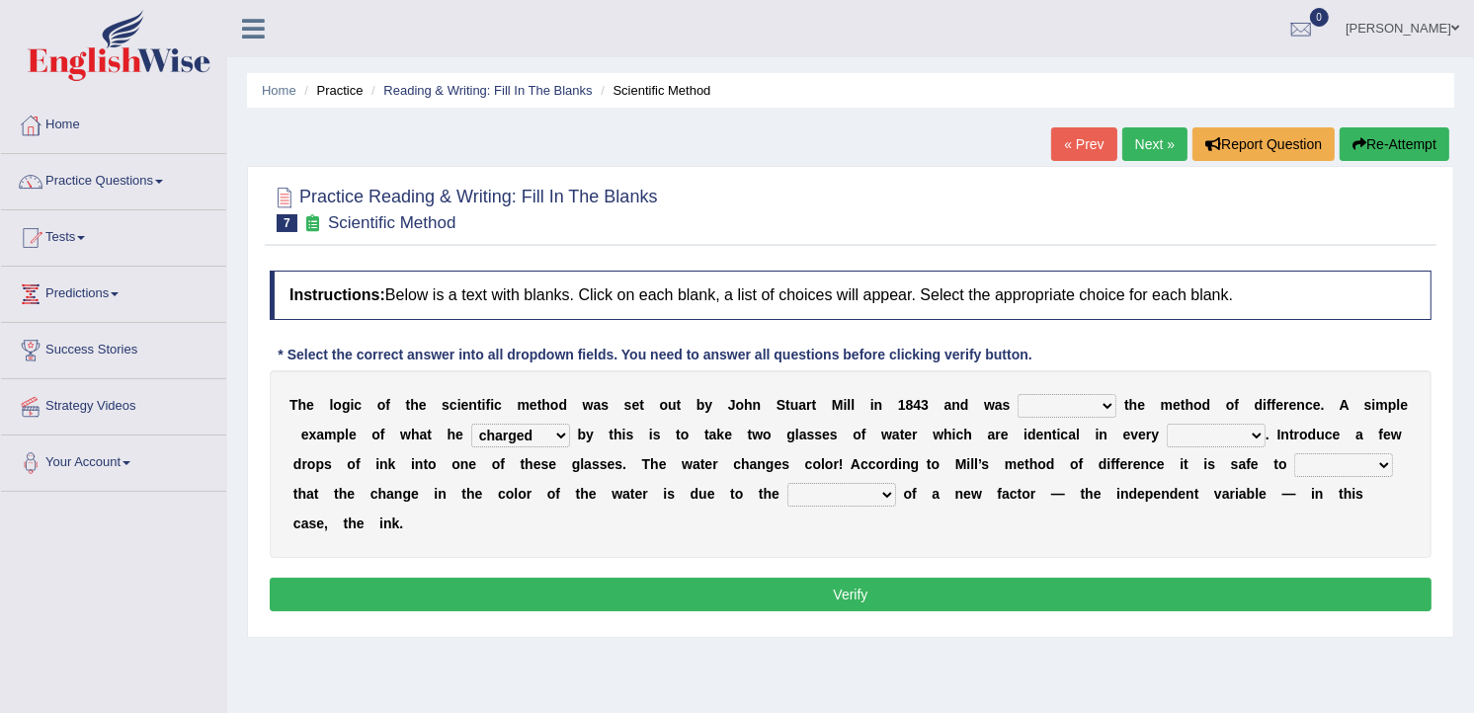
select select "pointed"
click at [1017, 395] on select "pointed claimed demanded named" at bounding box center [1066, 406] width 99 height 24
click at [1167, 438] on select "thought identity measure respect" at bounding box center [1216, 436] width 99 height 24
click at [1167, 425] on select "thought identity measure respect" at bounding box center [1216, 436] width 99 height 24
click at [1167, 439] on select "thought identity measure respect" at bounding box center [1216, 436] width 99 height 24
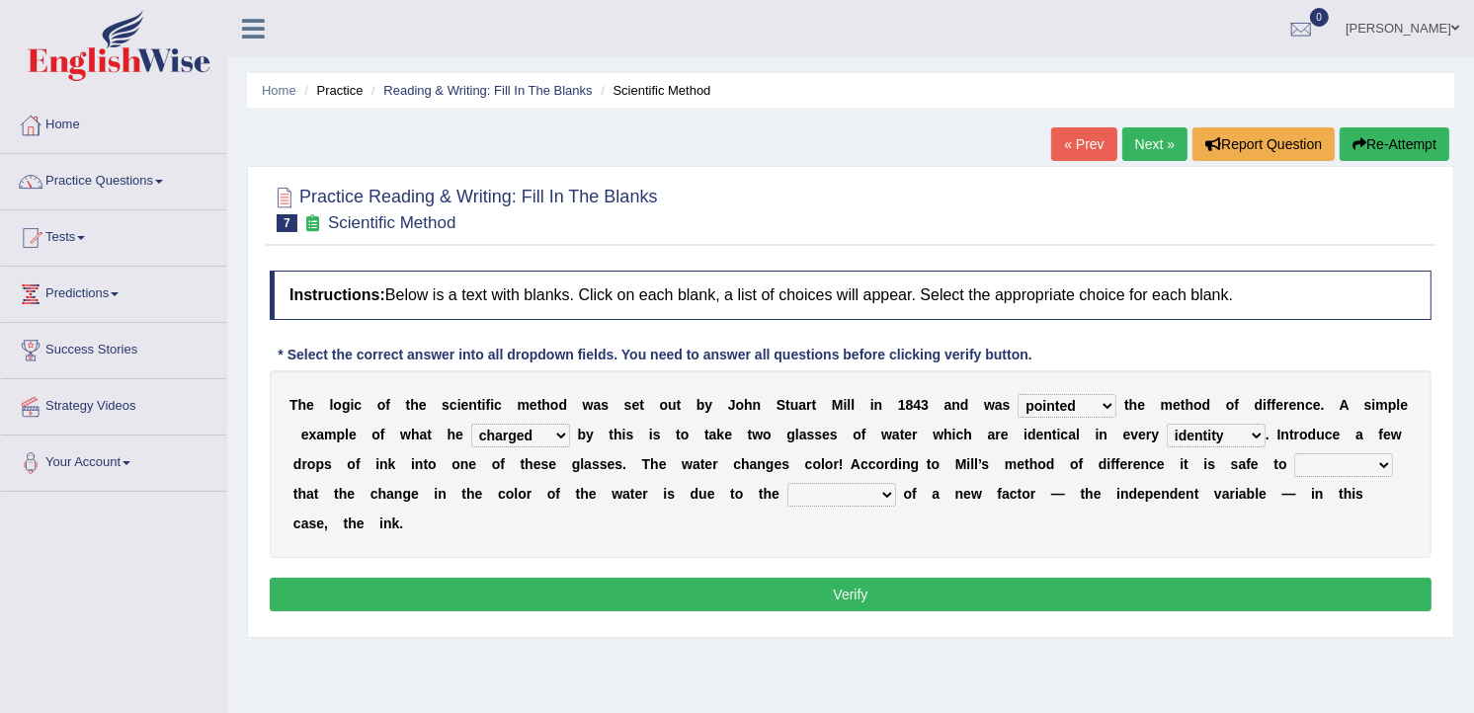
select select "measure"
click at [1167, 425] on select "thought identity measure respect" at bounding box center [1216, 436] width 99 height 24
click at [1294, 468] on select "assume discuss prefer acclaim" at bounding box center [1343, 465] width 99 height 24
select select "discuss"
click at [1294, 454] on select "assume discuss prefer acclaim" at bounding box center [1343, 465] width 99 height 24
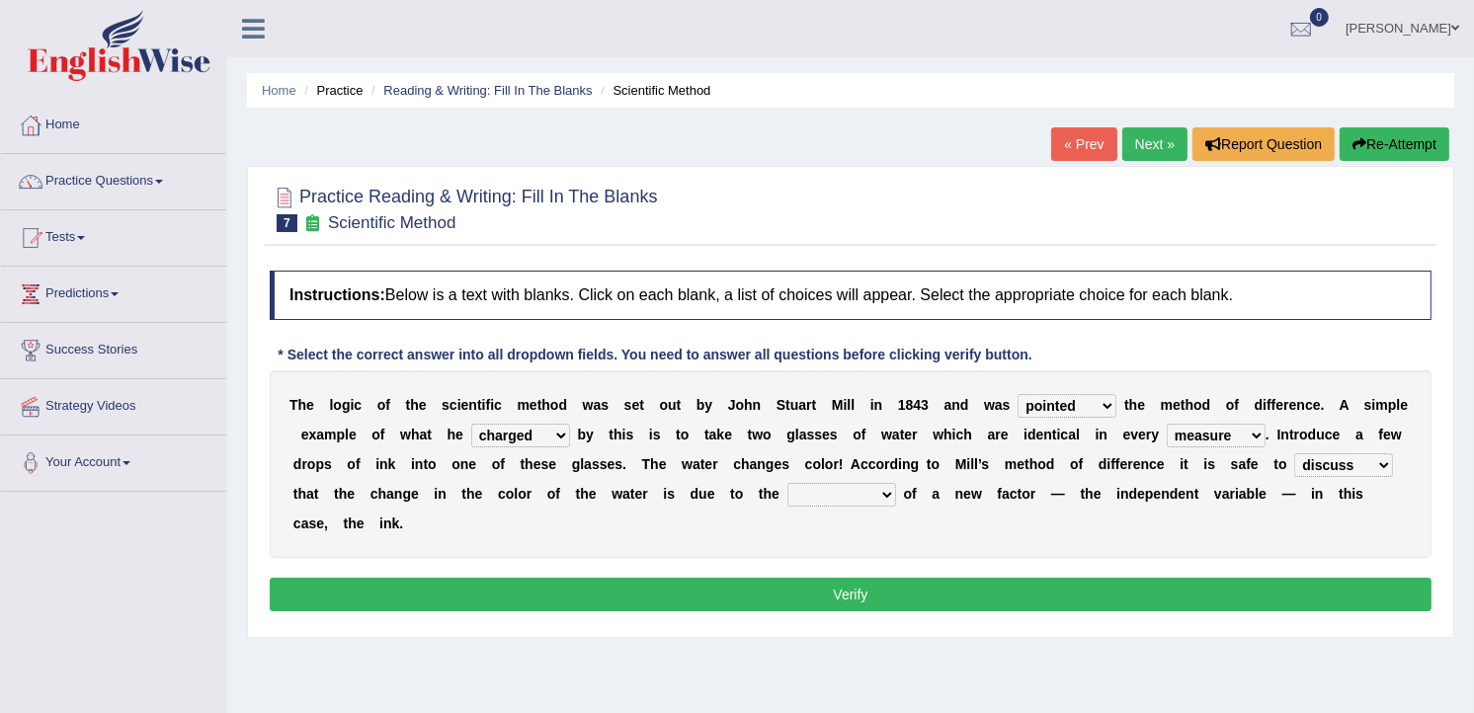
click at [787, 496] on select "introduction magnitude preparation purification" at bounding box center [841, 495] width 109 height 24
select select "preparation"
click at [787, 484] on select "introduction magnitude preparation purification" at bounding box center [841, 495] width 109 height 24
click at [698, 578] on button "Verify" at bounding box center [851, 595] width 1162 height 34
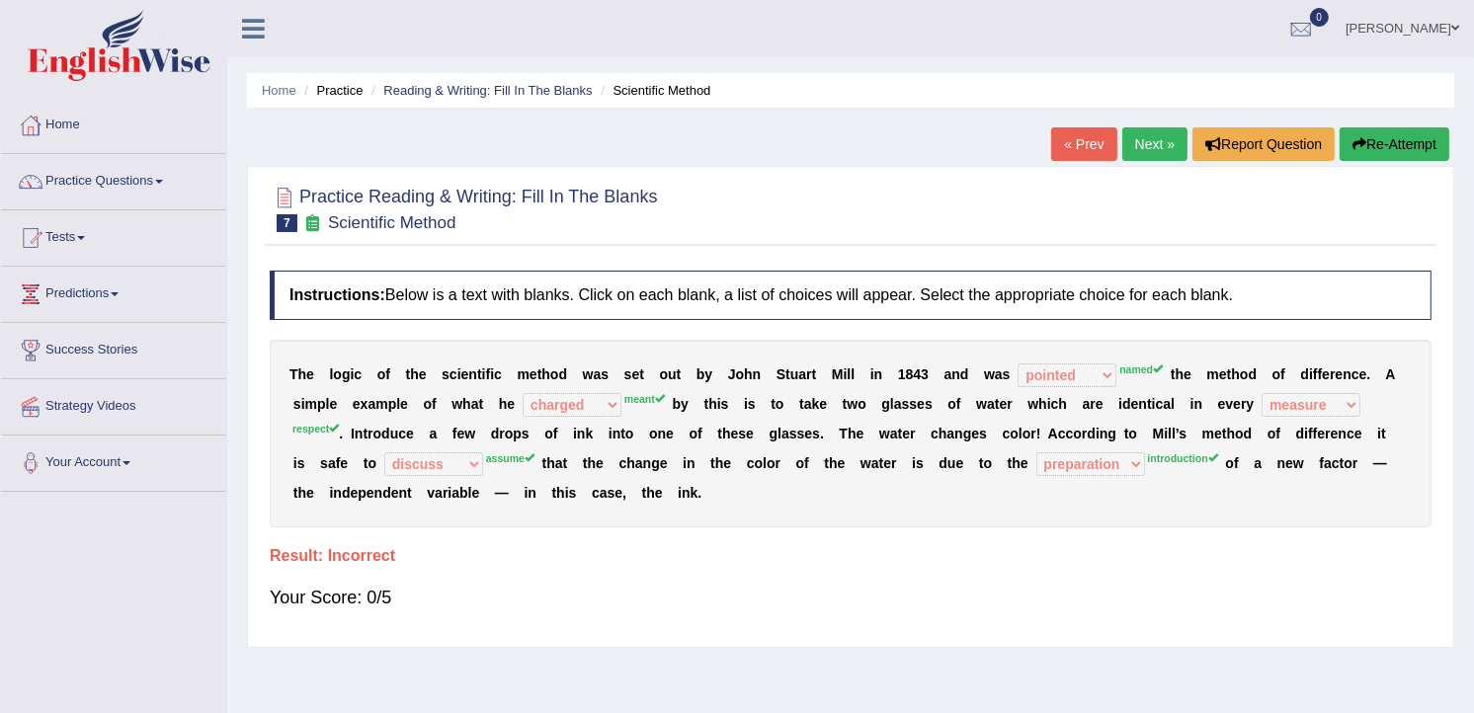
click at [1156, 144] on link "Next »" at bounding box center [1154, 144] width 65 height 34
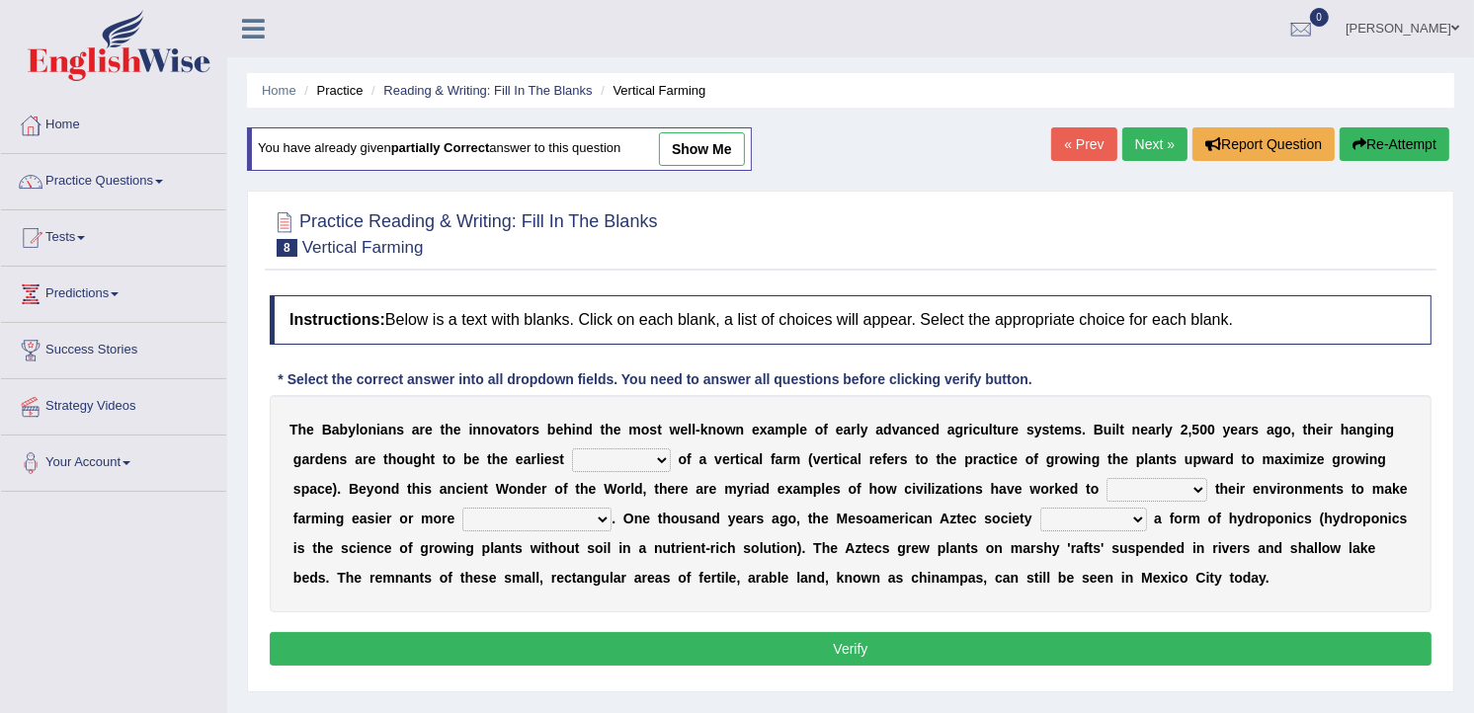
click at [572, 460] on select "prototype failure discredit protocol" at bounding box center [621, 460] width 99 height 24
click at [1152, 145] on link "Next »" at bounding box center [1154, 144] width 65 height 34
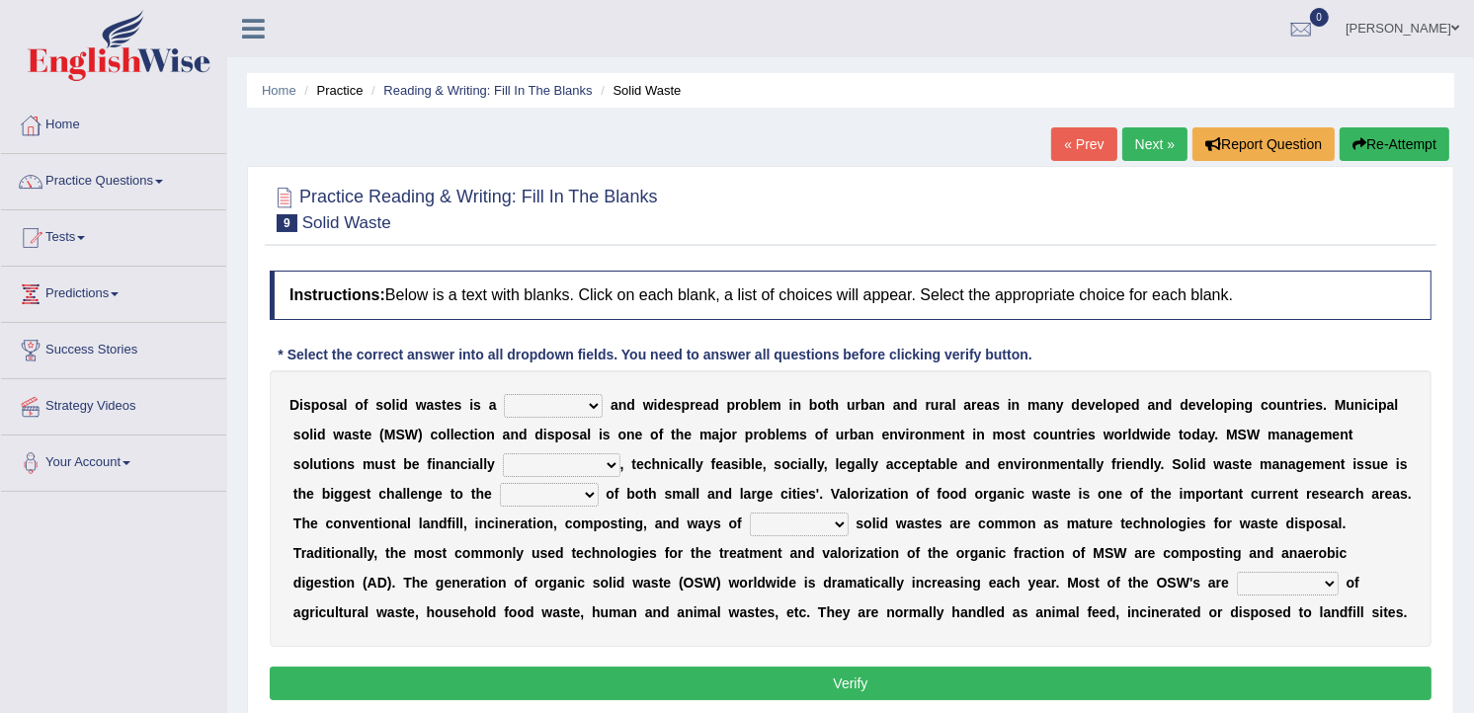
click at [579, 403] on select "slanting stinging stalling shafting" at bounding box center [553, 406] width 99 height 24
select select "stalling"
click at [504, 395] on select "slanting stinging stalling shafting" at bounding box center [553, 406] width 99 height 24
click at [503, 466] on select "unattainable sustainable objectionable treasonable" at bounding box center [562, 465] width 118 height 24
select select "sustainable"
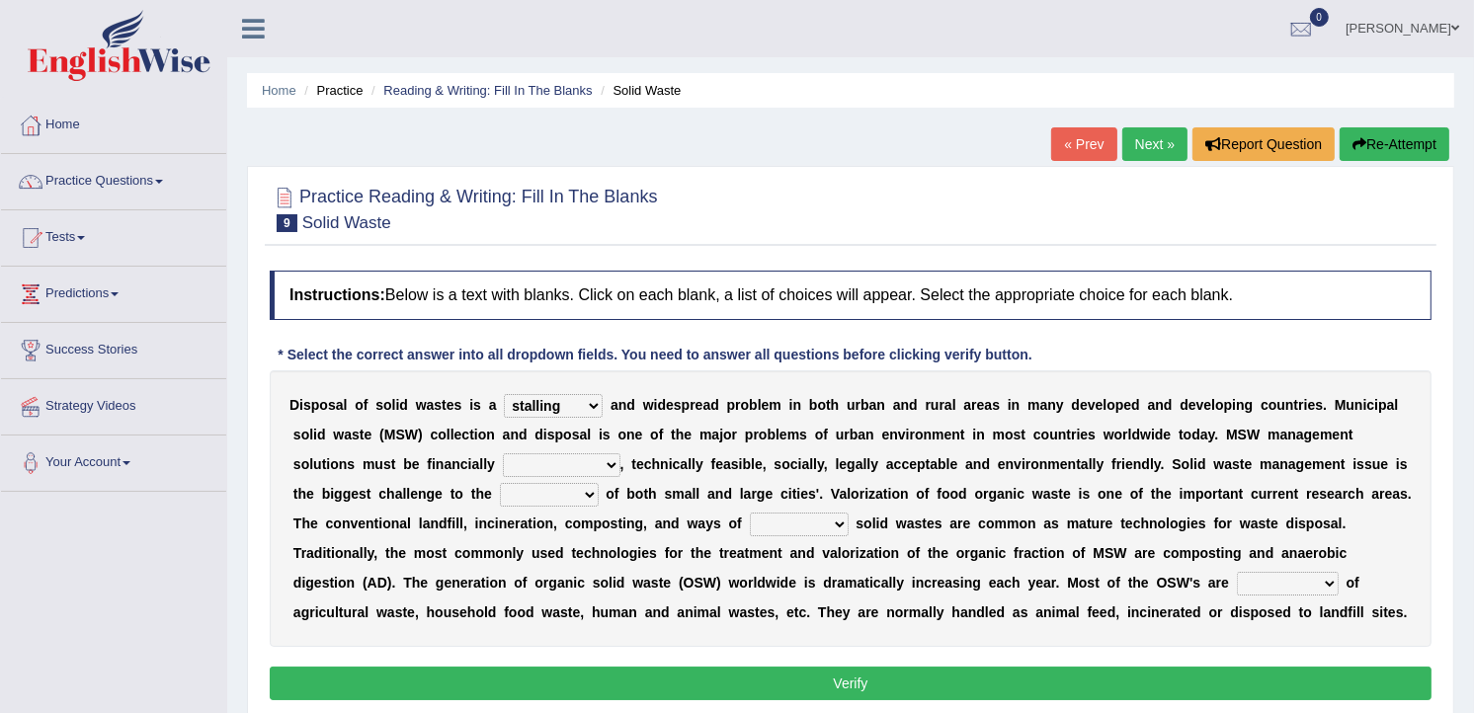
click at [503, 454] on select "unattainable sustainable objectionable treasonable" at bounding box center [562, 465] width 118 height 24
click at [500, 498] on select "plants culture authorities history" at bounding box center [549, 495] width 99 height 24
select select "plants"
click at [500, 484] on select "plants culture authorities history" at bounding box center [549, 495] width 99 height 24
click at [750, 525] on select "reserving preserving deserving handling" at bounding box center [799, 525] width 99 height 24
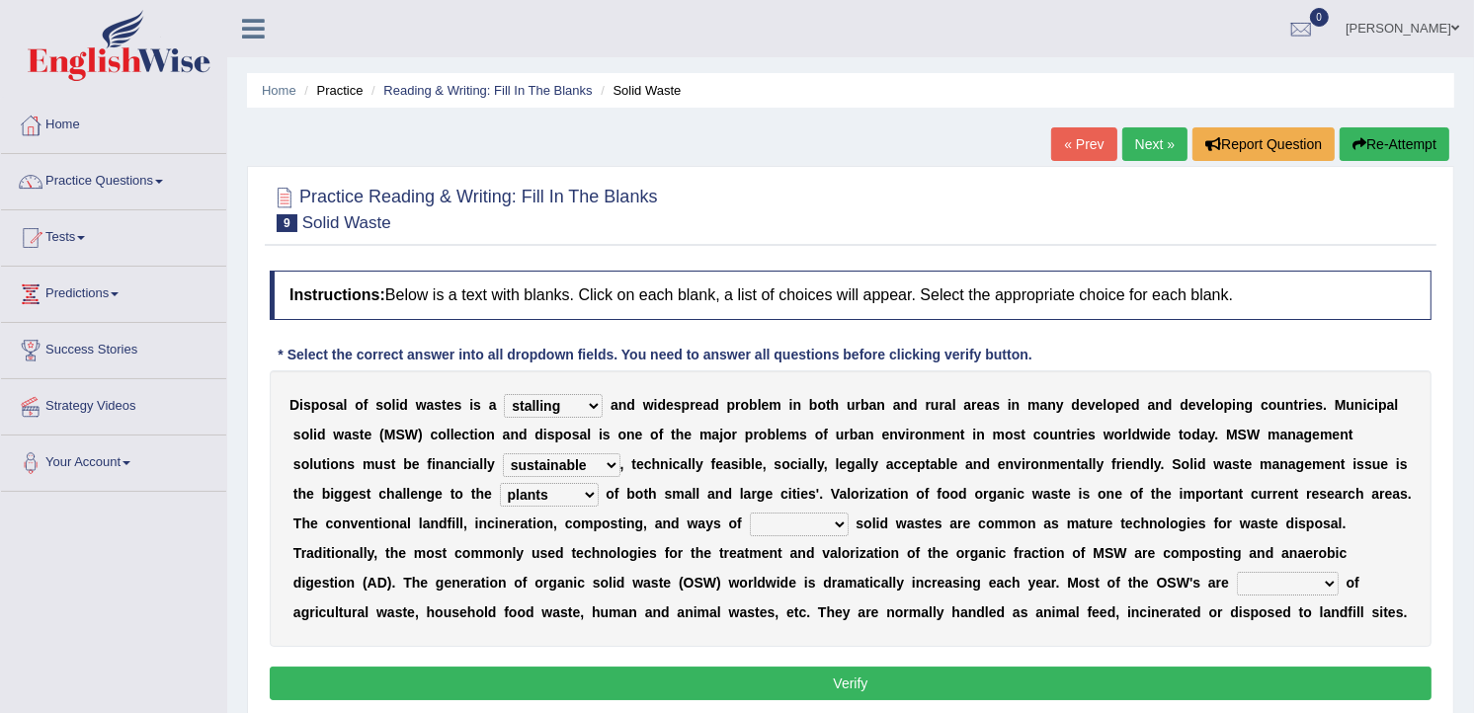
select select "reserving"
click at [750, 514] on select "reserving preserving deserving handling" at bounding box center [799, 525] width 99 height 24
click at [1338, 585] on b at bounding box center [1342, 583] width 8 height 16
click at [1237, 585] on select "composed disposed composing disposing" at bounding box center [1288, 584] width 102 height 24
select select "composed"
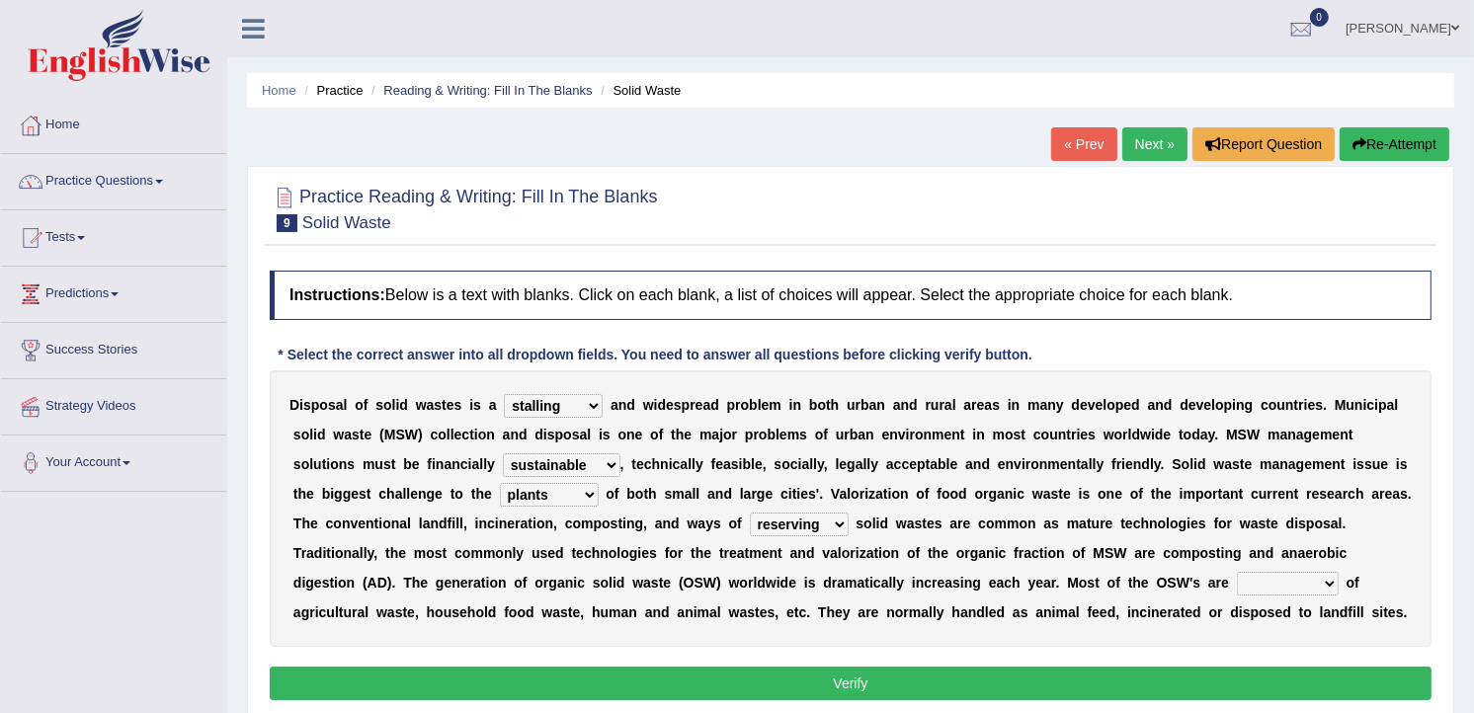
click at [1237, 573] on select "composed disposed composing disposing" at bounding box center [1288, 584] width 102 height 24
click at [743, 684] on button "Verify" at bounding box center [851, 684] width 1162 height 34
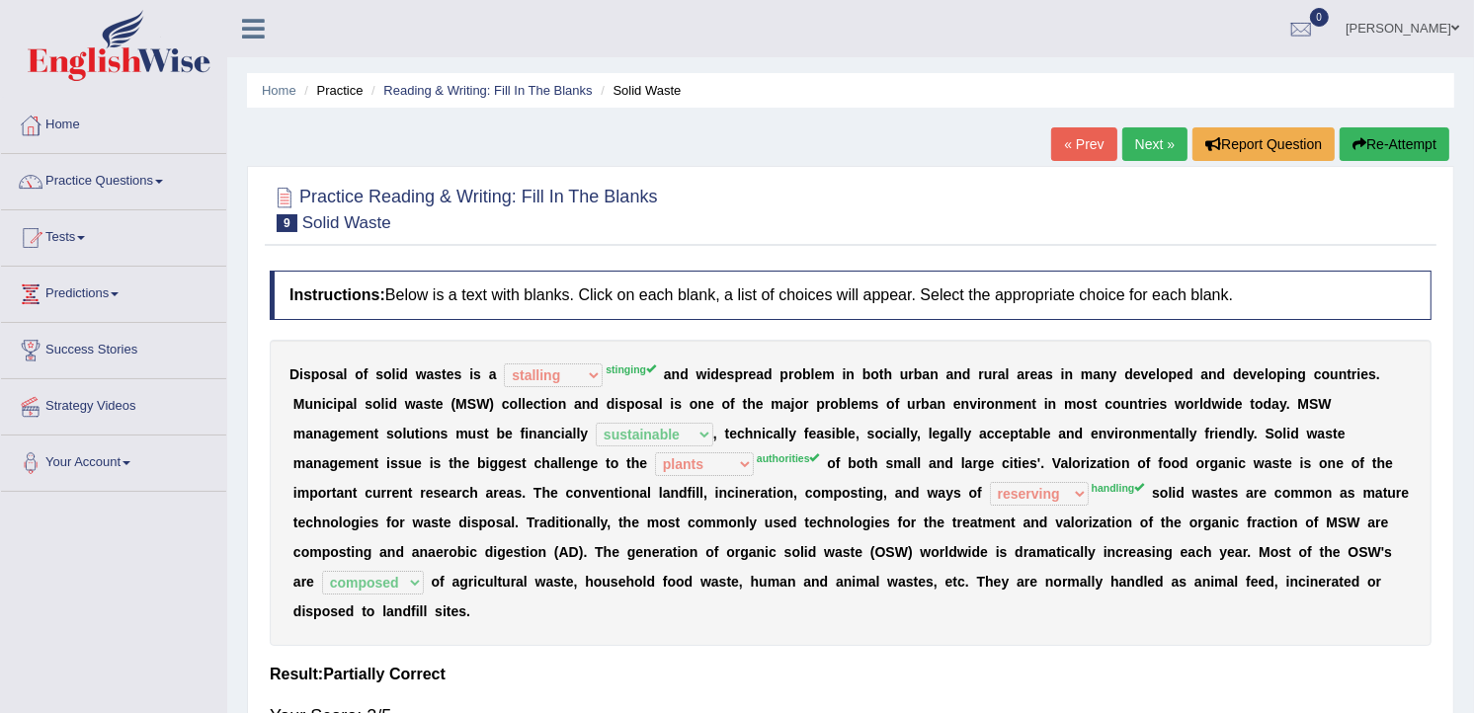
click at [1160, 145] on link "Next »" at bounding box center [1154, 144] width 65 height 34
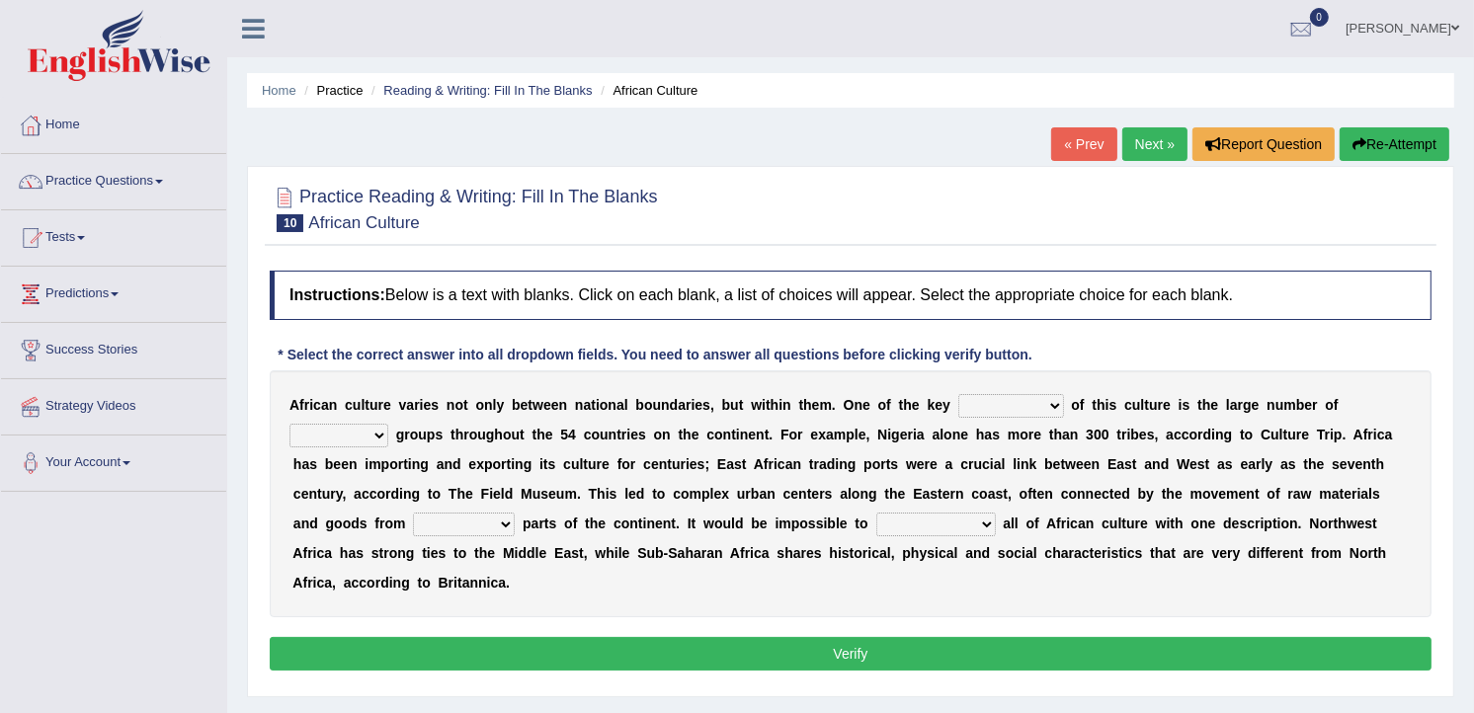
click at [1001, 407] on select "conjectures features issues doubts" at bounding box center [1011, 406] width 106 height 24
click at [1379, 409] on div "A f r i c a n c u l t u r e v a r i e s n o t o n l y b e t w e e n n a t i o n…" at bounding box center [851, 493] width 1162 height 247
click at [388, 424] on select "ethic ethnic eugenic epic" at bounding box center [338, 436] width 99 height 24
select select "ethic"
click at [388, 424] on select "ethic ethnic eugenic epic" at bounding box center [338, 436] width 99 height 24
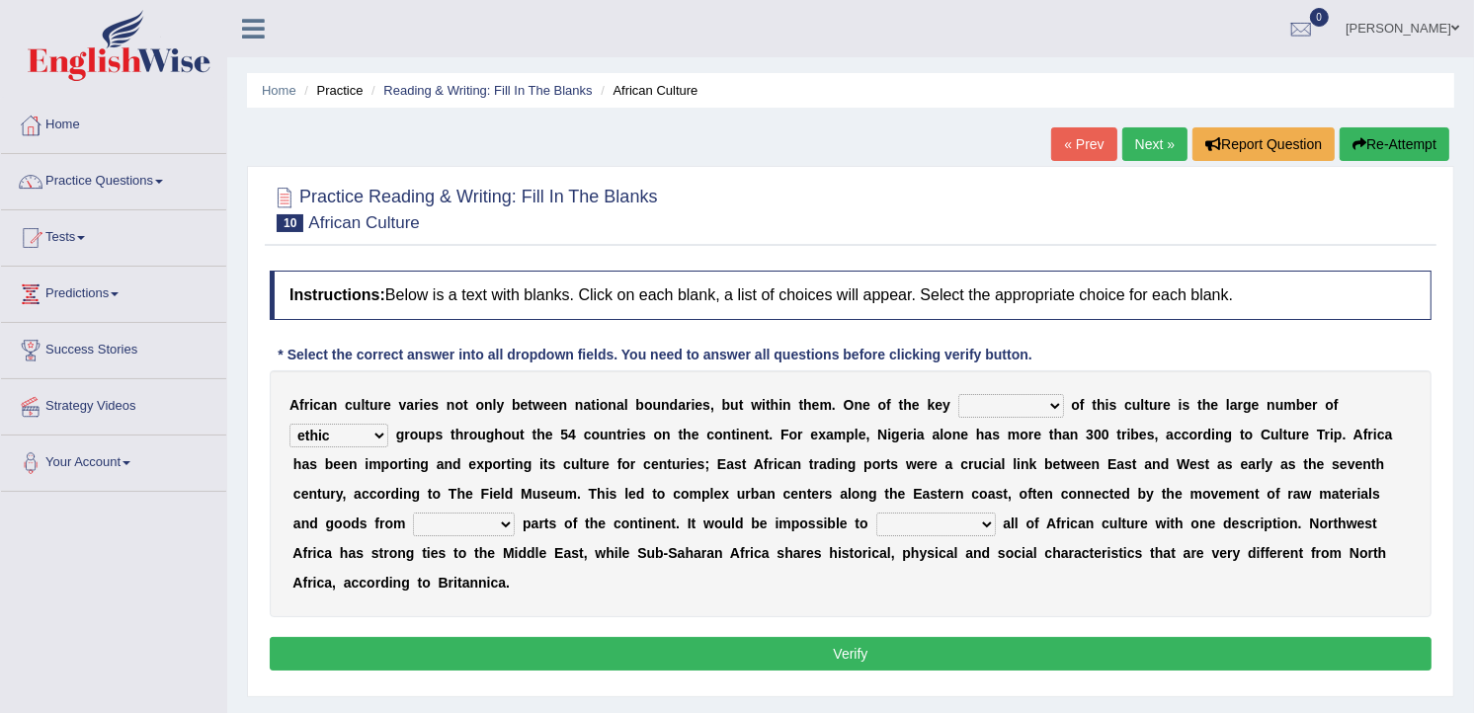
click at [523, 516] on b at bounding box center [519, 524] width 8 height 16
click at [515, 513] on select "forelocked interlocked unlocked landlocked" at bounding box center [464, 525] width 102 height 24
select select "landlocked"
click at [515, 513] on select "forelocked interlocked unlocked landlocked" at bounding box center [464, 525] width 102 height 24
click at [996, 517] on b at bounding box center [1000, 524] width 8 height 16
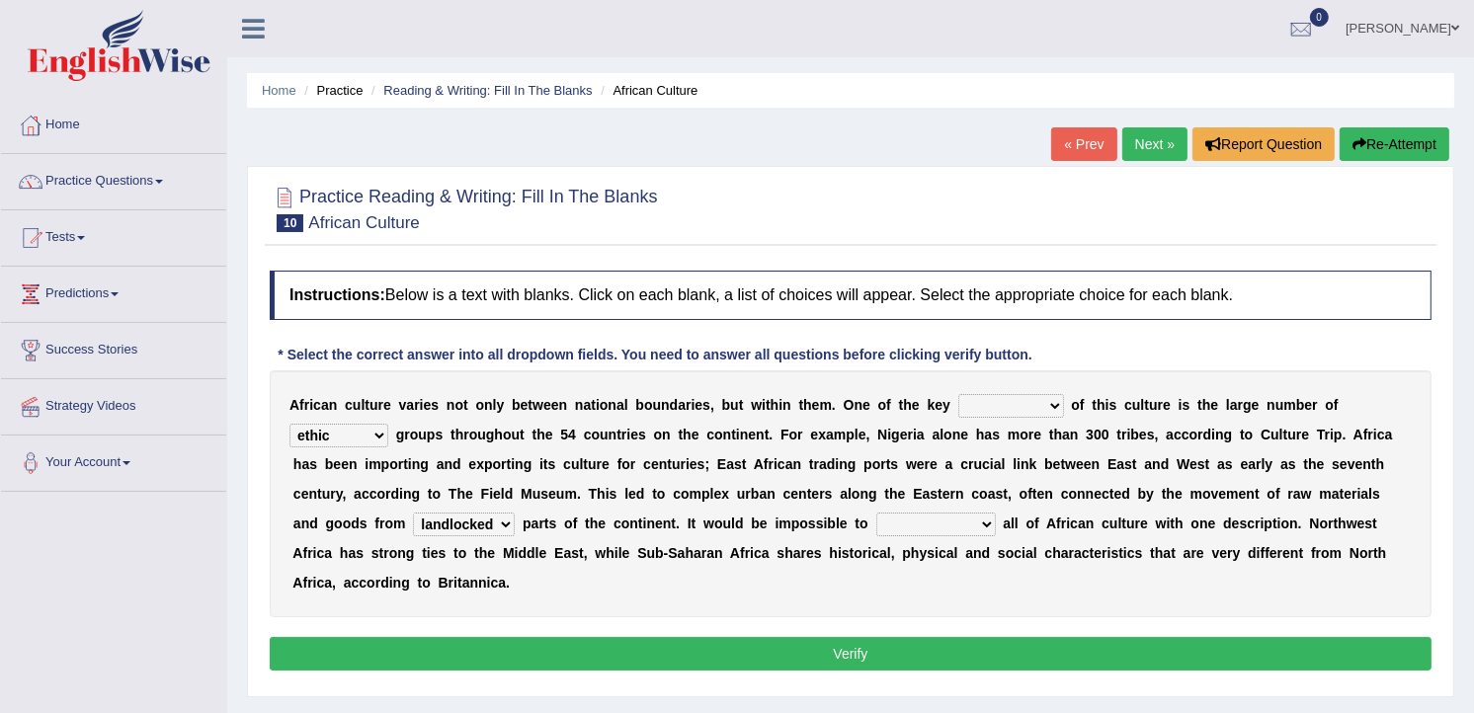
click at [876, 520] on select "characterize conceptualize symbolize synthesize" at bounding box center [936, 525] width 120 height 24
select select "synthesize"
click at [876, 514] on select "characterize conceptualize symbolize synthesize" at bounding box center [936, 525] width 120 height 24
click at [994, 400] on select "conjectures features issues doubts" at bounding box center [1011, 406] width 106 height 24
select select "issues"
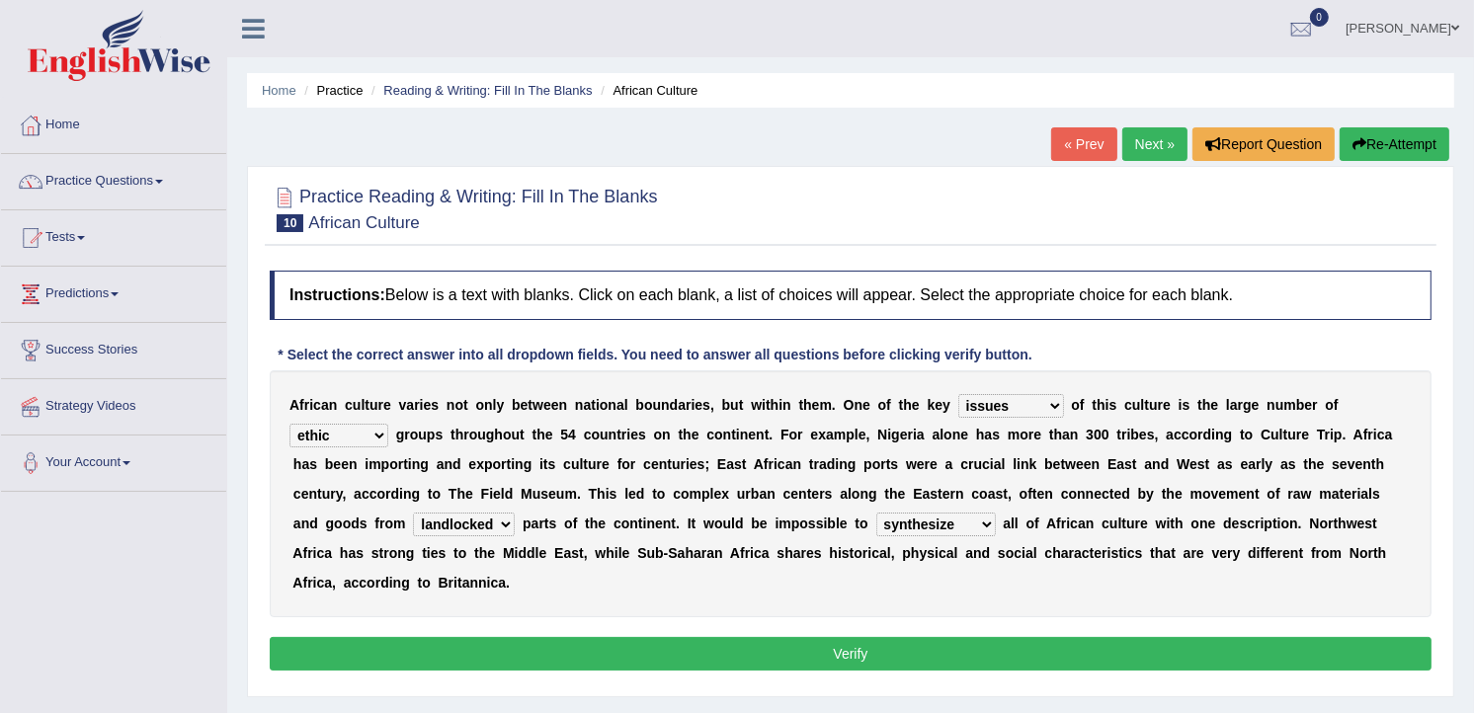
click at [958, 395] on select "conjectures features issues doubts" at bounding box center [1011, 406] width 106 height 24
click at [934, 637] on button "Verify" at bounding box center [851, 654] width 1162 height 34
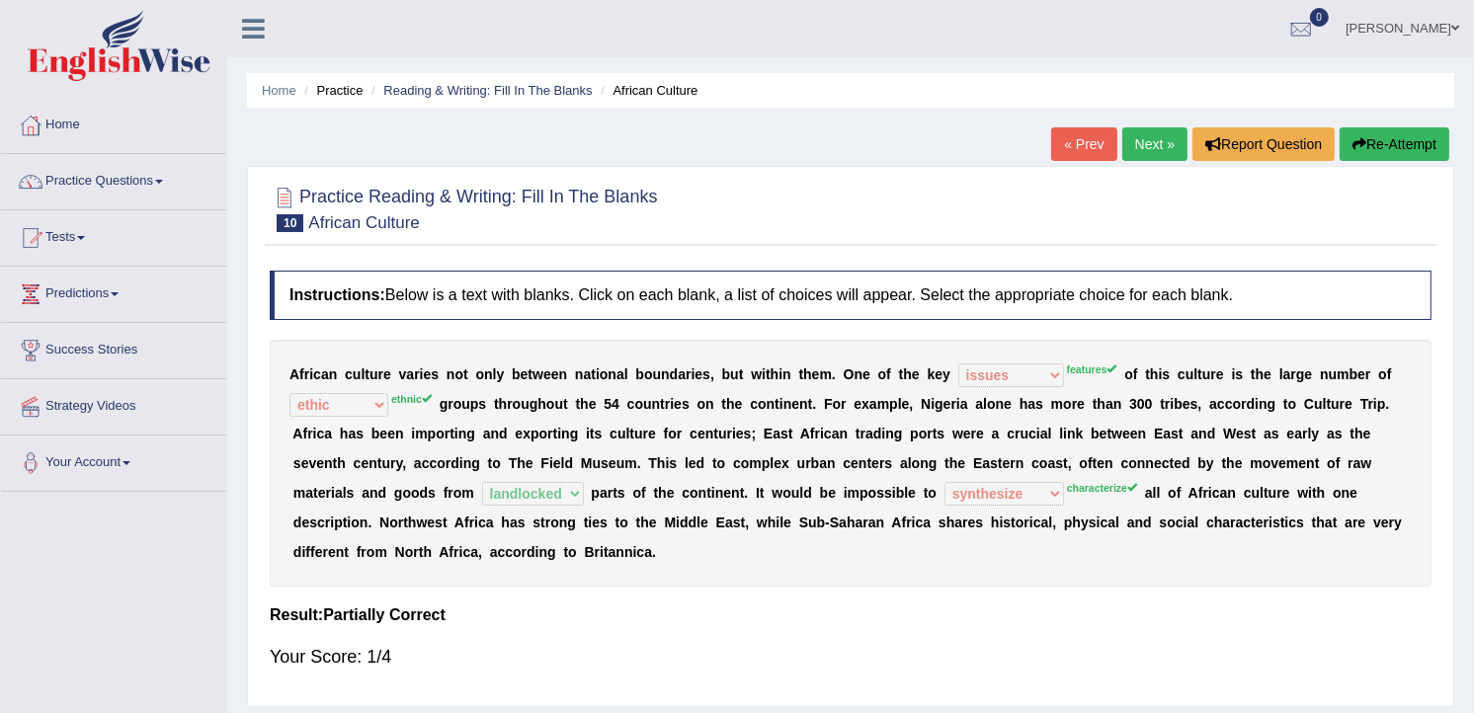
click at [1156, 152] on link "Next »" at bounding box center [1154, 144] width 65 height 34
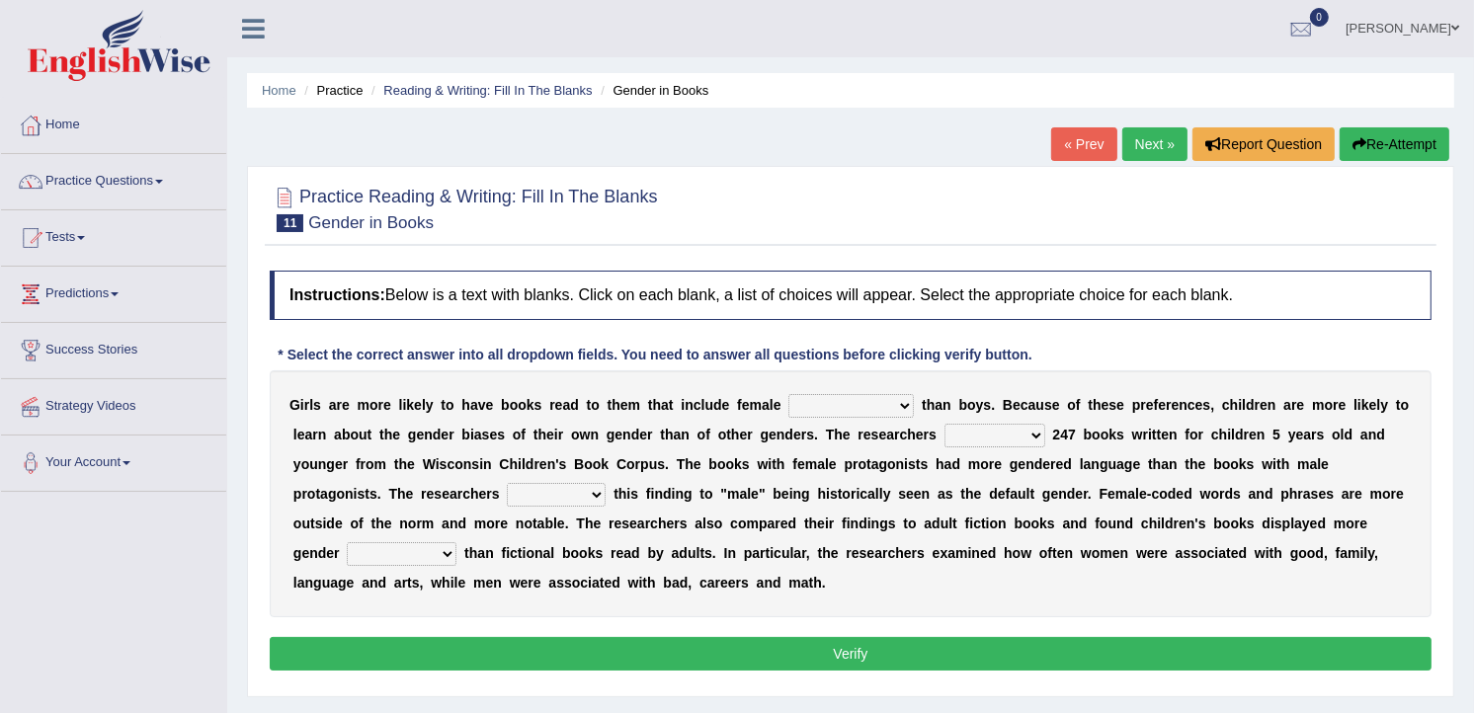
click at [872, 407] on select "protagonists cosmogonists agonists expressionists" at bounding box center [850, 406] width 125 height 24
select select "protagonists"
click at [788, 395] on select "protagonists cosmogonists agonists expressionists" at bounding box center [850, 406] width 125 height 24
click at [944, 432] on select "hydrolyzed paralyzed catalyzed analyzed" at bounding box center [994, 436] width 101 height 24
select select "hydrolyzed"
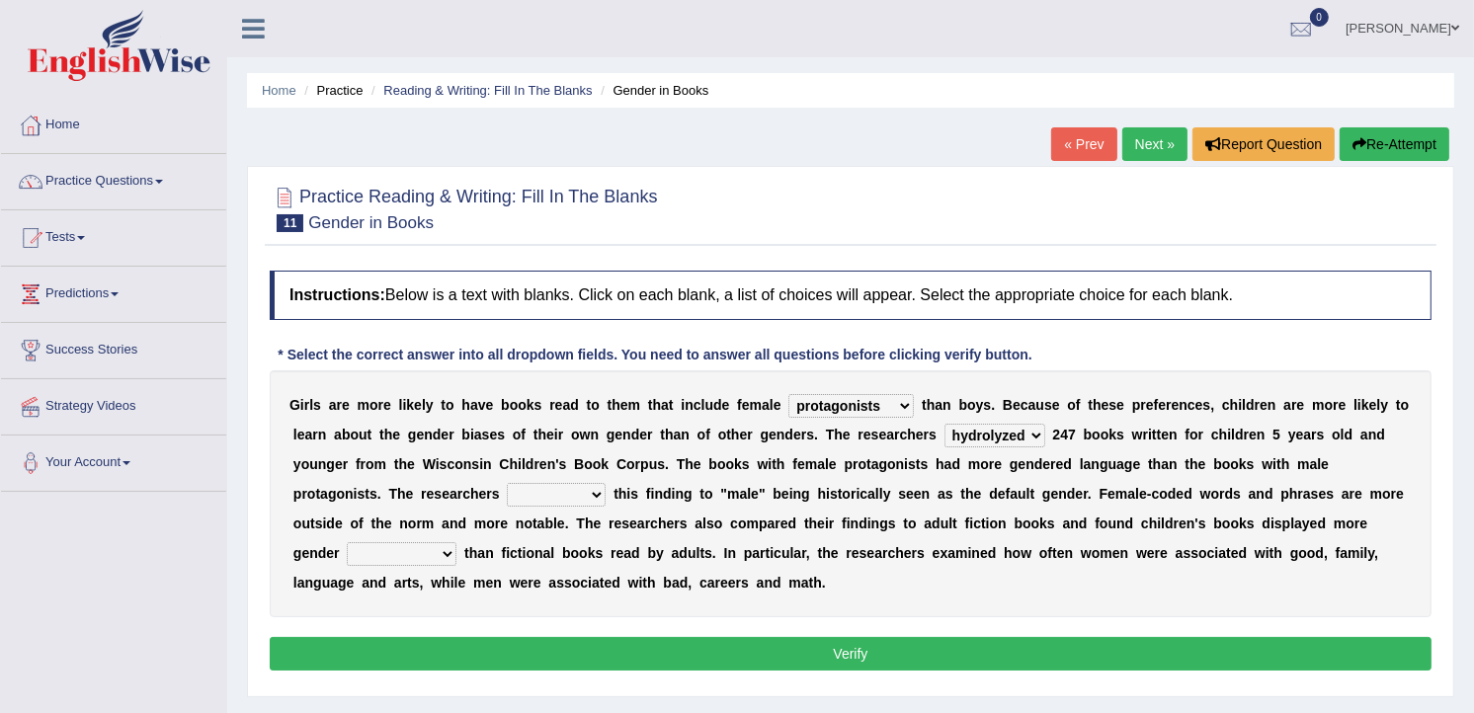
click at [944, 425] on select "hydrolyzed paralyzed catalyzed analyzed" at bounding box center [994, 436] width 101 height 24
click at [507, 500] on select "contribute tribute distribute attribute" at bounding box center [556, 495] width 99 height 24
select select "distribute"
click at [507, 484] on select "contribute tribute distribute attribute" at bounding box center [556, 495] width 99 height 24
click at [456, 542] on select "stereotypes teletypes prototypes electrotypes" at bounding box center [402, 554] width 110 height 24
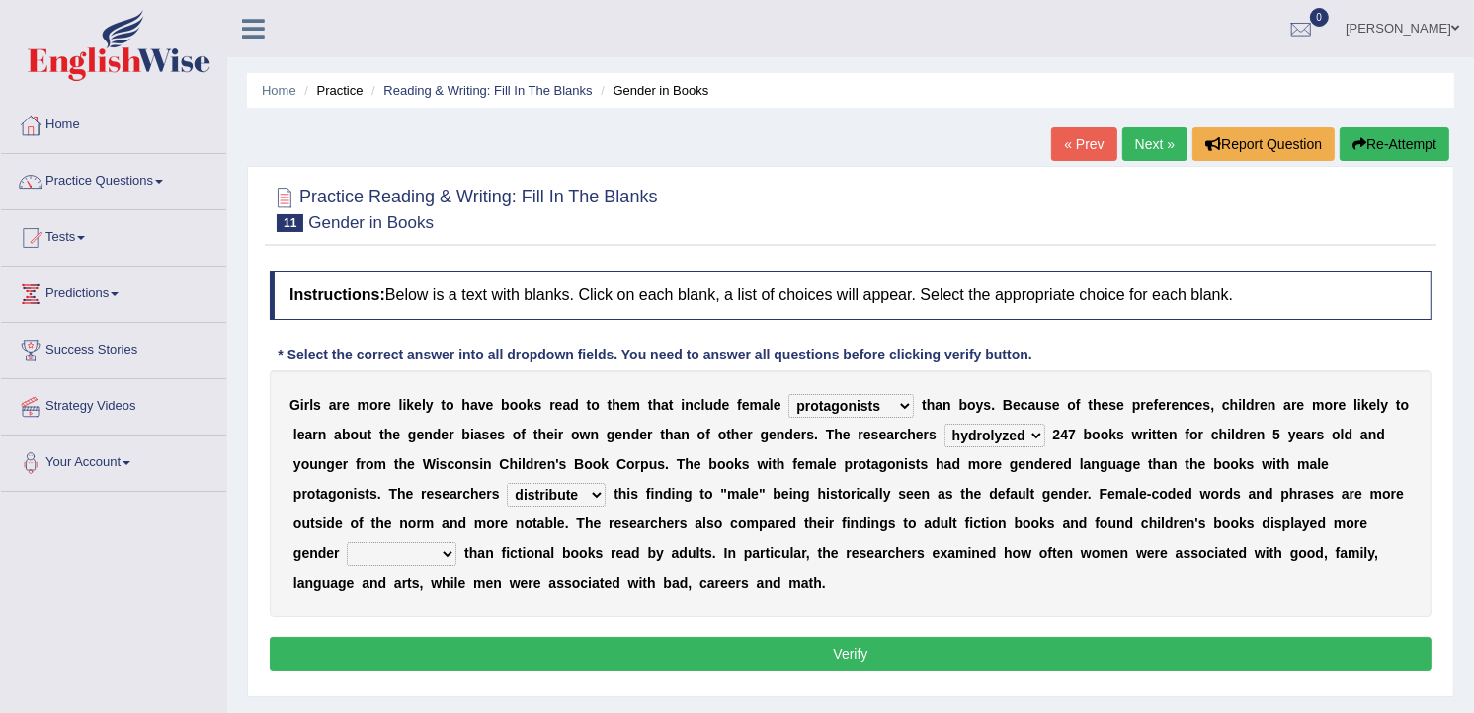
select select "electrotypes"
click at [456, 542] on select "stereotypes teletypes prototypes electrotypes" at bounding box center [402, 554] width 110 height 24
click at [1119, 664] on button "Verify" at bounding box center [851, 654] width 1162 height 34
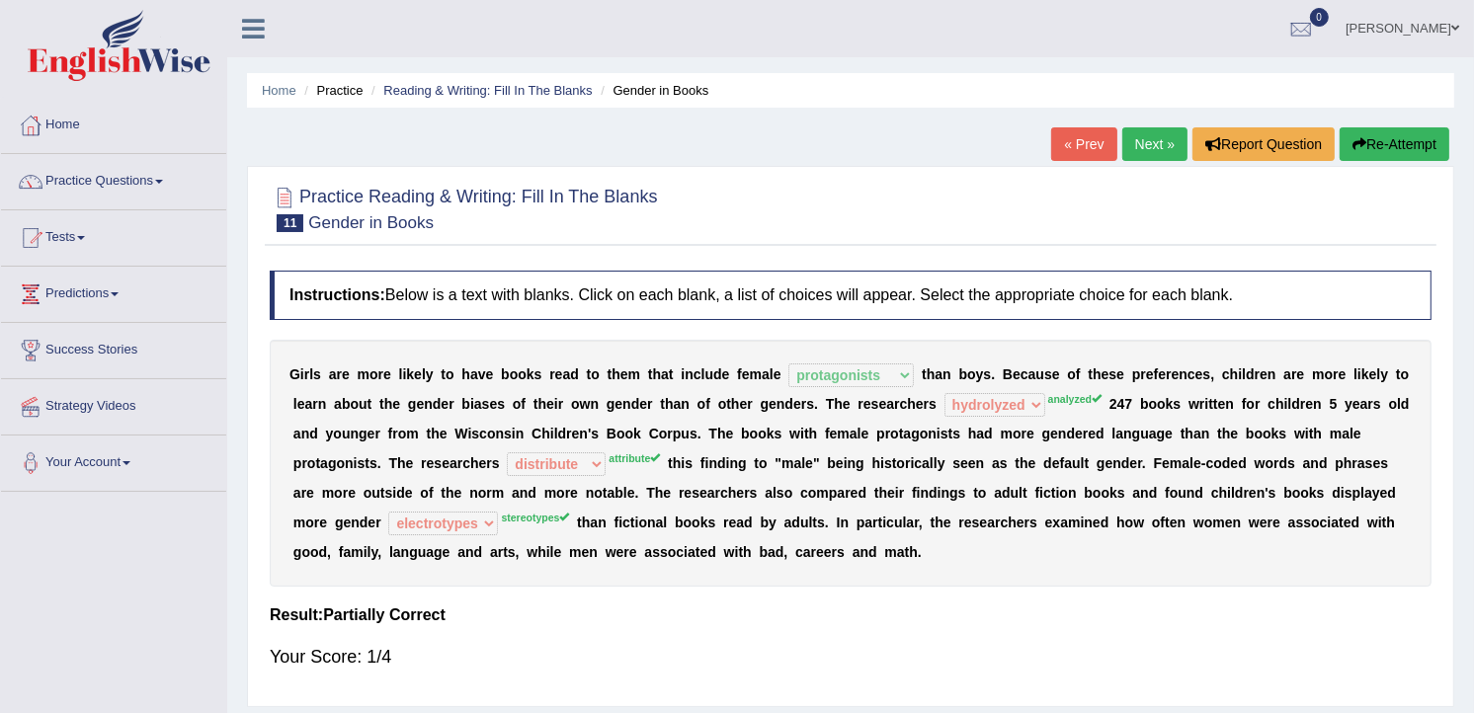
click at [1151, 134] on link "Next »" at bounding box center [1154, 144] width 65 height 34
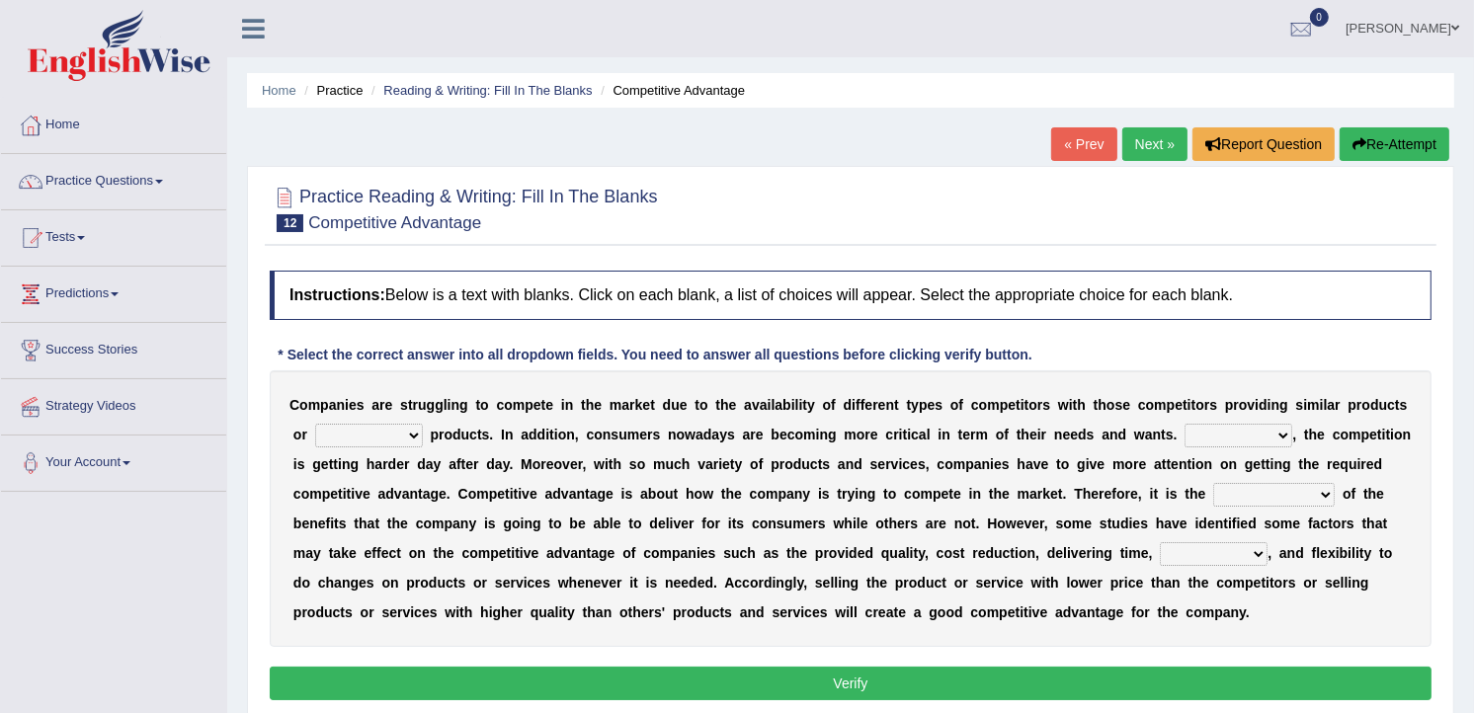
click at [389, 441] on select "constitution restitution substitution institution" at bounding box center [369, 436] width 108 height 24
select select "constitution"
click at [315, 425] on select "constitution restitution substitution institution" at bounding box center [369, 436] width 108 height 24
click at [1206, 440] on select "However Instead Additionally Therefore" at bounding box center [1238, 436] width 108 height 24
select select "However"
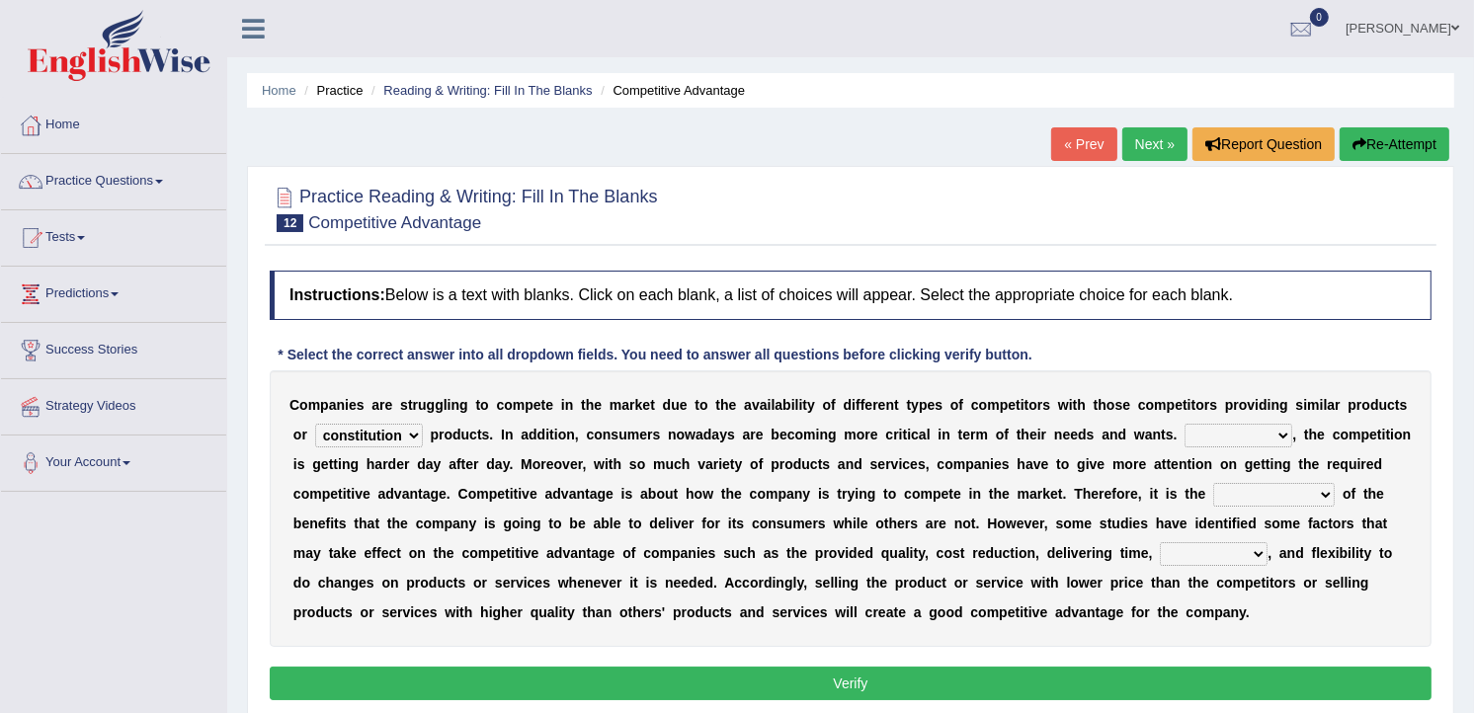
click at [1184, 425] on select "However Instead Additionally Therefore" at bounding box center [1238, 436] width 108 height 24
click at [1213, 496] on select "dissemination ordination determination incarnation" at bounding box center [1273, 495] width 121 height 24
click at [106, 293] on link "Predictions" at bounding box center [113, 291] width 225 height 49
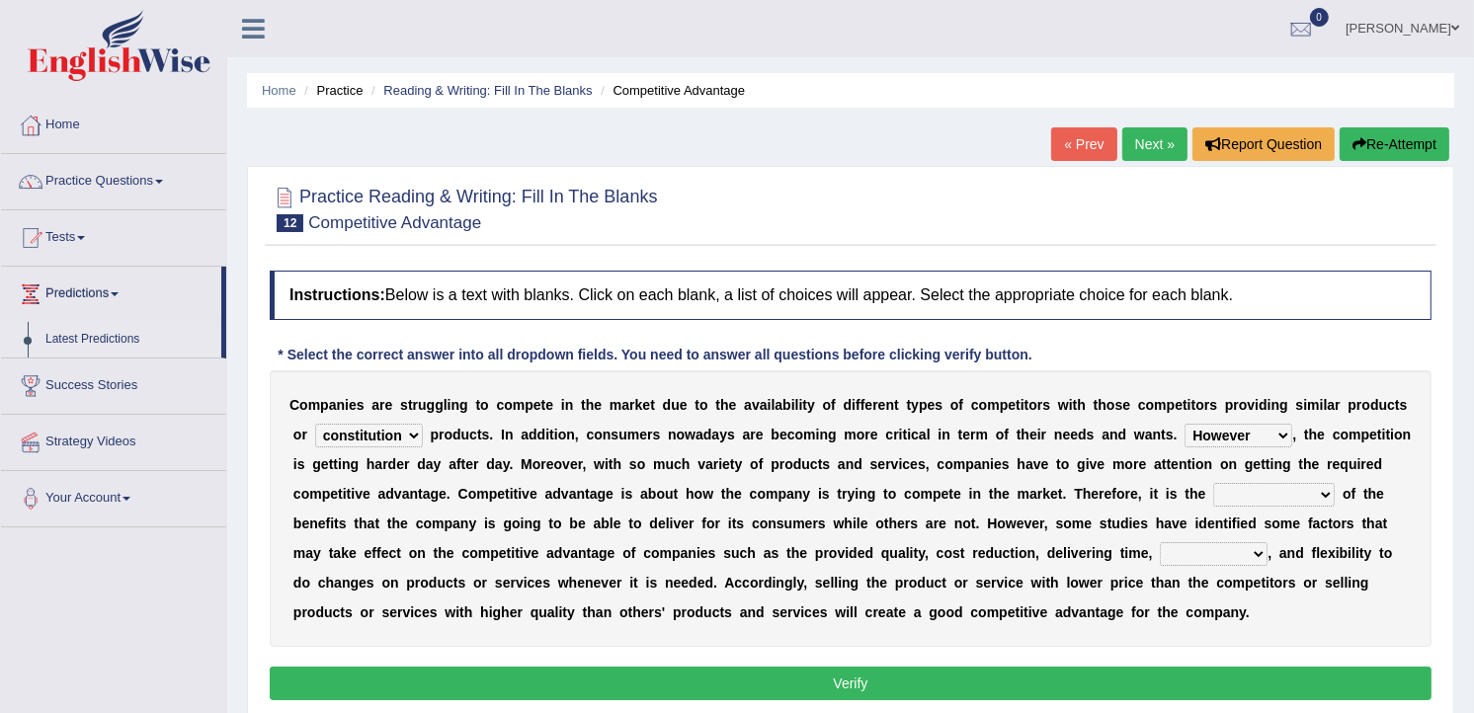
click at [112, 340] on link "Latest Predictions" at bounding box center [129, 340] width 185 height 36
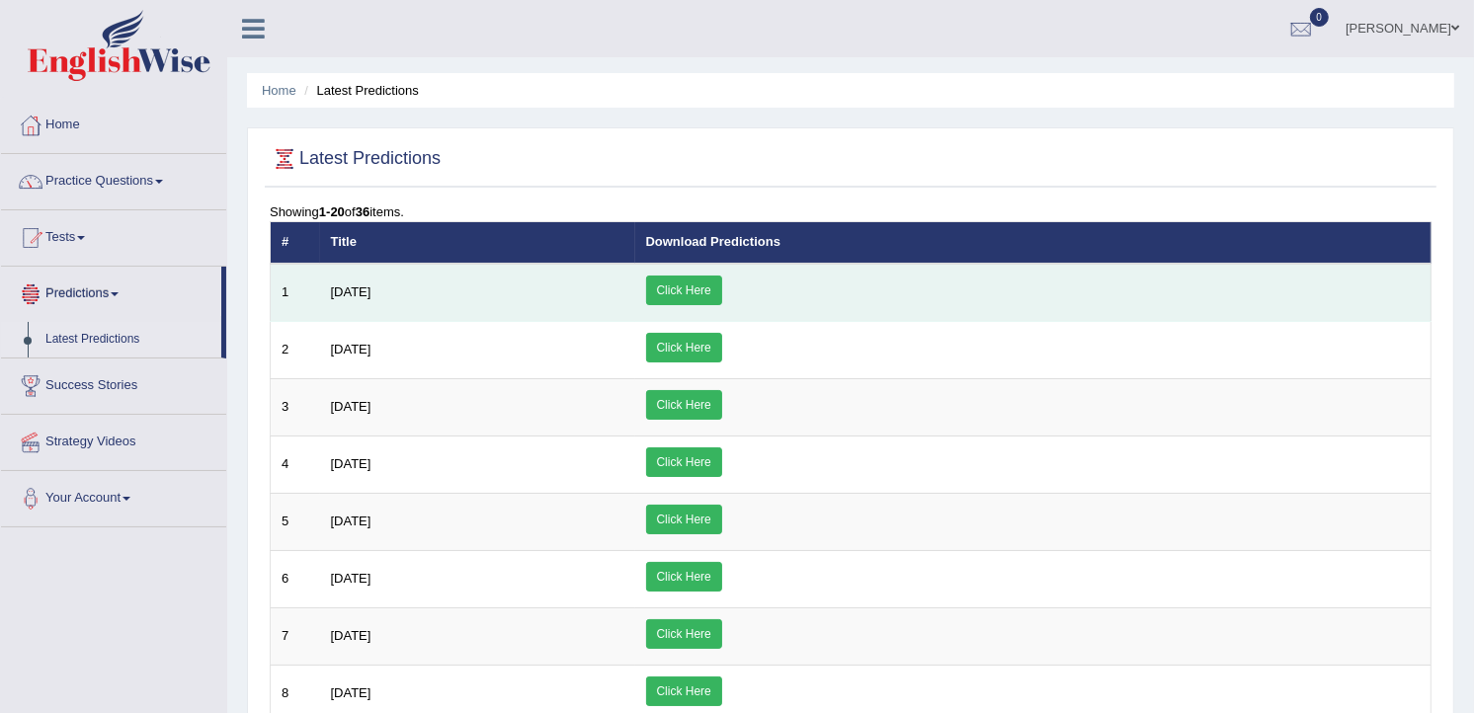
click at [722, 286] on link "Click Here" at bounding box center [684, 291] width 76 height 30
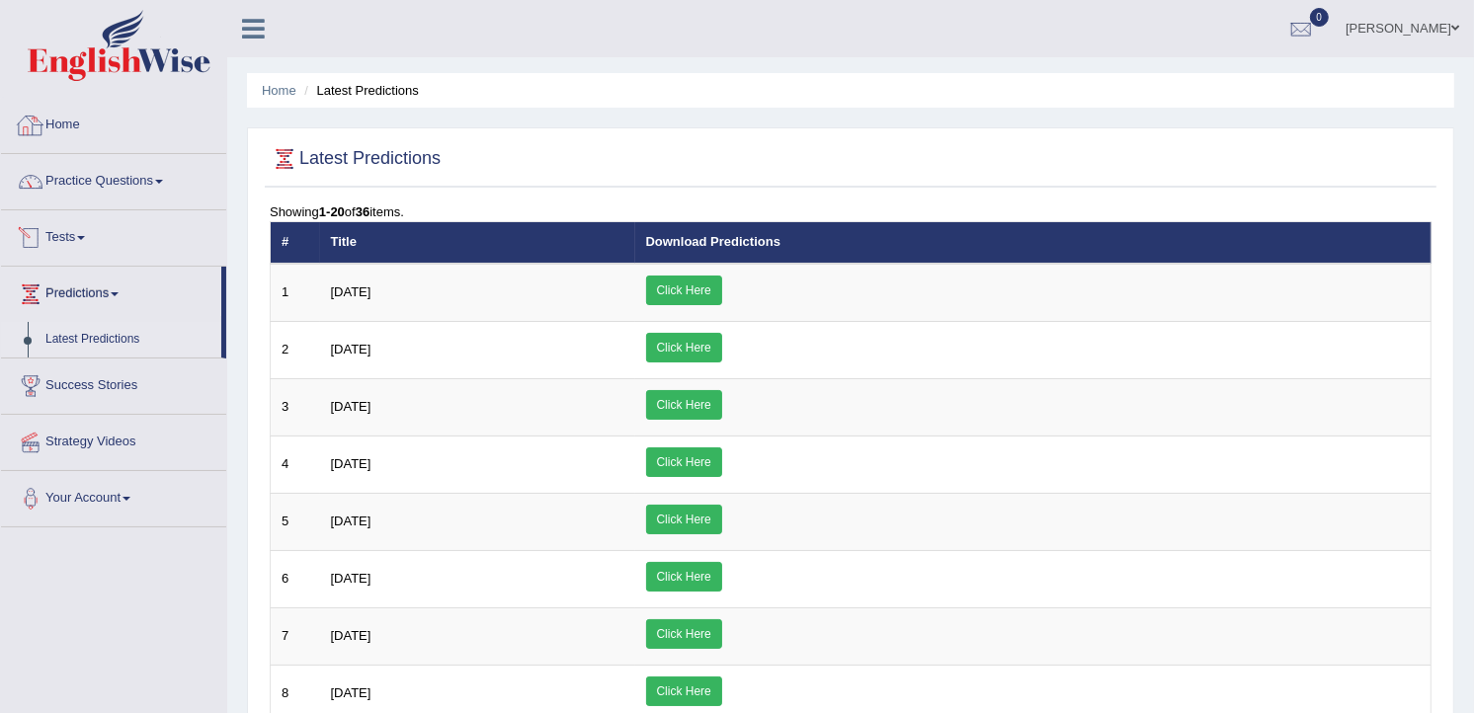
click at [61, 116] on link "Home" at bounding box center [113, 122] width 225 height 49
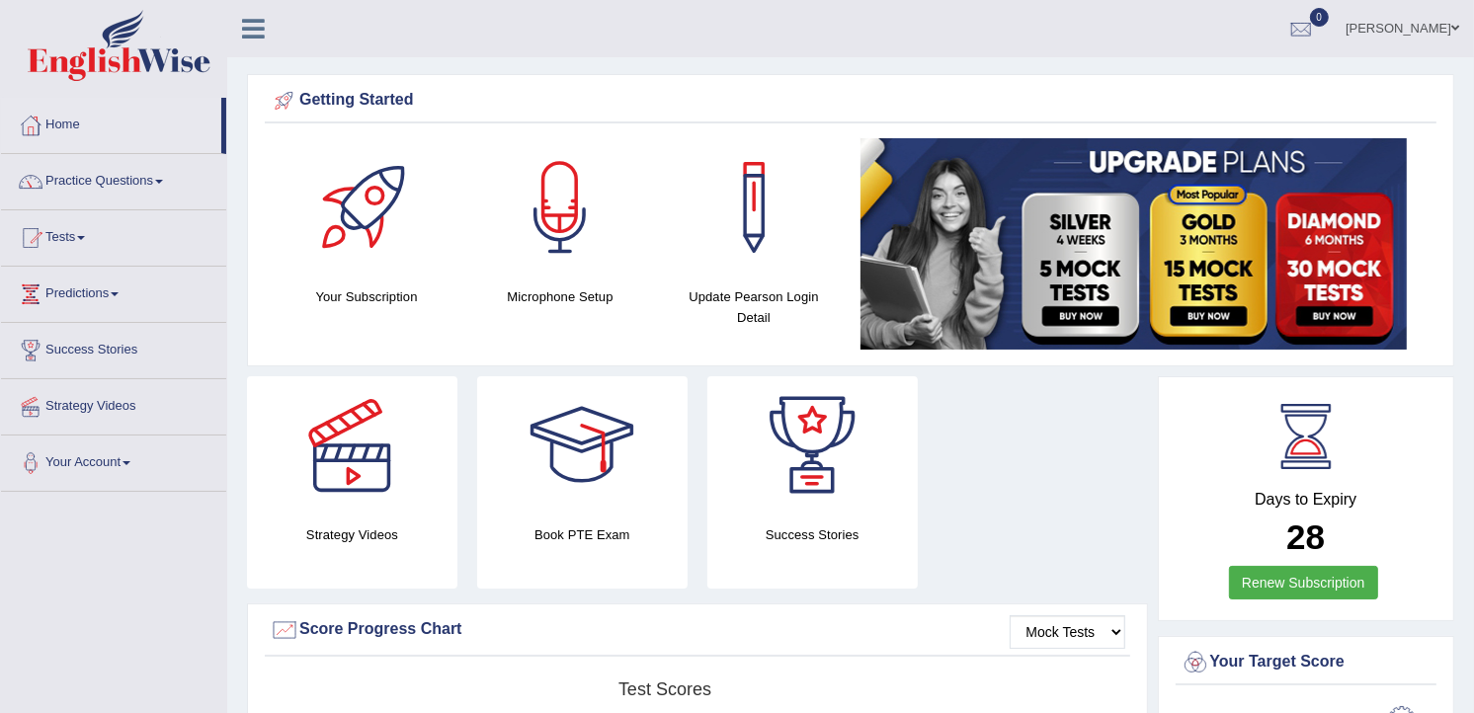
click at [97, 126] on link "Home" at bounding box center [111, 122] width 220 height 49
click at [114, 347] on link "Success Stories" at bounding box center [113, 347] width 225 height 49
click at [86, 173] on link "Practice Questions" at bounding box center [113, 178] width 225 height 49
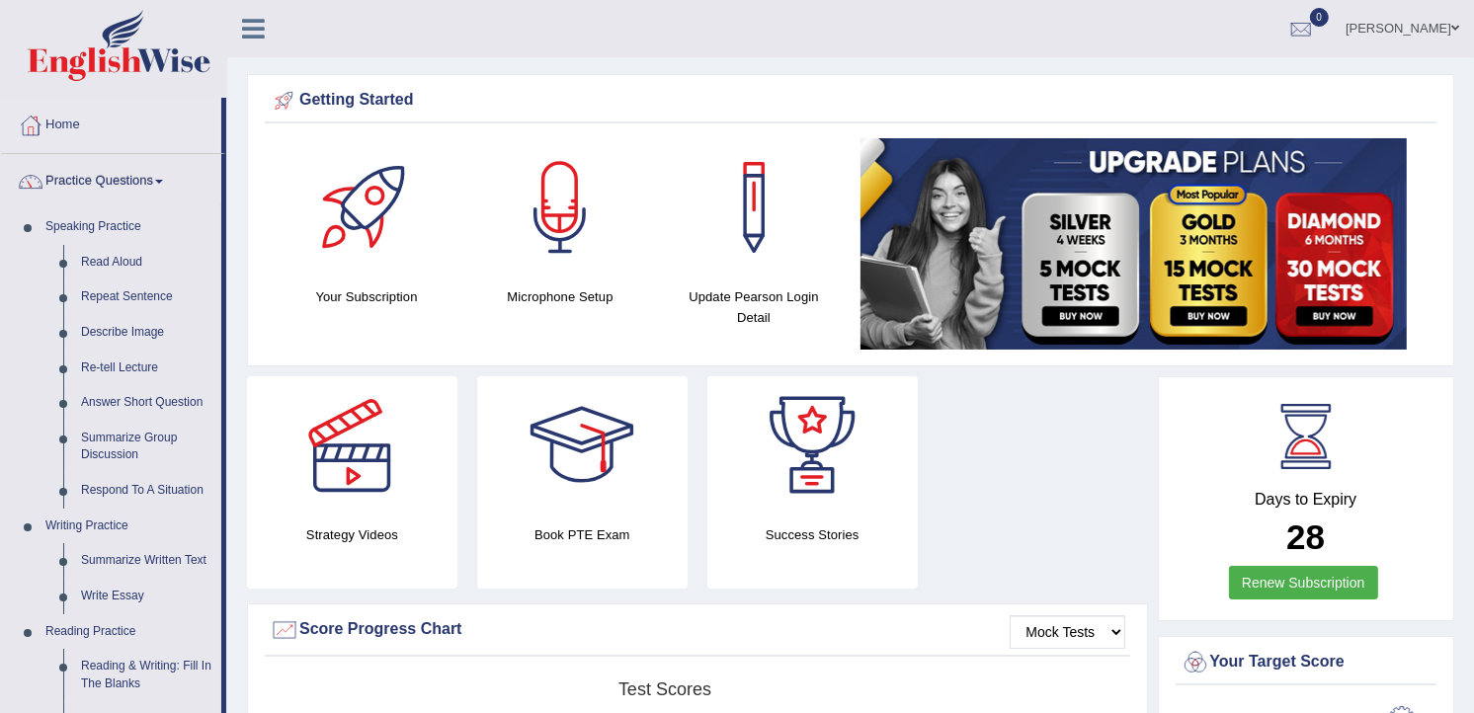
click at [1442, 23] on link "[PERSON_NAME]" at bounding box center [1401, 25] width 143 height 51
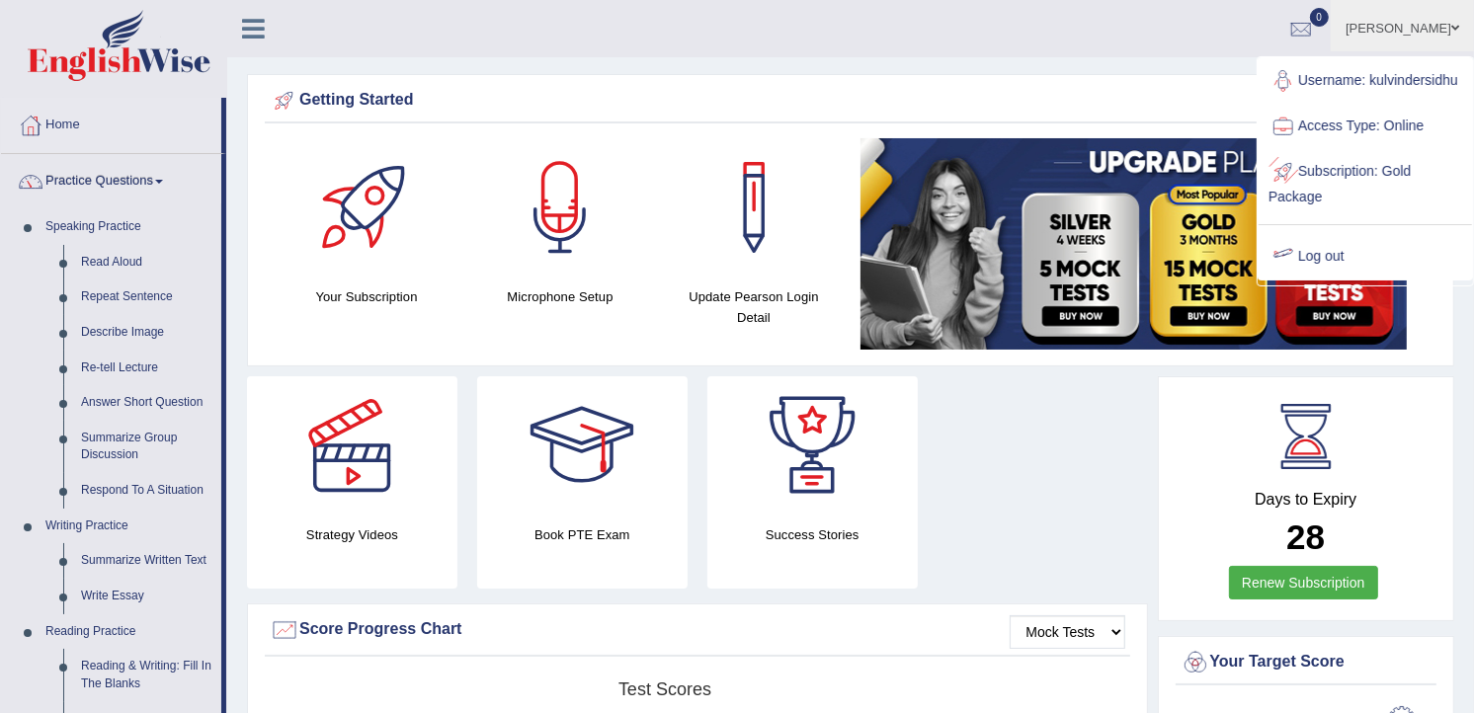
click at [1338, 250] on link "Log out" at bounding box center [1364, 256] width 213 height 45
